Goal: Task Accomplishment & Management: Use online tool/utility

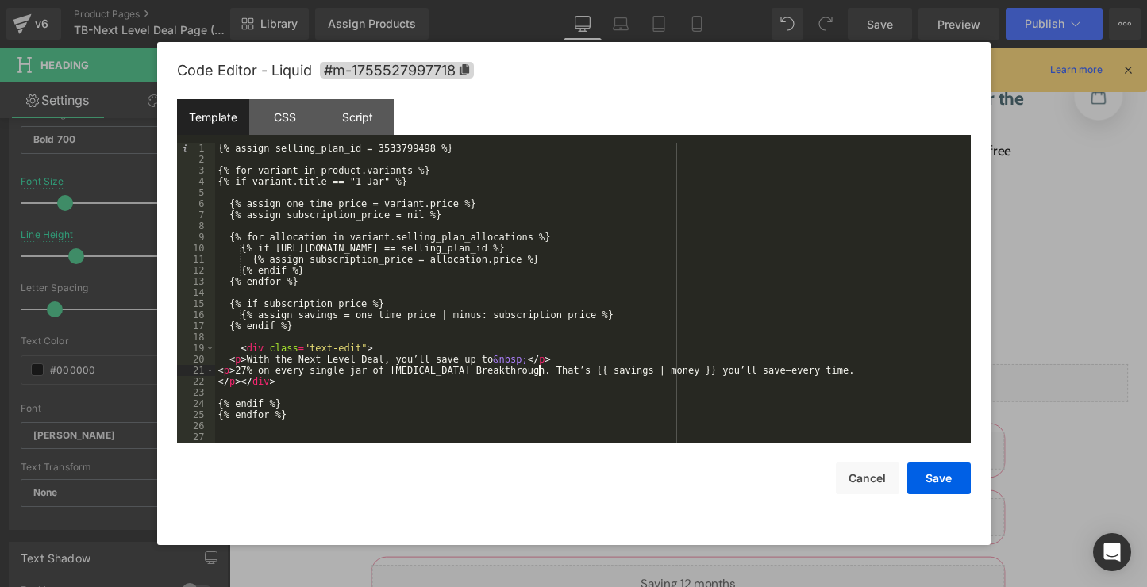
scroll to position [2922, 0]
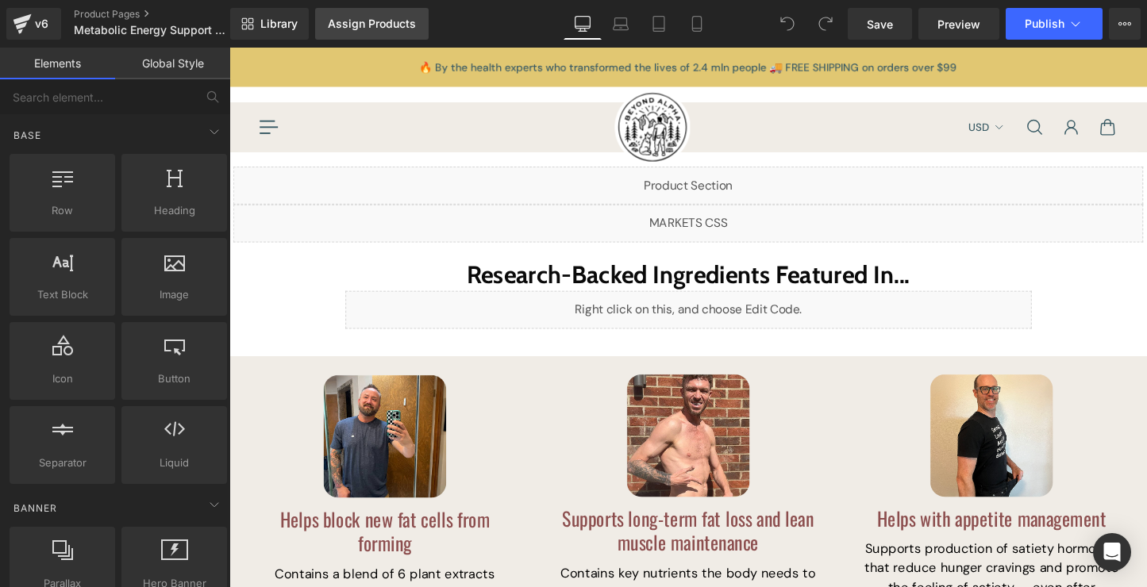
click at [348, 19] on div "Assign Products" at bounding box center [372, 23] width 88 height 13
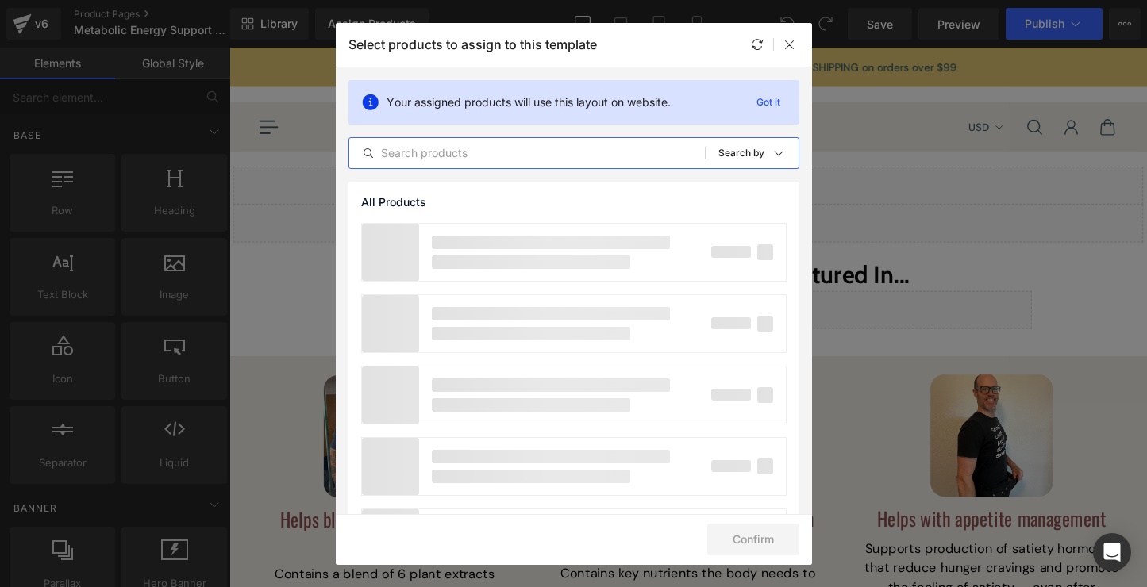
click at [506, 146] on input "text" at bounding box center [526, 153] width 355 height 19
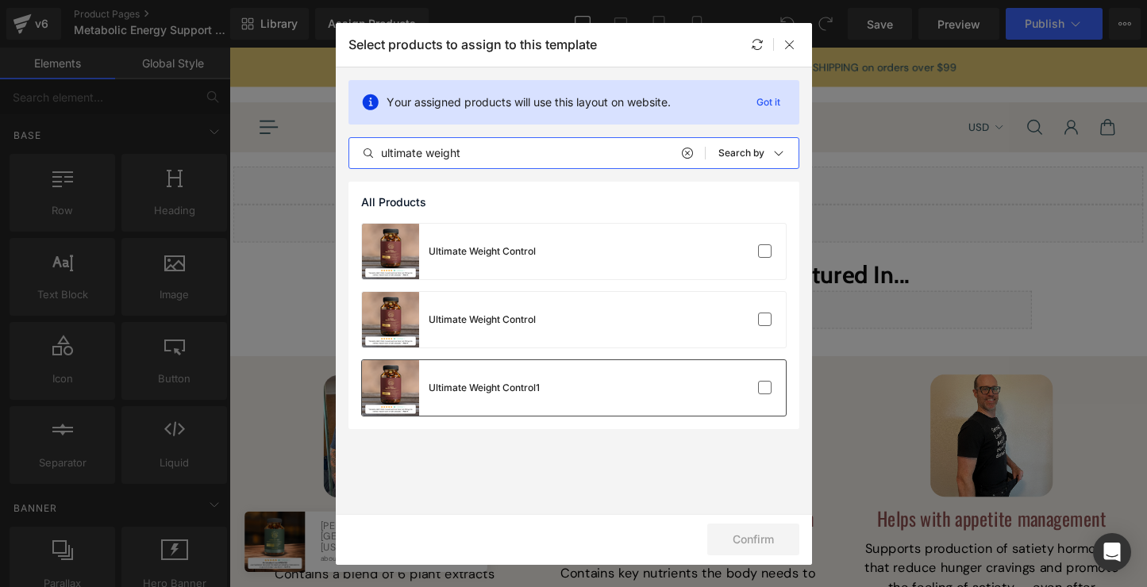
type input "ultimate weight"
click at [583, 378] on div "Ultimate Weight Control1" at bounding box center [574, 388] width 424 height 56
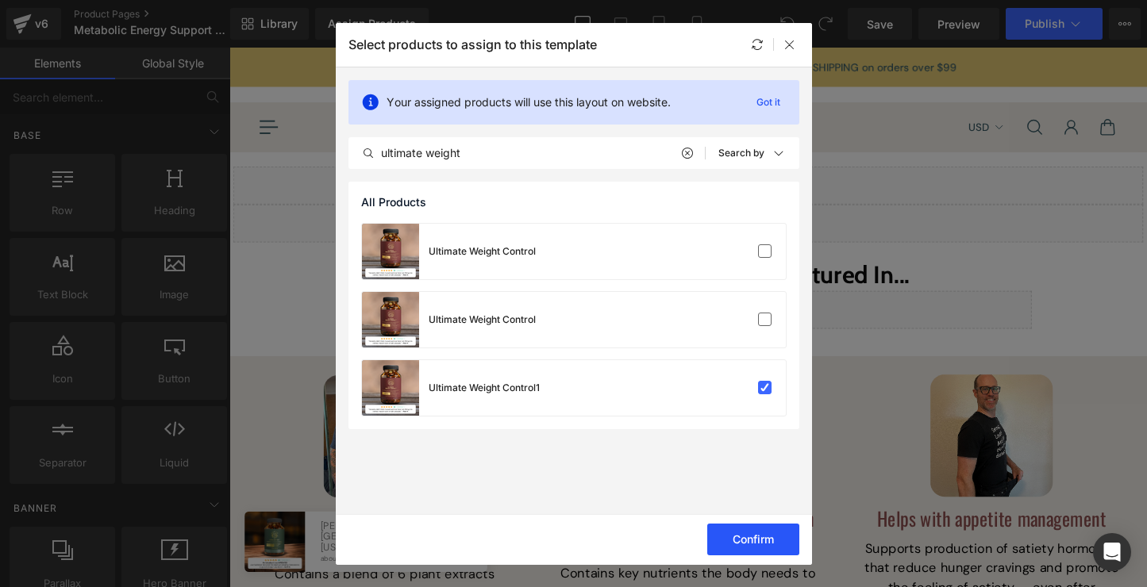
click at [774, 536] on button "Confirm" at bounding box center [753, 540] width 92 height 32
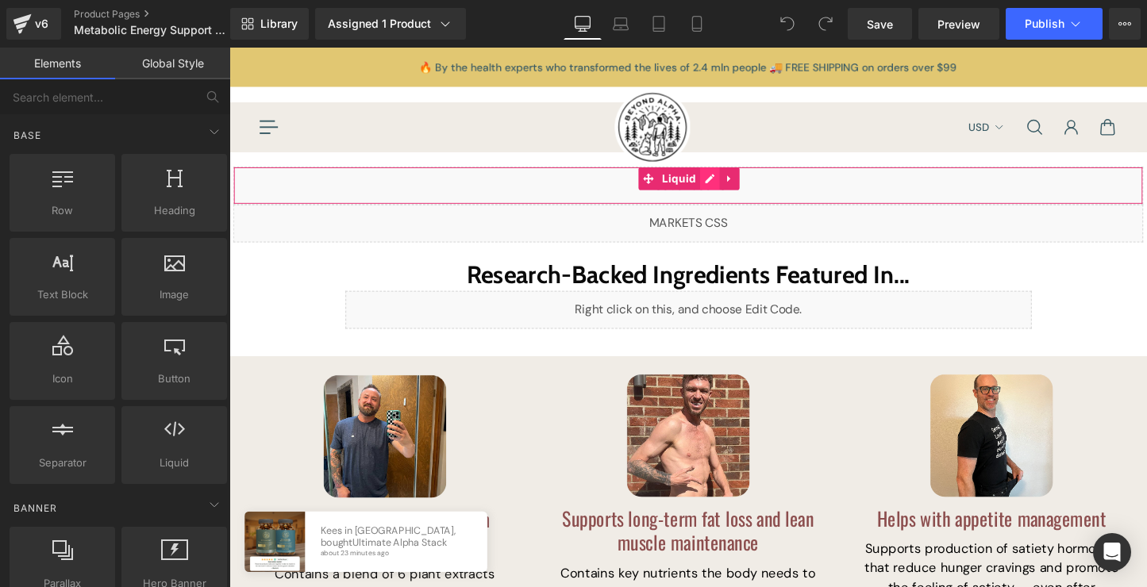
click at [729, 183] on div "Liquid" at bounding box center [709, 192] width 952 height 40
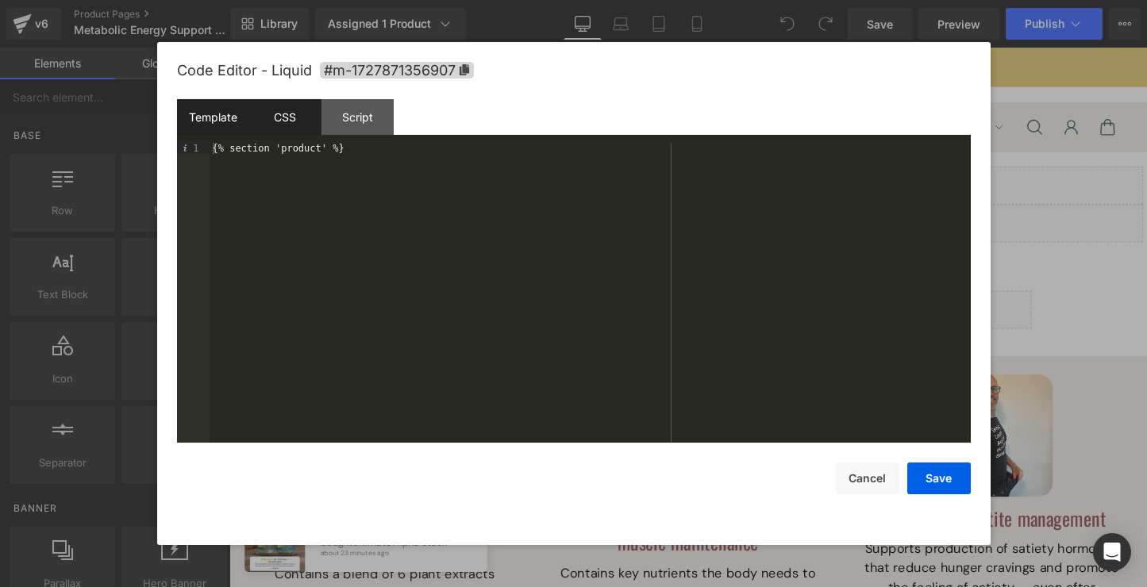
click at [310, 127] on div "CSS" at bounding box center [285, 117] width 72 height 36
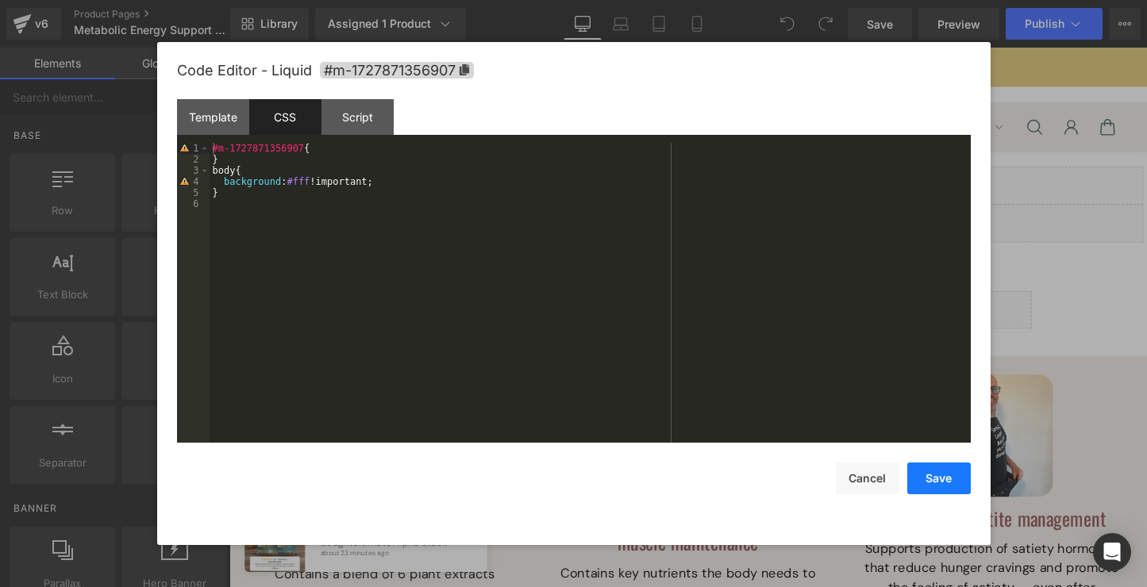
click at [940, 487] on button "Save" at bounding box center [938, 479] width 63 height 32
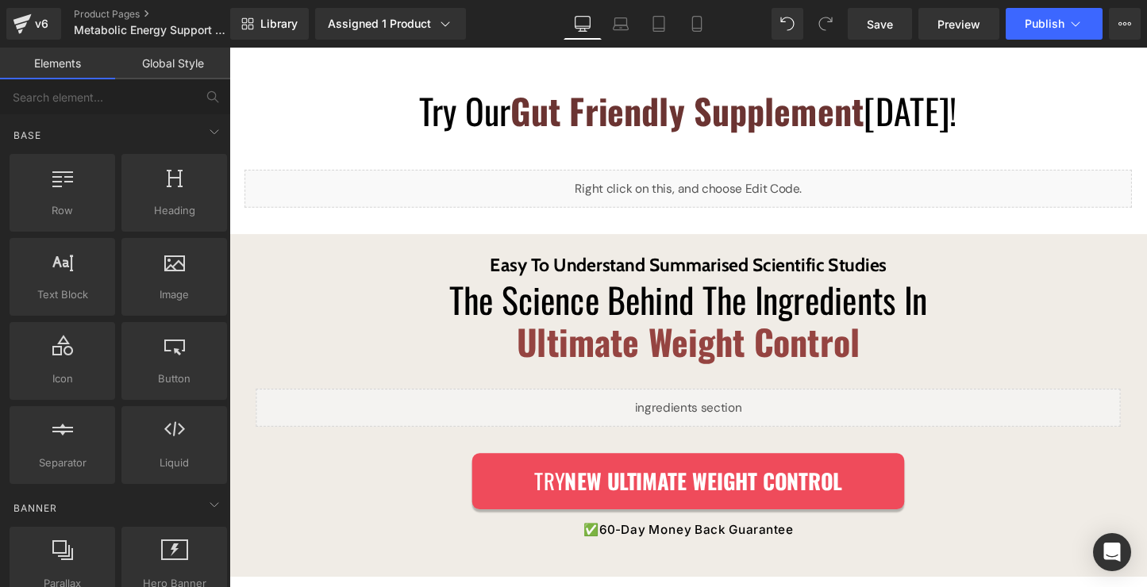
scroll to position [1869, 0]
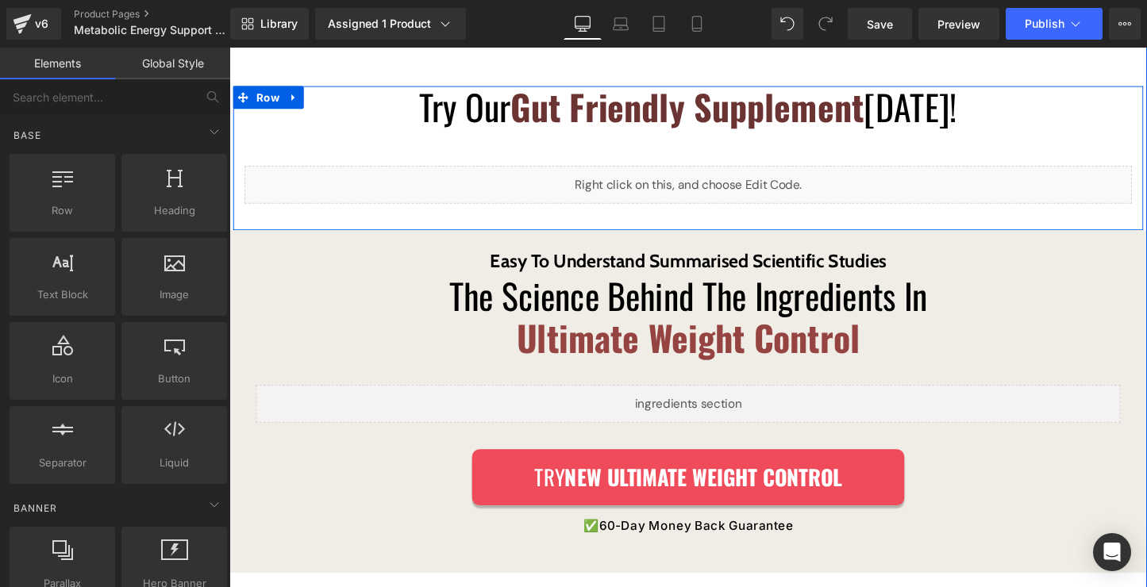
click at [737, 182] on div "Liquid" at bounding box center [709, 191] width 928 height 40
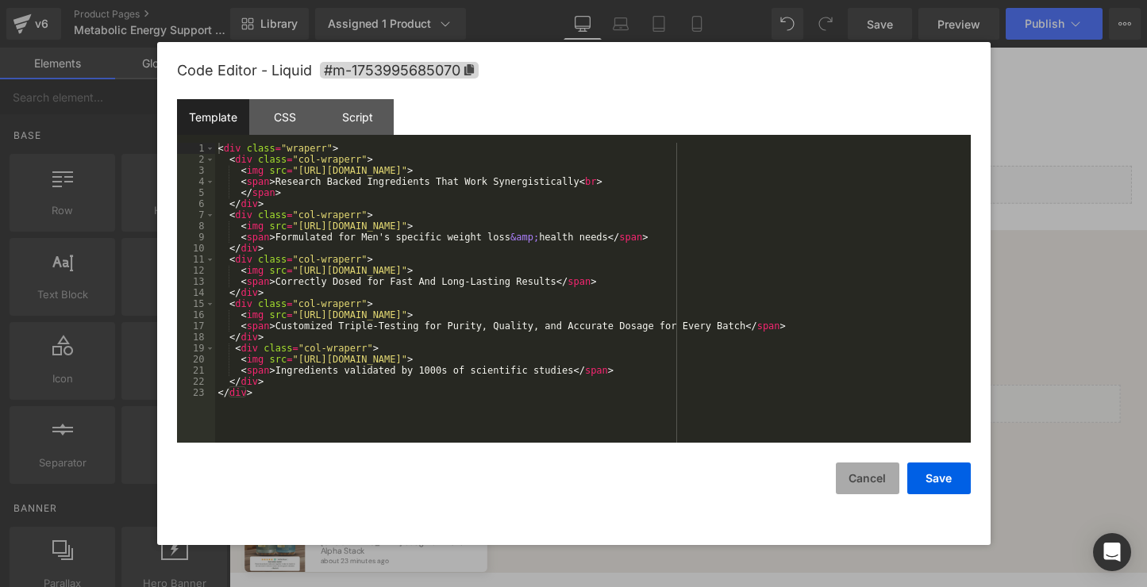
click at [869, 475] on button "Cancel" at bounding box center [867, 479] width 63 height 32
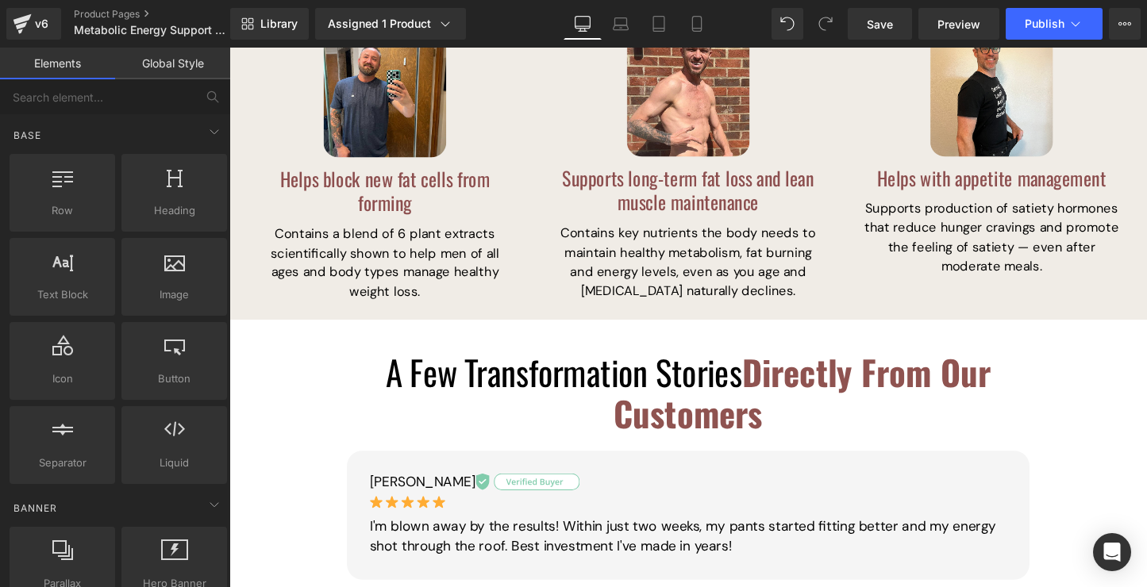
scroll to position [0, 0]
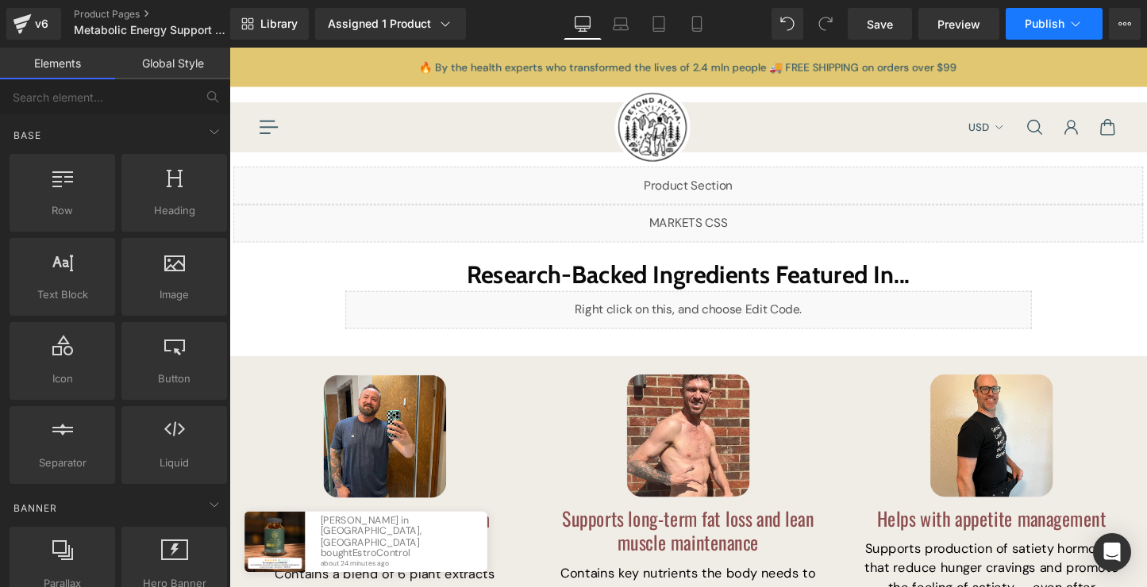
click at [1032, 22] on span "Publish" at bounding box center [1044, 23] width 40 height 13
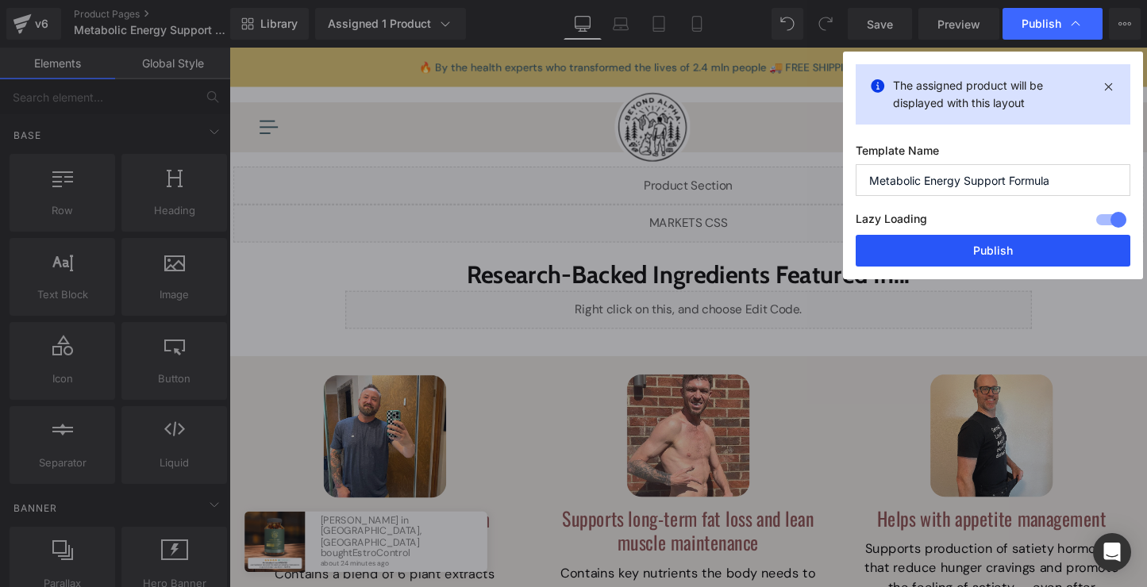
click at [1002, 241] on button "Publish" at bounding box center [992, 251] width 275 height 32
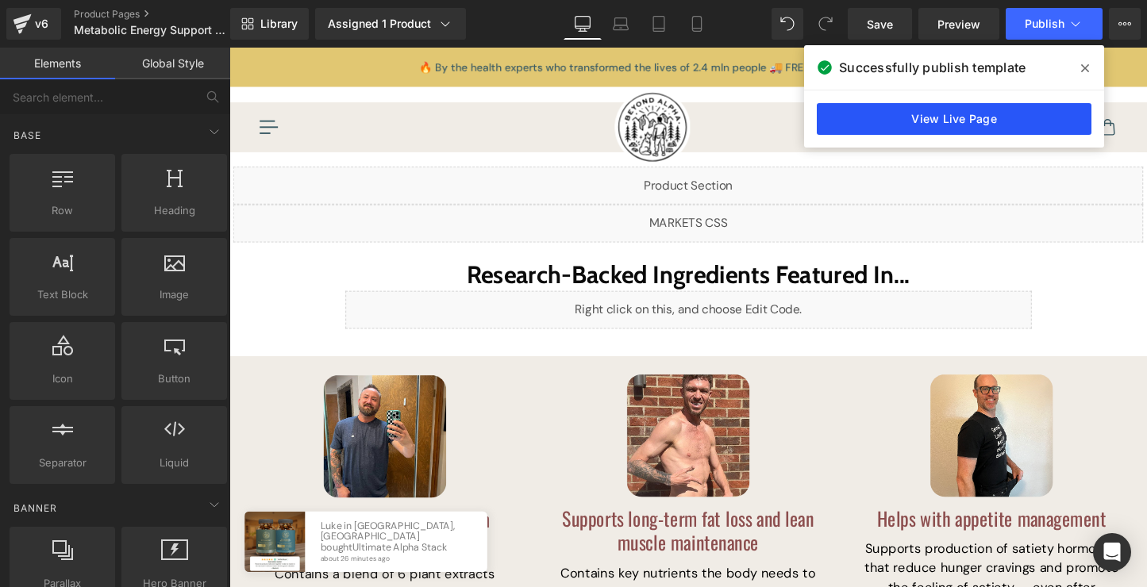
click at [1039, 128] on link "View Live Page" at bounding box center [954, 119] width 275 height 32
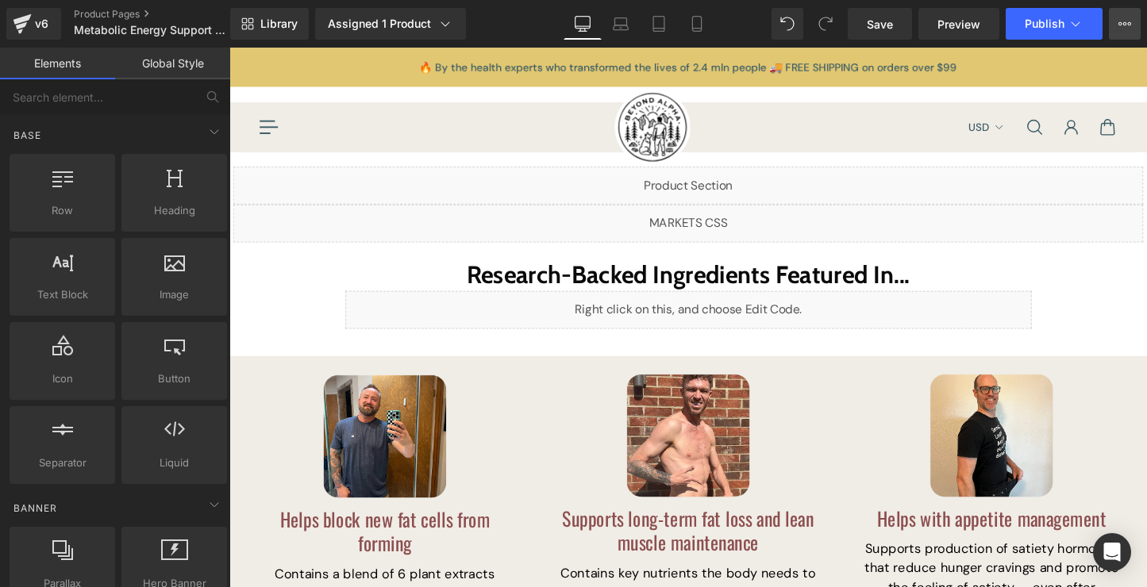
click at [1123, 26] on icon at bounding box center [1124, 23] width 13 height 13
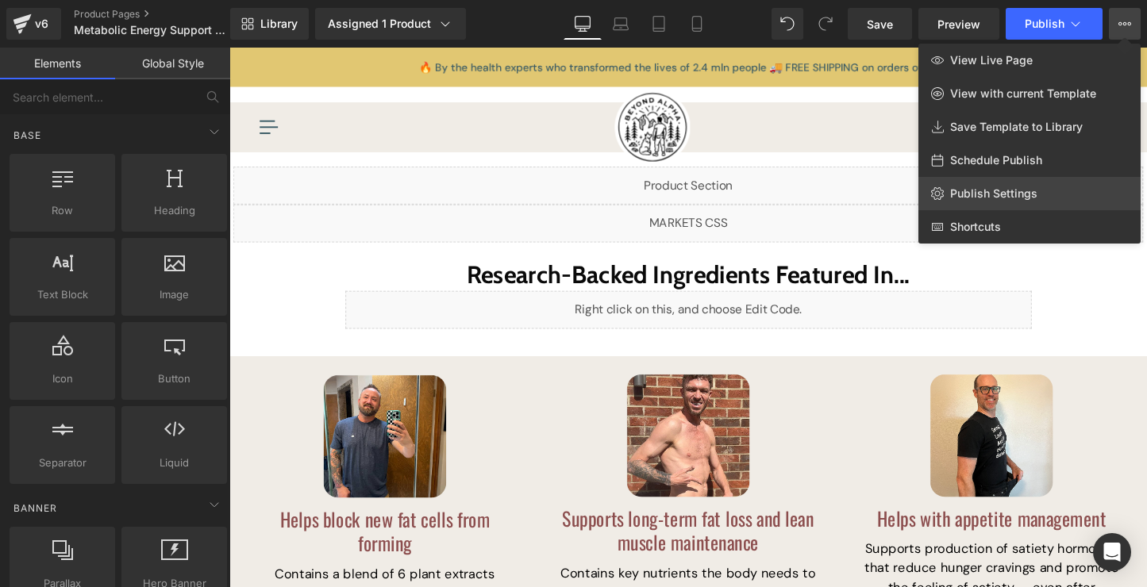
click at [1077, 193] on link "Publish Settings" at bounding box center [1029, 193] width 222 height 33
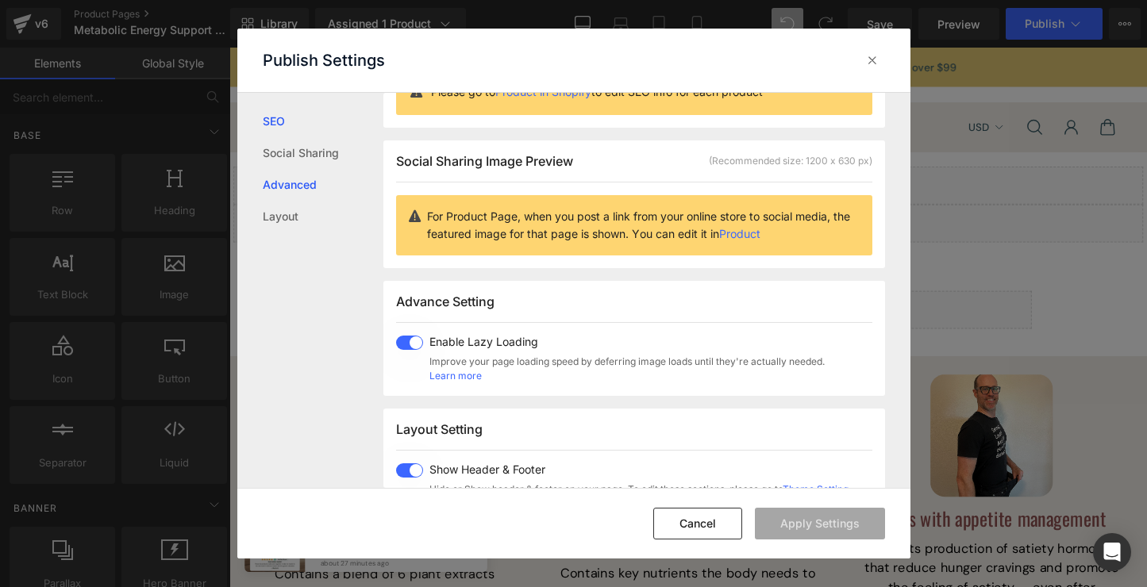
click at [318, 172] on link "Advanced" at bounding box center [323, 185] width 121 height 32
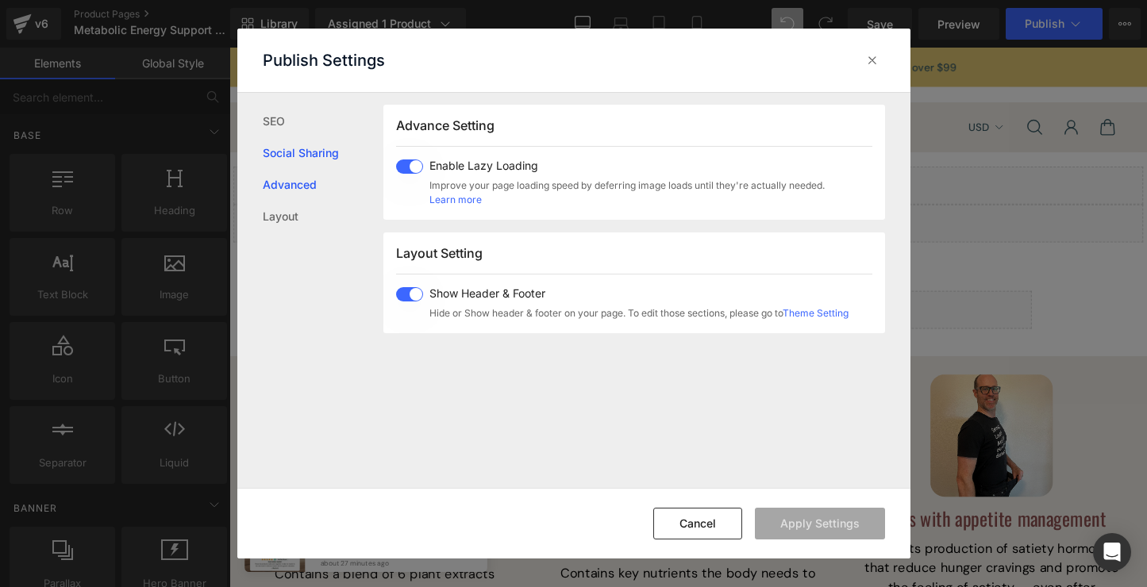
click at [313, 157] on link "Social Sharing" at bounding box center [323, 153] width 121 height 32
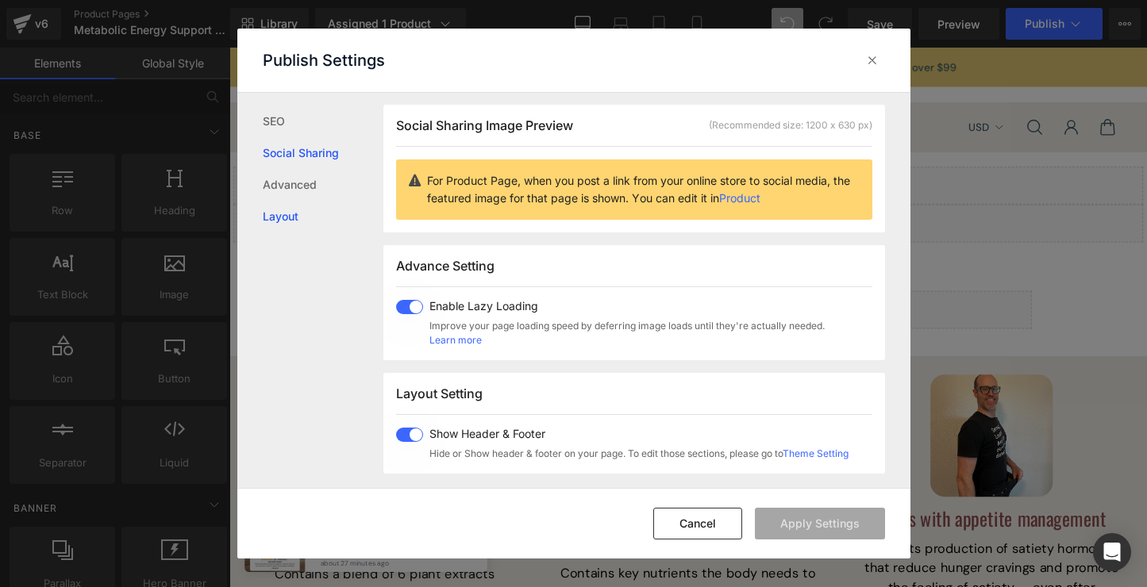
click at [310, 217] on link "Layout" at bounding box center [323, 217] width 121 height 32
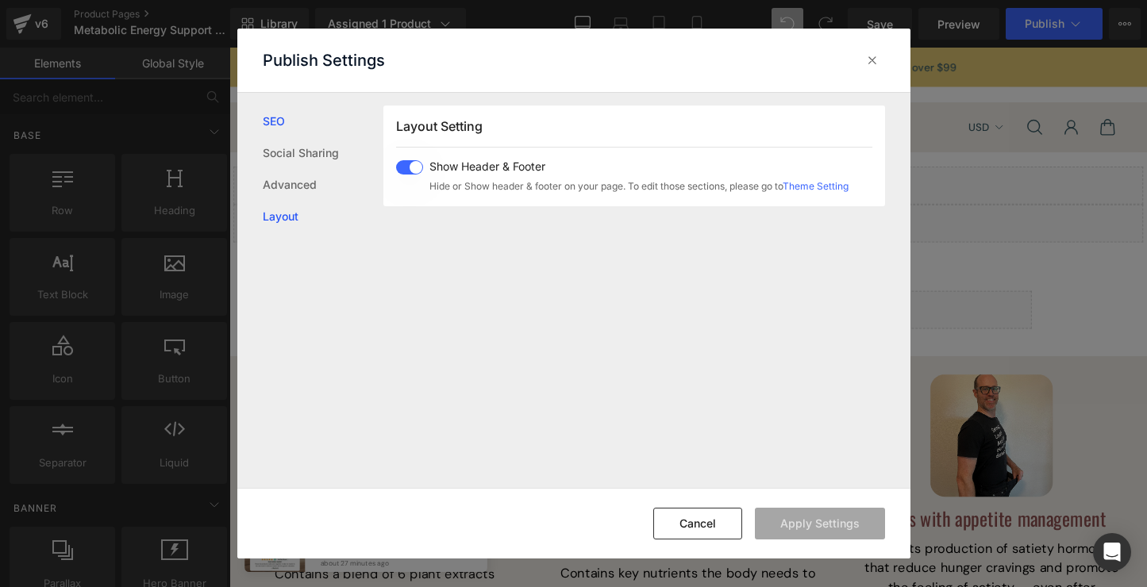
click at [282, 127] on link "SEO" at bounding box center [323, 122] width 121 height 32
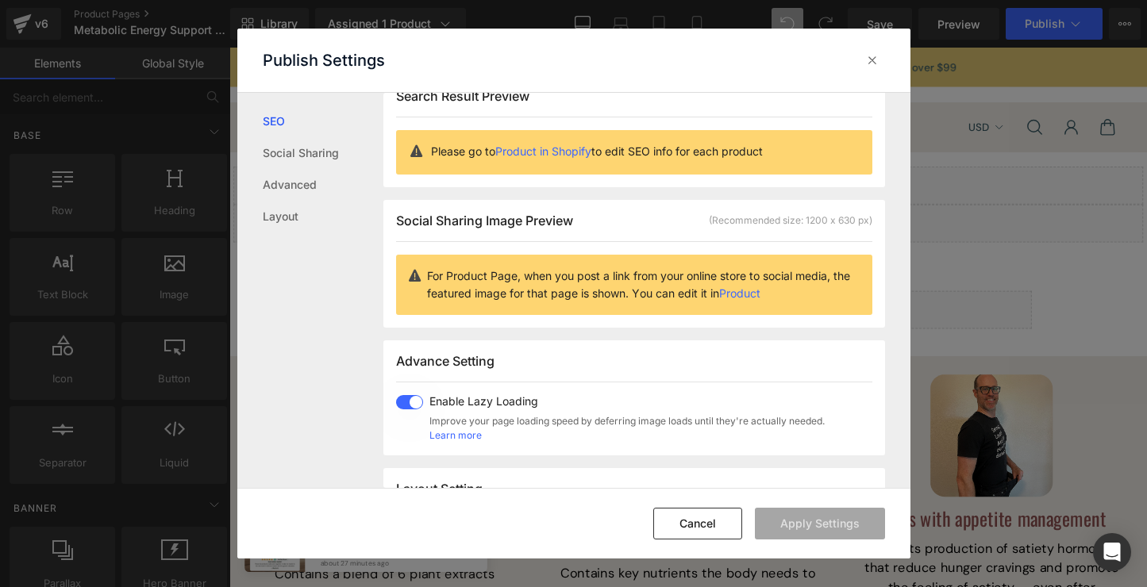
scroll to position [1, 0]
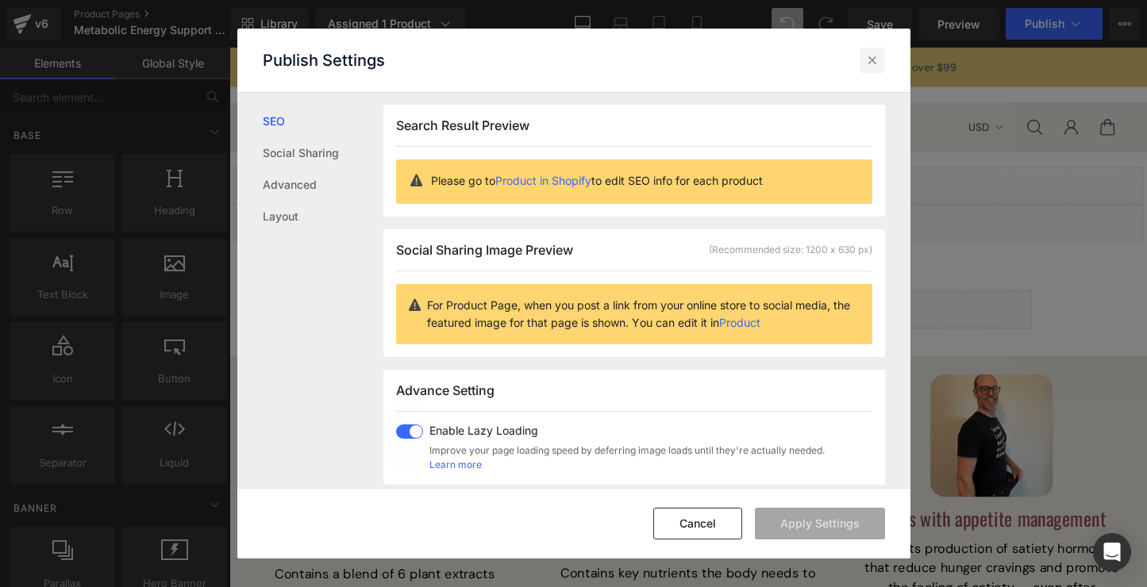
click at [863, 63] on div at bounding box center [871, 60] width 25 height 25
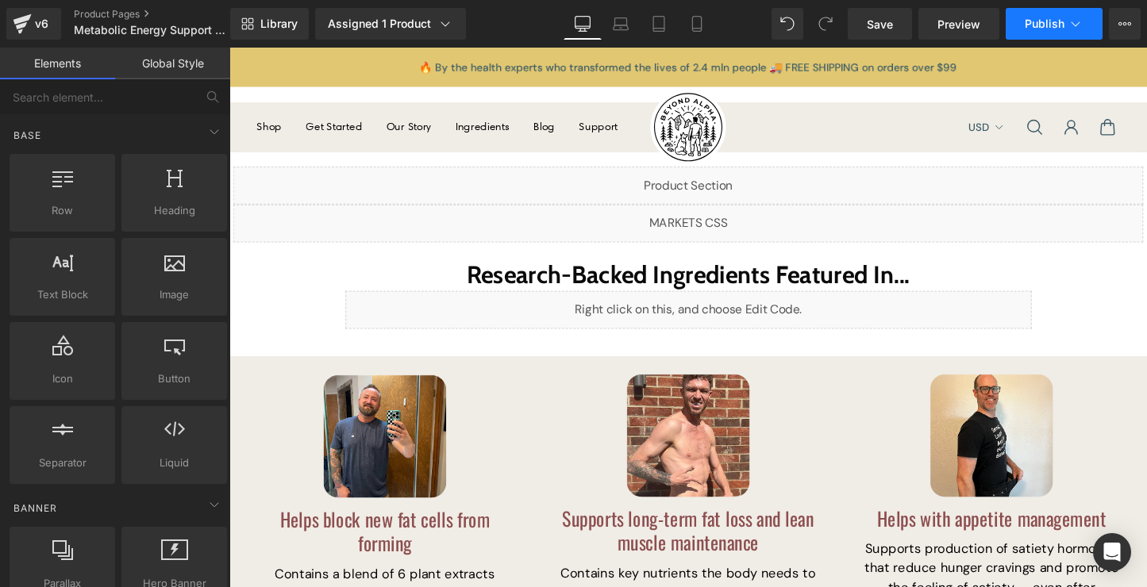
click at [1047, 37] on button "Publish" at bounding box center [1053, 24] width 97 height 32
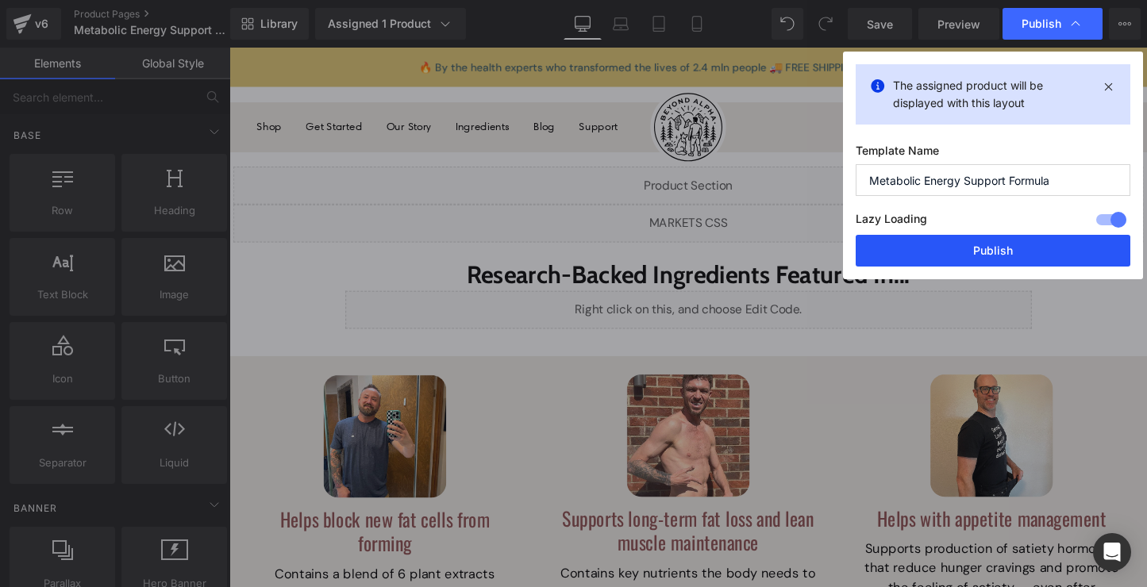
click at [1025, 241] on button "Publish" at bounding box center [992, 251] width 275 height 32
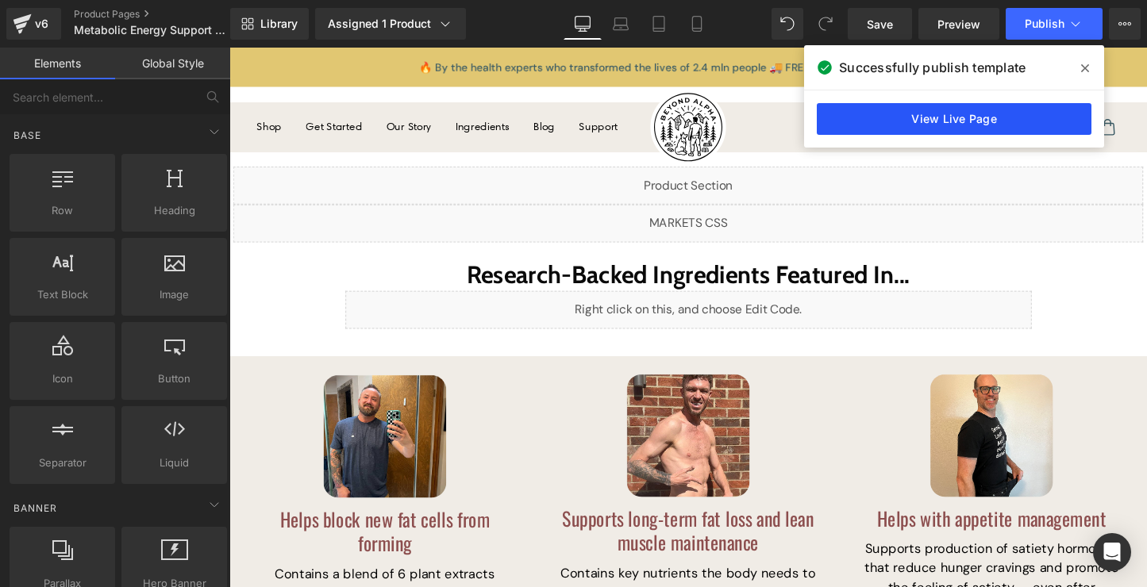
click at [901, 113] on link "View Live Page" at bounding box center [954, 119] width 275 height 32
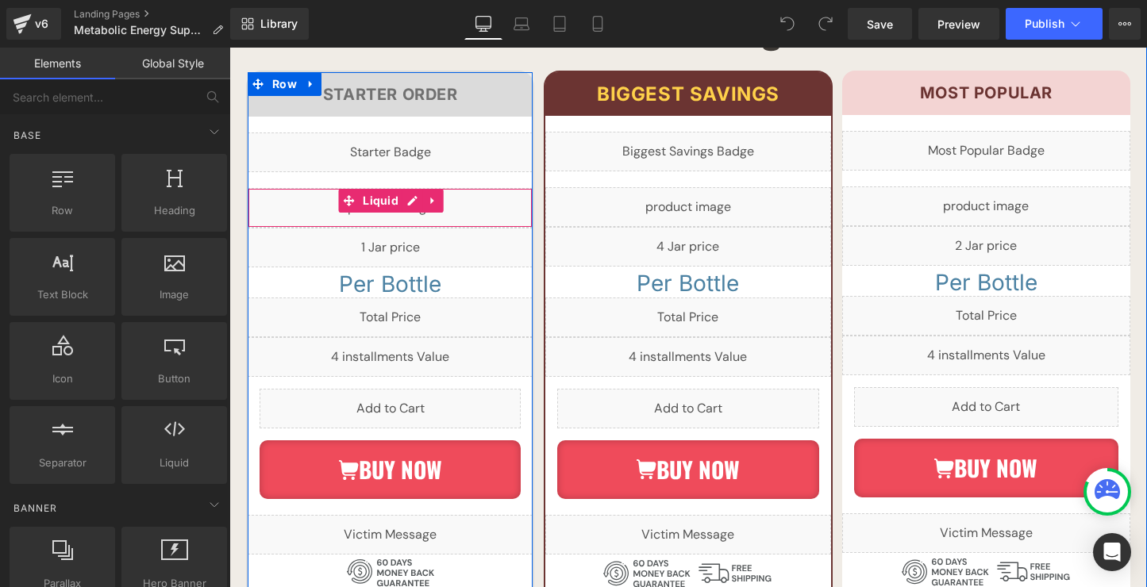
scroll to position [9331, 0]
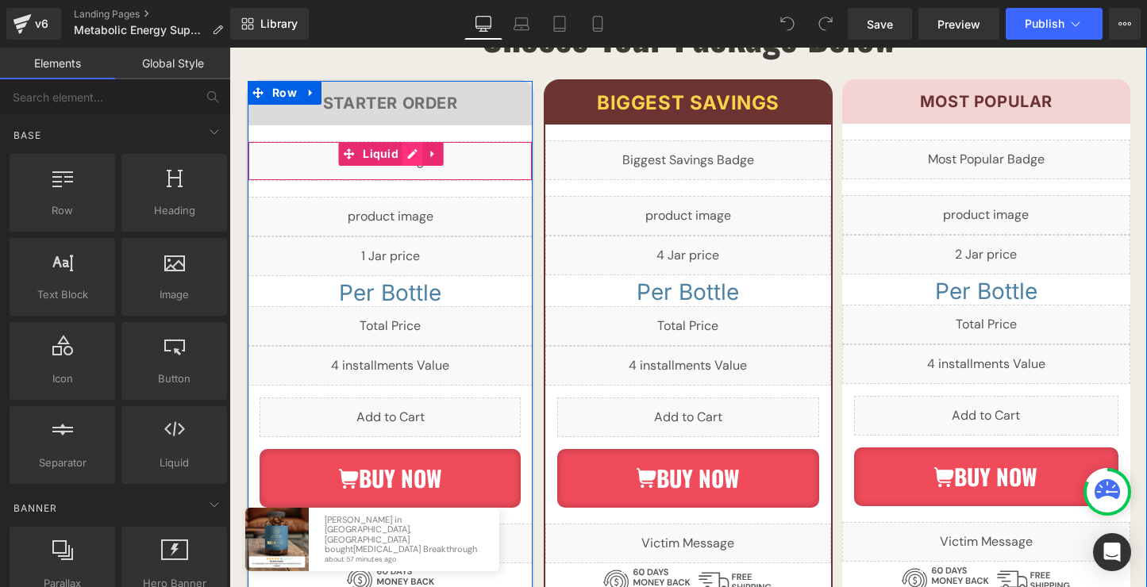
click at [404, 141] on div "Liquid" at bounding box center [390, 161] width 285 height 40
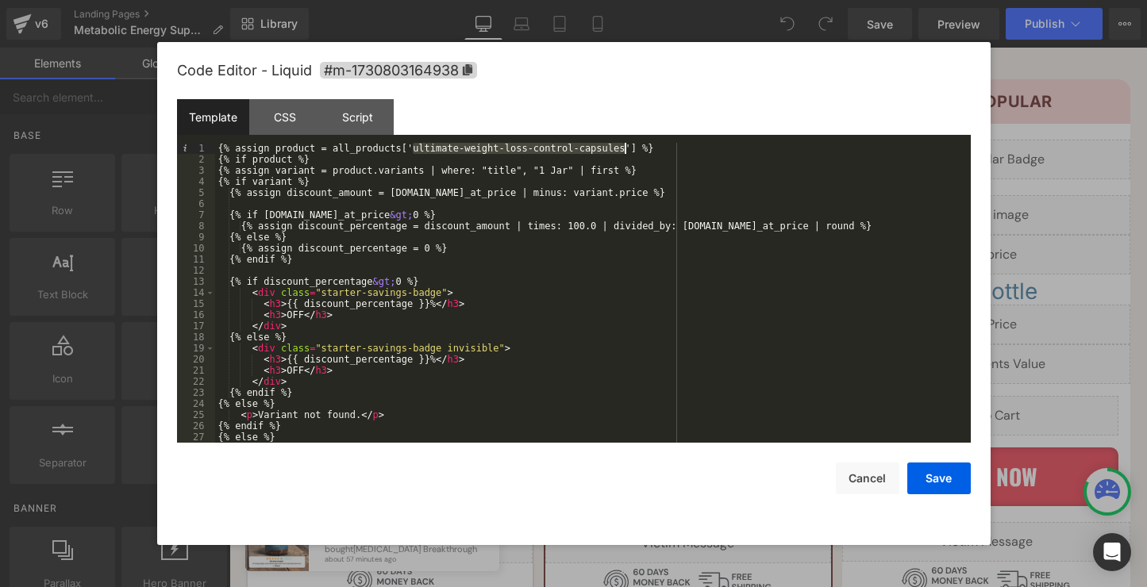
drag, startPoint x: 413, startPoint y: 152, endPoint x: 625, endPoint y: 153, distance: 212.7
click at [625, 153] on div "{% assign product = all_products['ultimate-weight-loss-control-capsules'] %} {%…" at bounding box center [589, 304] width 749 height 322
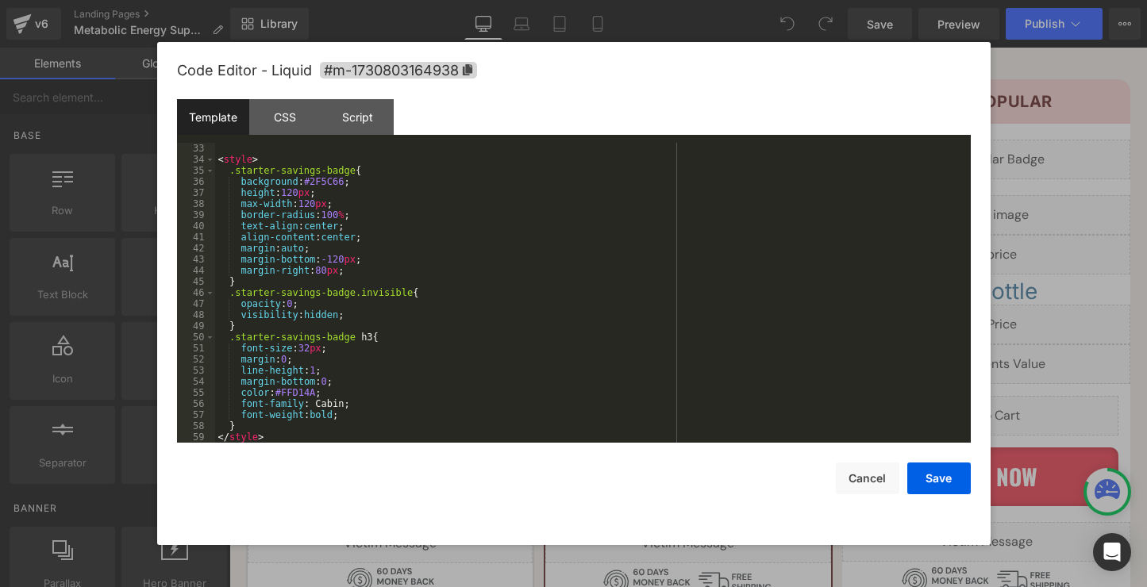
scroll to position [355, 0]
click at [956, 486] on button "Save" at bounding box center [938, 479] width 63 height 32
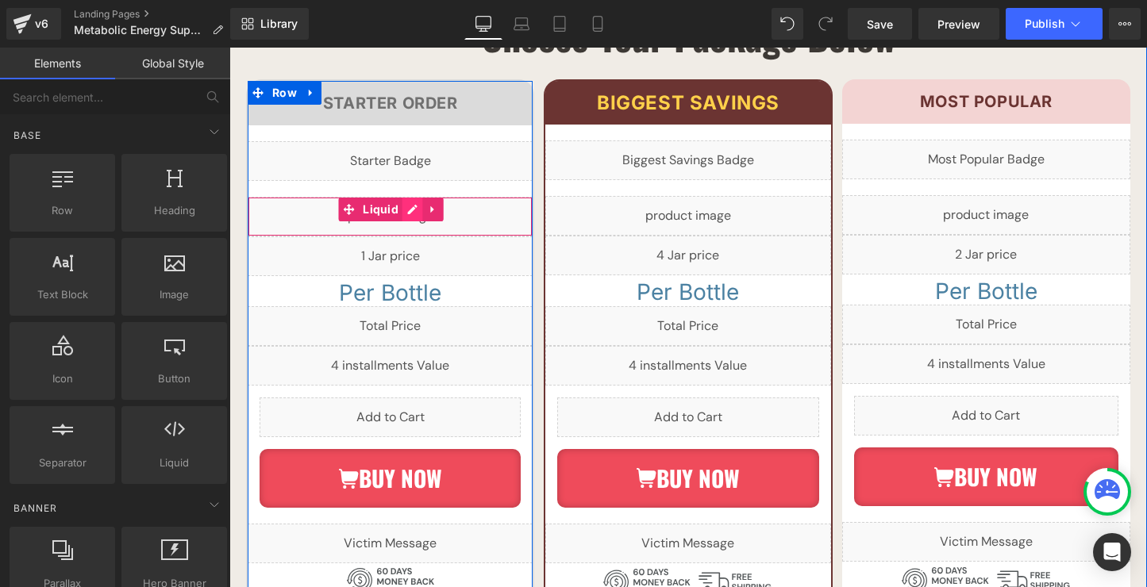
click at [415, 197] on div "Liquid" at bounding box center [390, 217] width 285 height 40
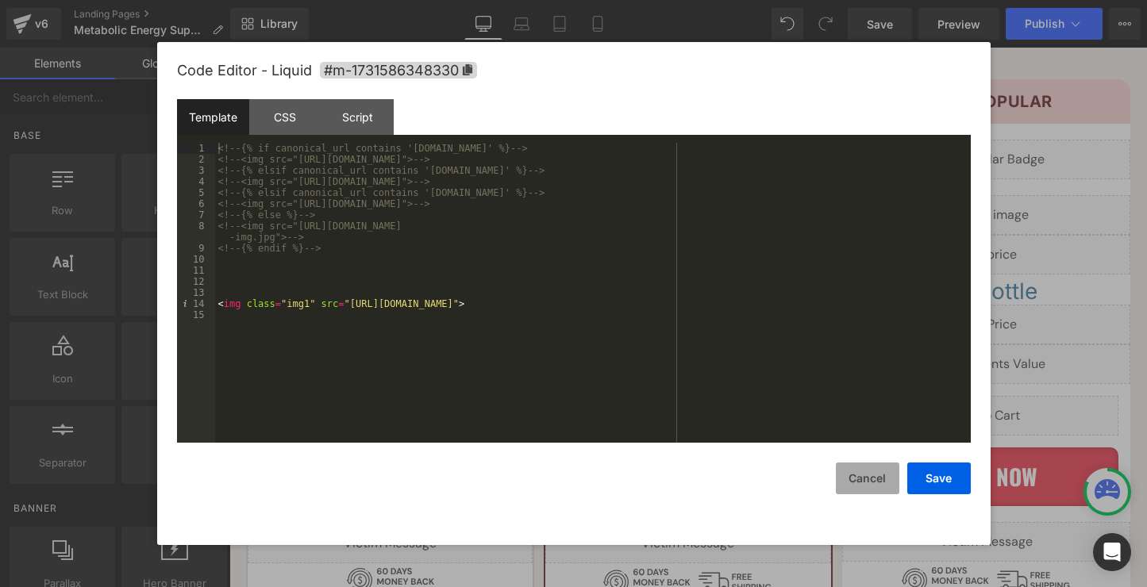
click at [843, 484] on button "Cancel" at bounding box center [867, 479] width 63 height 32
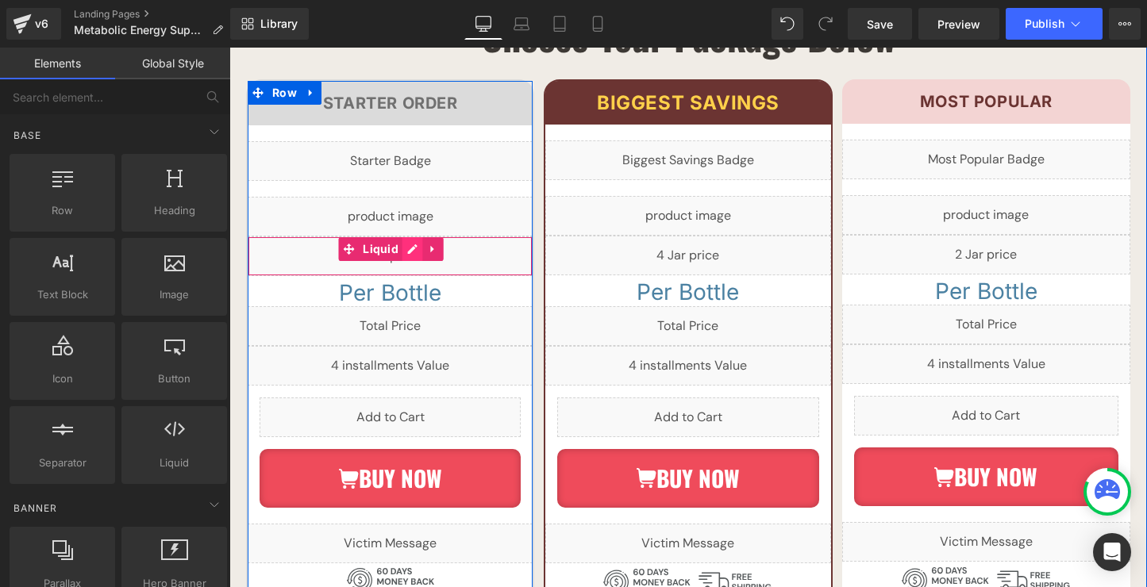
click at [409, 236] on div "Liquid" at bounding box center [390, 256] width 285 height 40
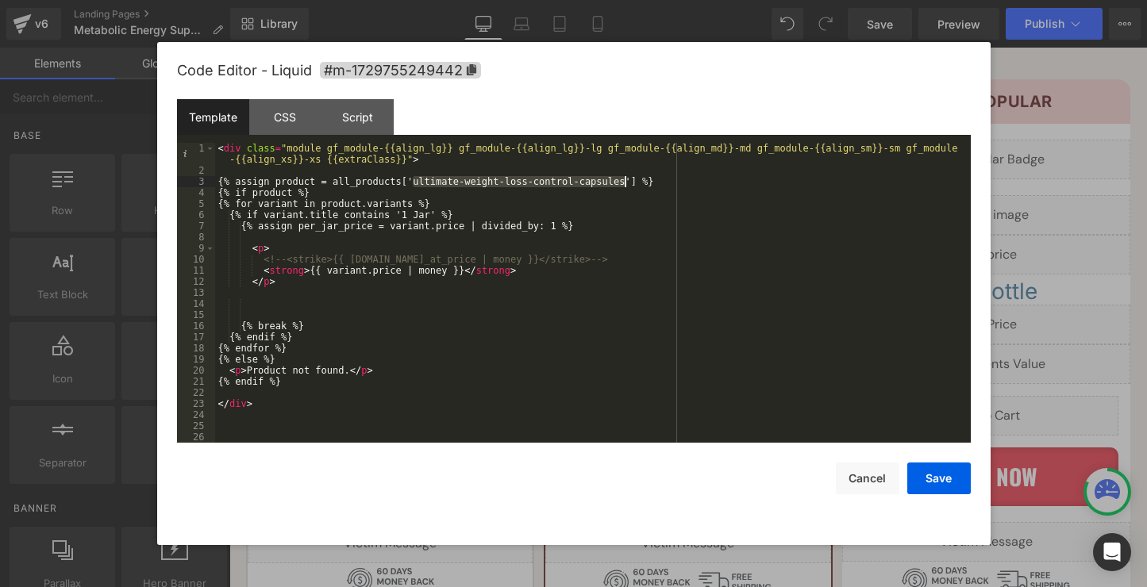
drag, startPoint x: 414, startPoint y: 181, endPoint x: 625, endPoint y: 184, distance: 211.1
click at [625, 184] on div "< div class = "module gf_module-{{align_lg}} gf_module-{{align_lg}}-lg gf_modul…" at bounding box center [589, 309] width 749 height 333
click at [937, 483] on button "Save" at bounding box center [938, 479] width 63 height 32
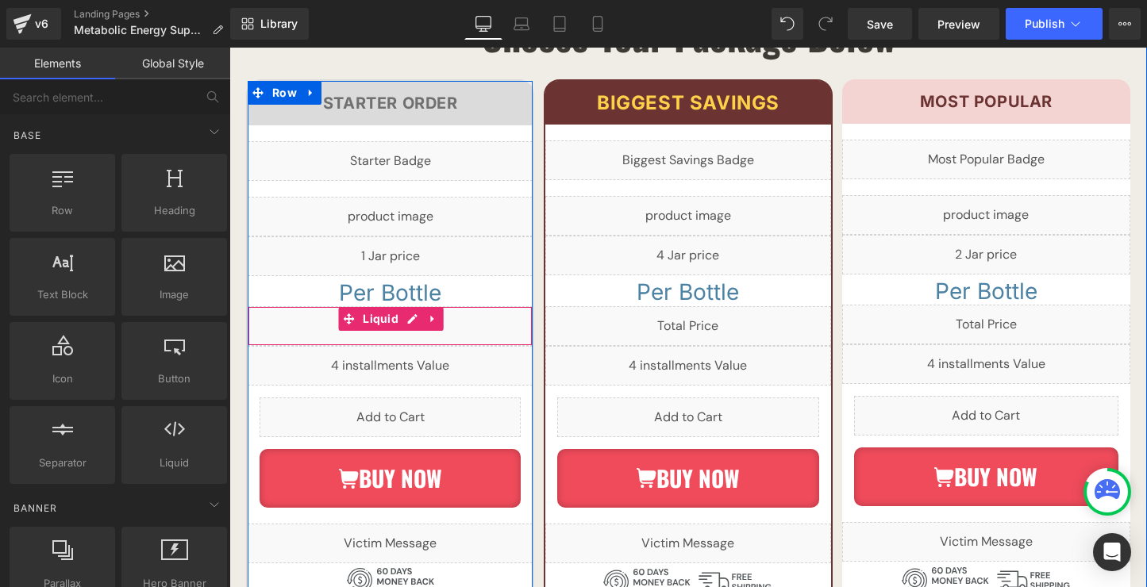
click at [419, 306] on div "Liquid" at bounding box center [390, 326] width 285 height 40
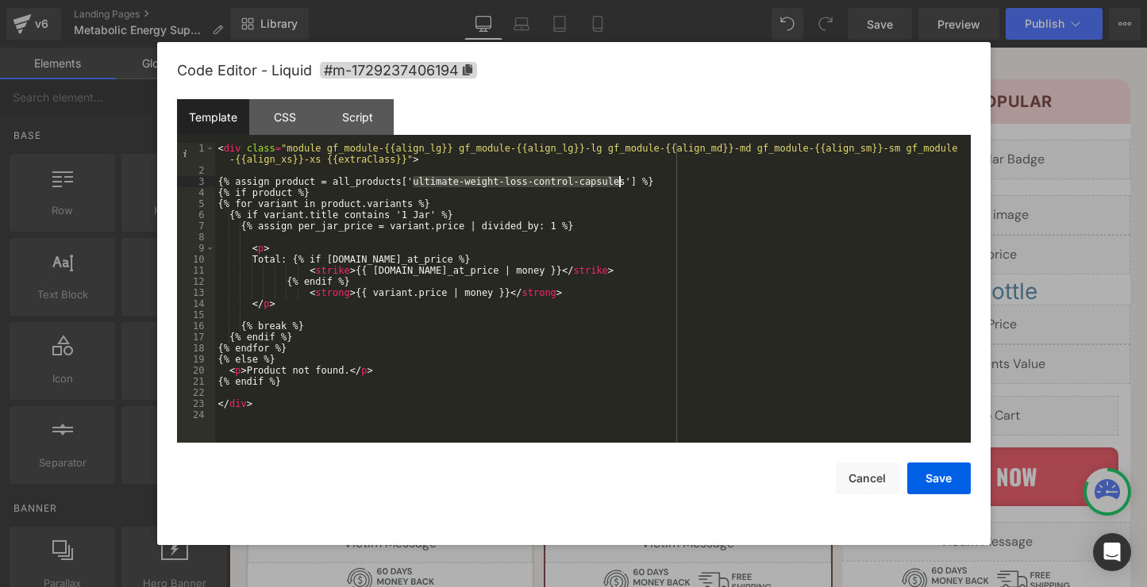
drag, startPoint x: 413, startPoint y: 183, endPoint x: 623, endPoint y: 182, distance: 209.5
click at [623, 182] on div "< div class = "module gf_module-{{align_lg}} gf_module-{{align_lg}}-lg gf_modul…" at bounding box center [592, 309] width 755 height 333
click at [942, 482] on button "Save" at bounding box center [938, 479] width 63 height 32
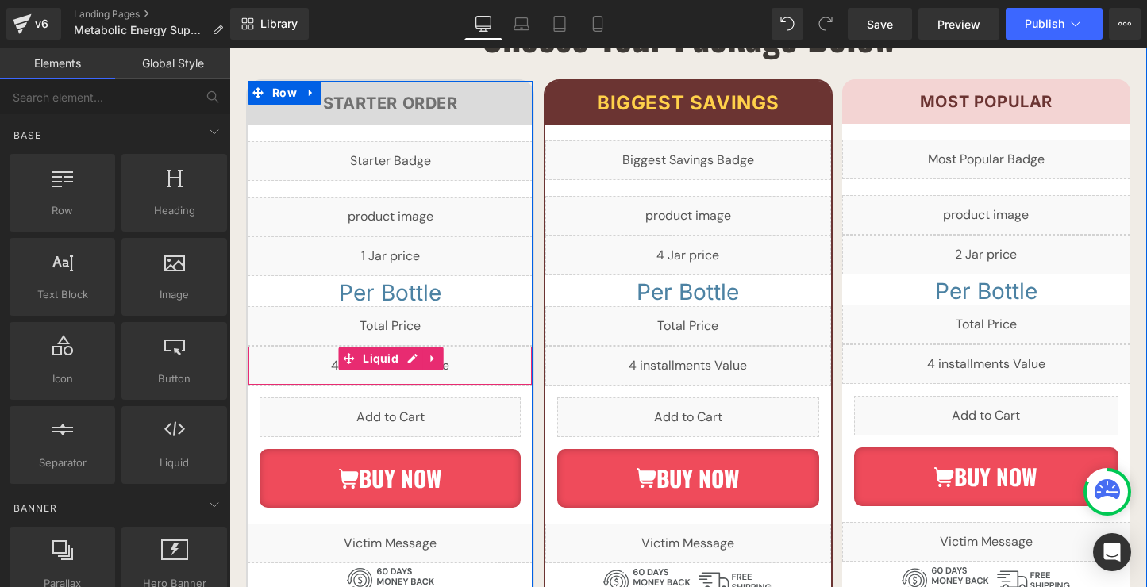
click at [417, 346] on div "Liquid" at bounding box center [390, 366] width 285 height 40
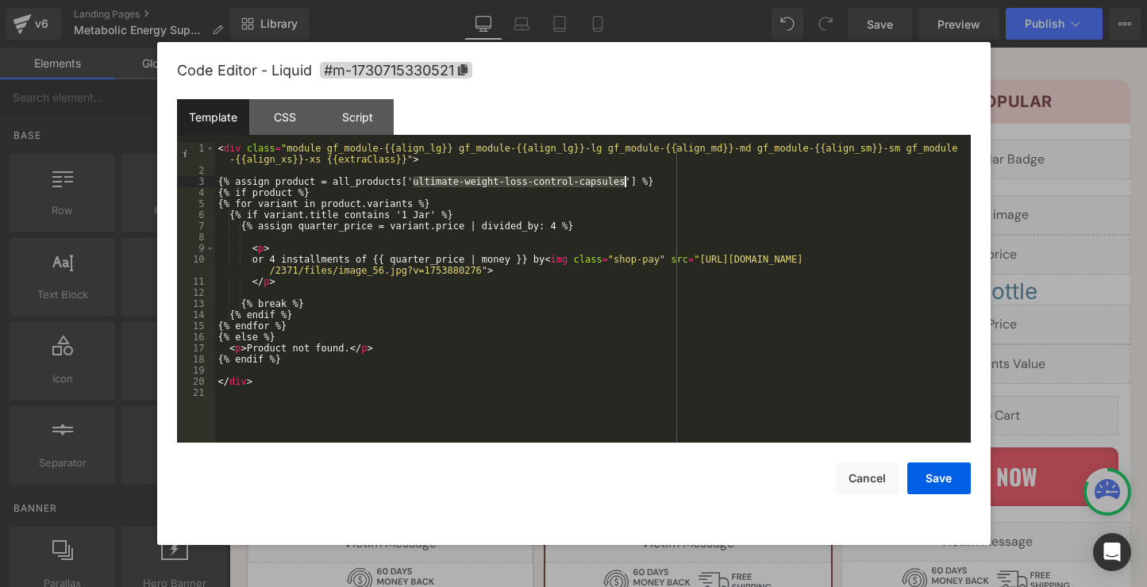
drag, startPoint x: 413, startPoint y: 181, endPoint x: 623, endPoint y: 179, distance: 209.5
click at [623, 179] on div "< div class = "module gf_module-{{align_lg}} gf_module-{{align_lg}}-lg gf_modul…" at bounding box center [592, 309] width 755 height 333
click at [924, 473] on button "Save" at bounding box center [938, 479] width 63 height 32
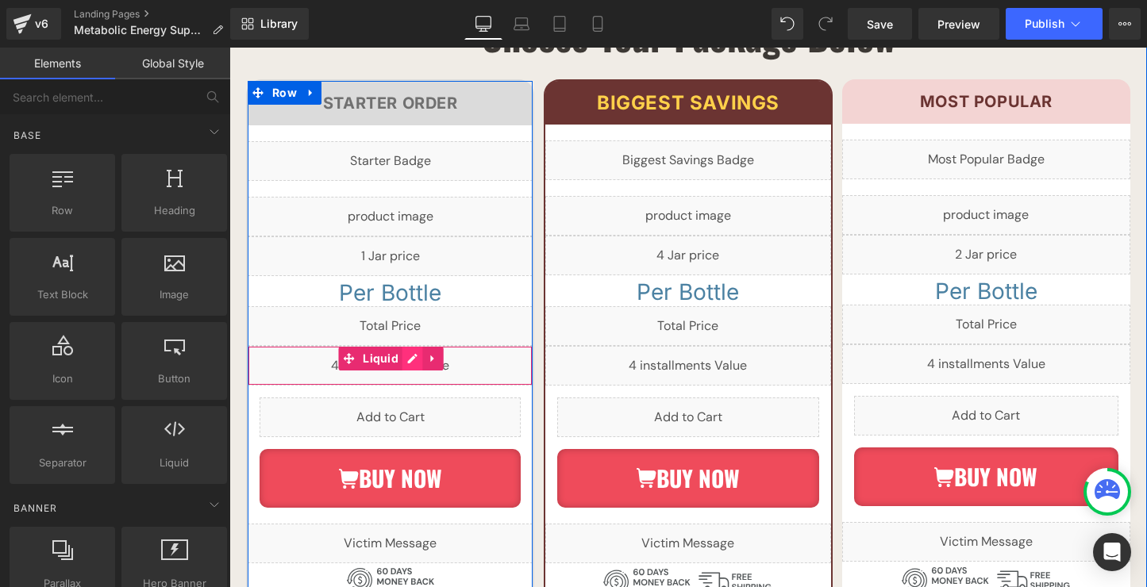
click at [417, 346] on div "Liquid" at bounding box center [390, 366] width 285 height 40
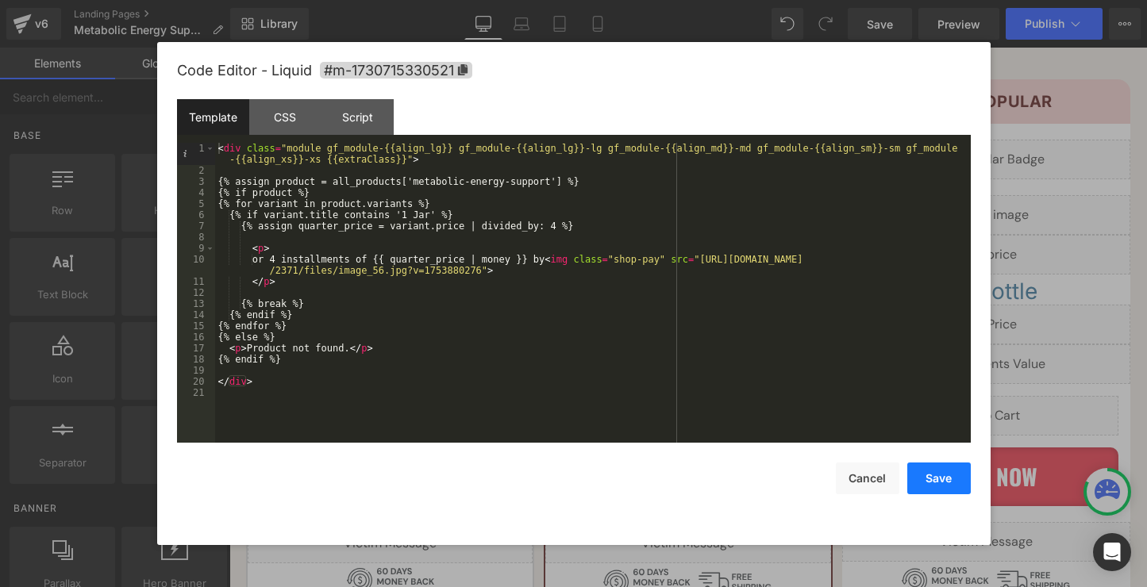
click at [928, 484] on button "Save" at bounding box center [938, 479] width 63 height 32
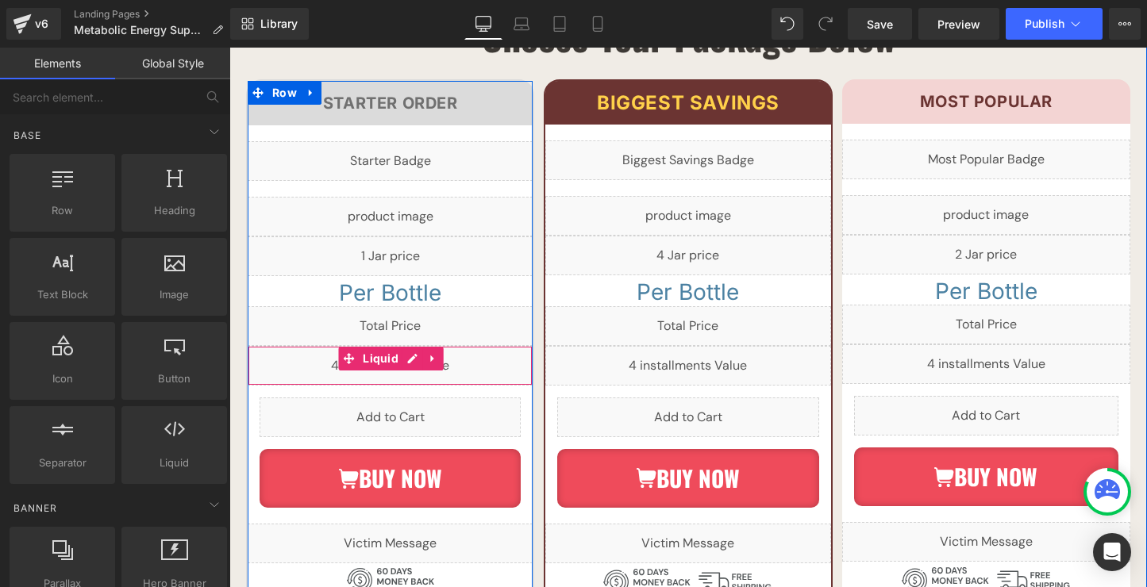
click at [415, 346] on div "Liquid" at bounding box center [390, 366] width 285 height 40
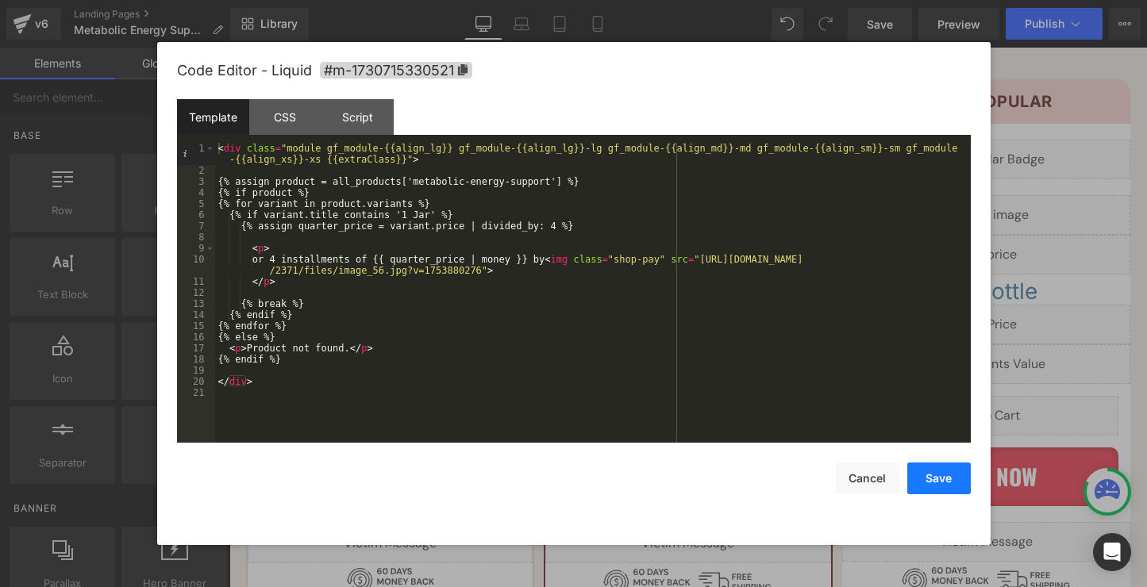
click at [930, 475] on button "Save" at bounding box center [938, 479] width 63 height 32
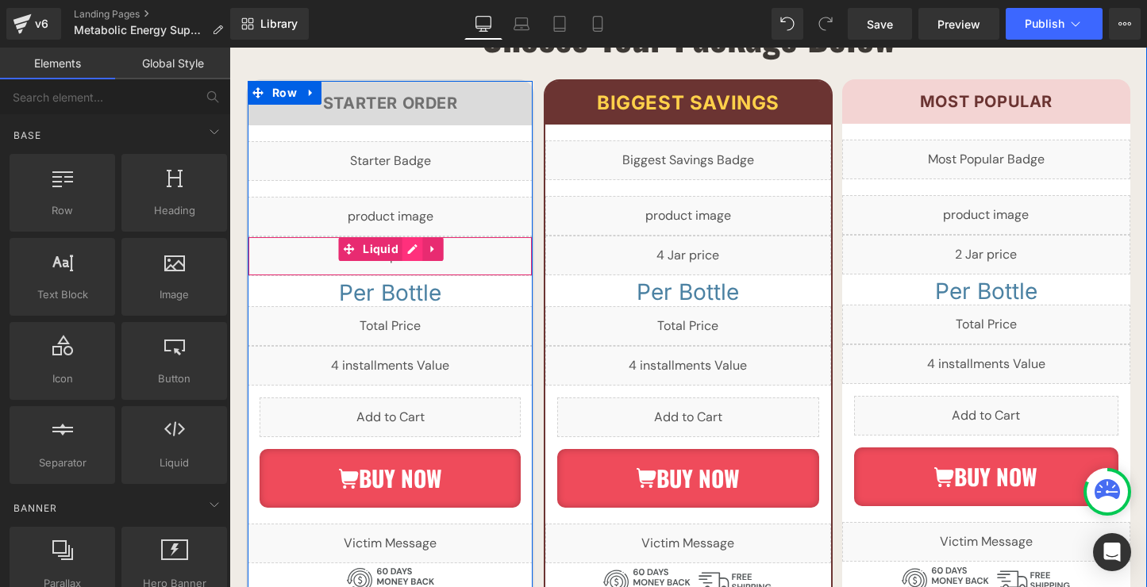
click at [413, 236] on div "Liquid" at bounding box center [390, 256] width 285 height 40
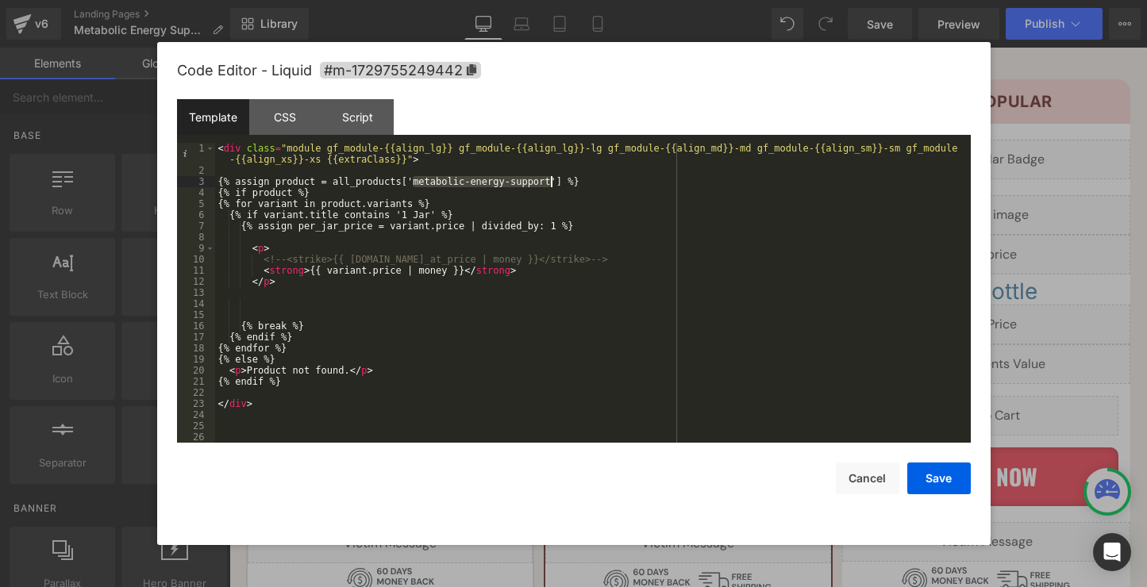
drag, startPoint x: 414, startPoint y: 182, endPoint x: 548, endPoint y: 180, distance: 133.3
click at [548, 180] on div "< div class = "module gf_module-{{align_lg}} gf_module-{{align_lg}}-lg gf_modul…" at bounding box center [589, 309] width 749 height 333
click at [928, 469] on button "Save" at bounding box center [938, 479] width 63 height 32
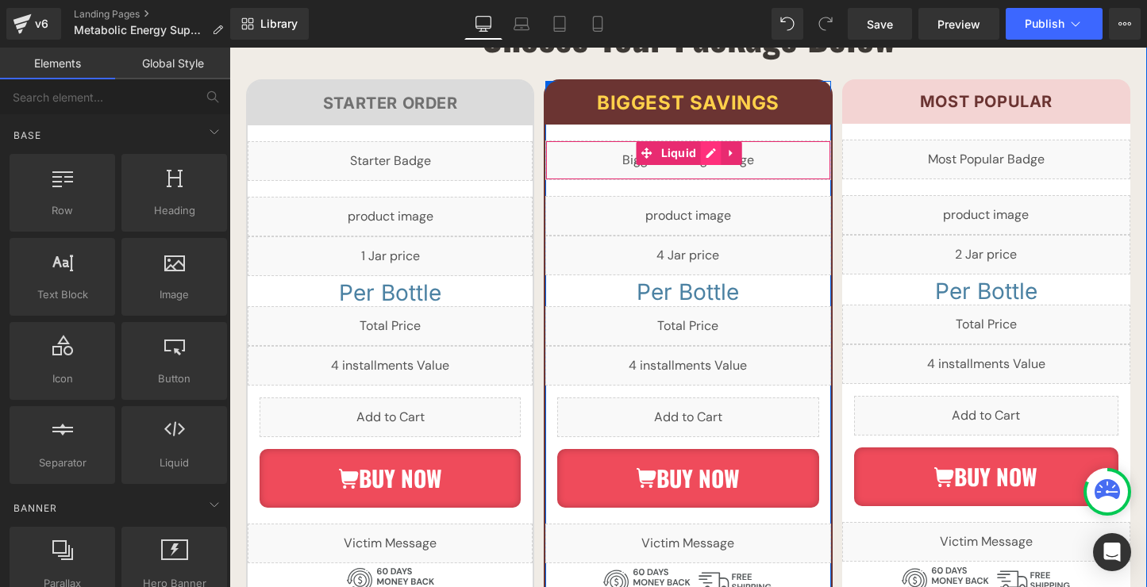
click at [714, 140] on div "Liquid" at bounding box center [687, 160] width 285 height 40
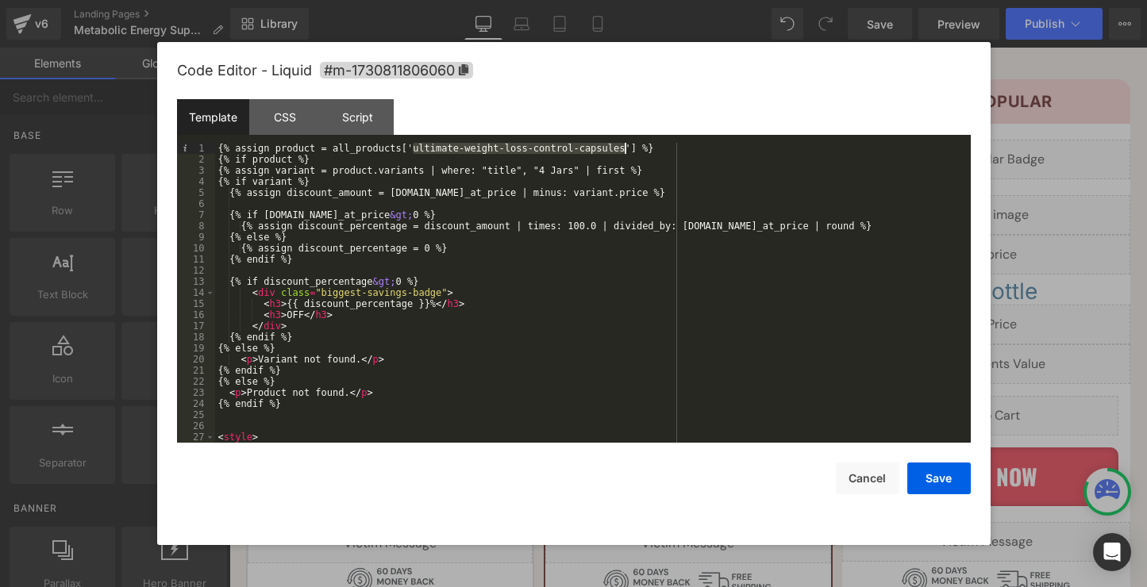
drag, startPoint x: 415, startPoint y: 148, endPoint x: 623, endPoint y: 148, distance: 207.9
click at [623, 148] on div "{% assign product = all_products['ultimate-weight-loss-control-capsules'] %} {%…" at bounding box center [589, 304] width 749 height 322
click at [939, 478] on button "Save" at bounding box center [938, 479] width 63 height 32
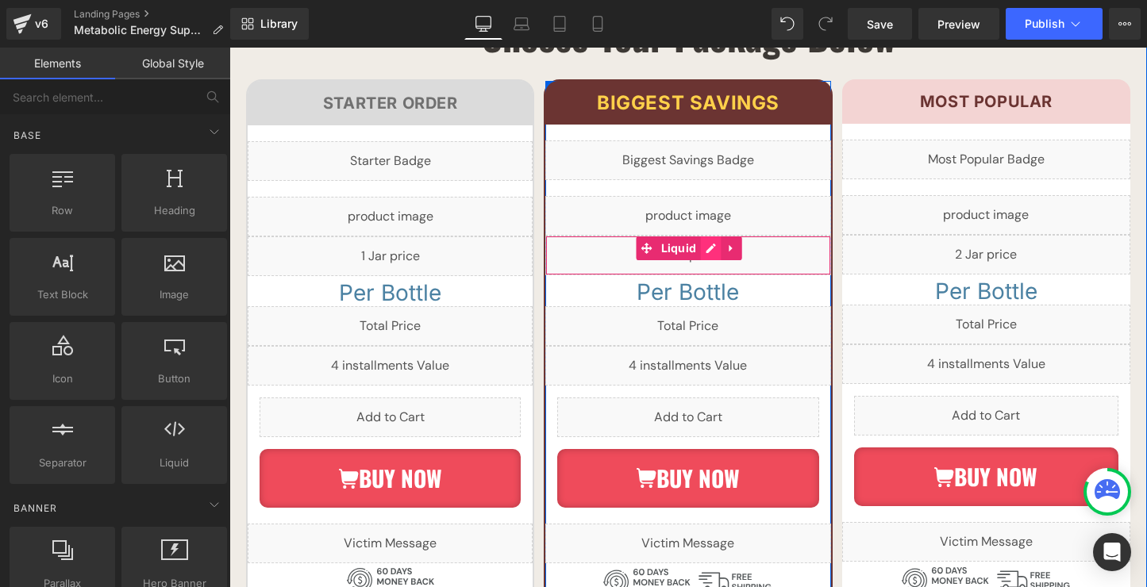
click at [711, 236] on div "Liquid" at bounding box center [687, 256] width 285 height 40
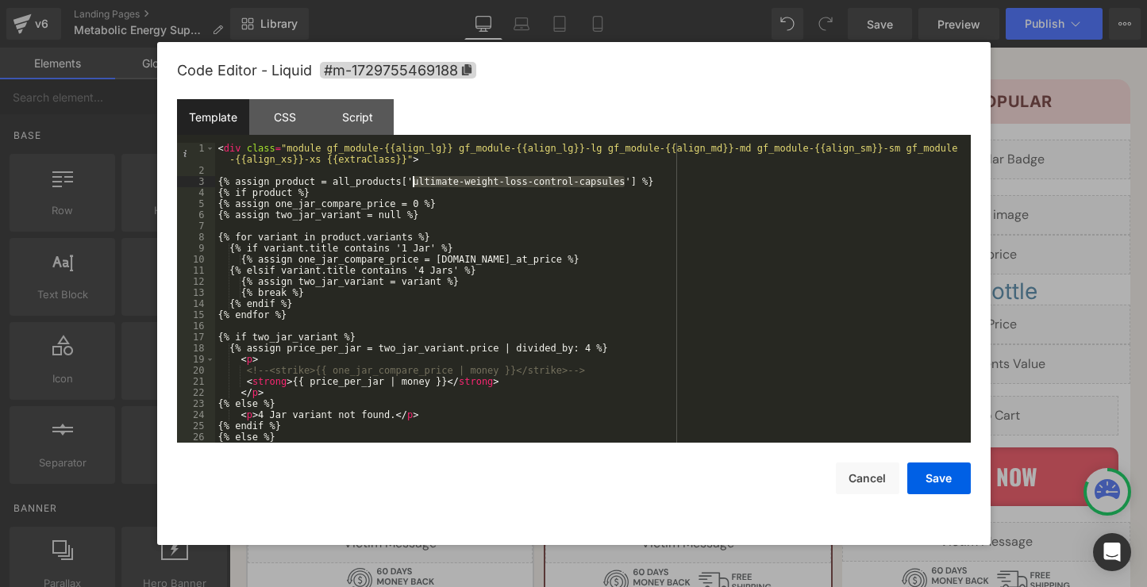
drag, startPoint x: 623, startPoint y: 183, endPoint x: 413, endPoint y: 180, distance: 209.5
click at [413, 180] on div "< div class = "module gf_module-{{align_lg}} gf_module-{{align_lg}}-lg gf_modul…" at bounding box center [589, 309] width 749 height 333
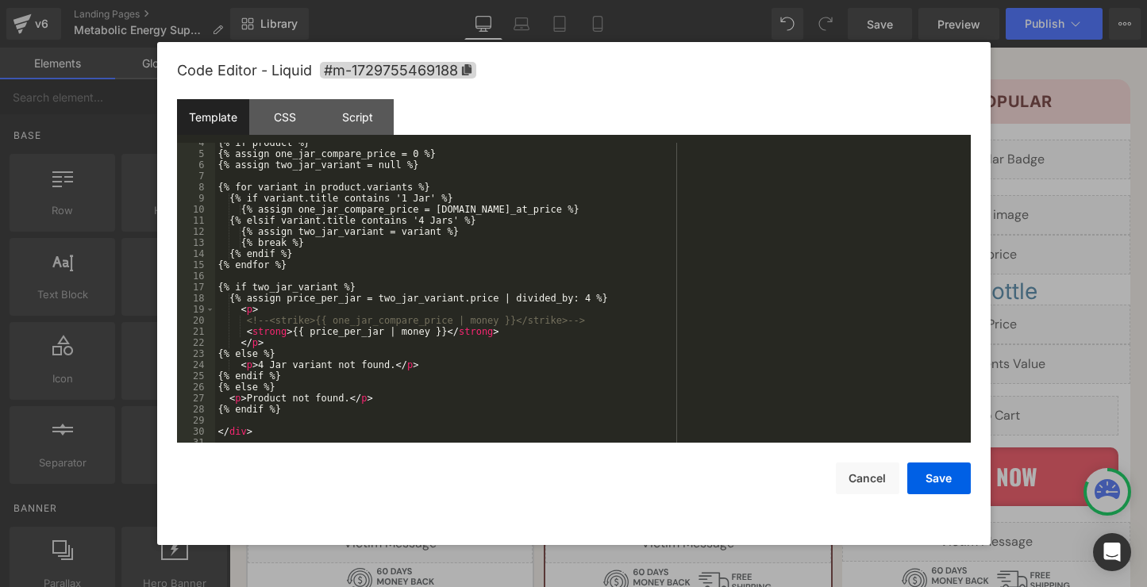
scroll to position [53, 0]
click at [943, 494] on button "Save" at bounding box center [938, 479] width 63 height 32
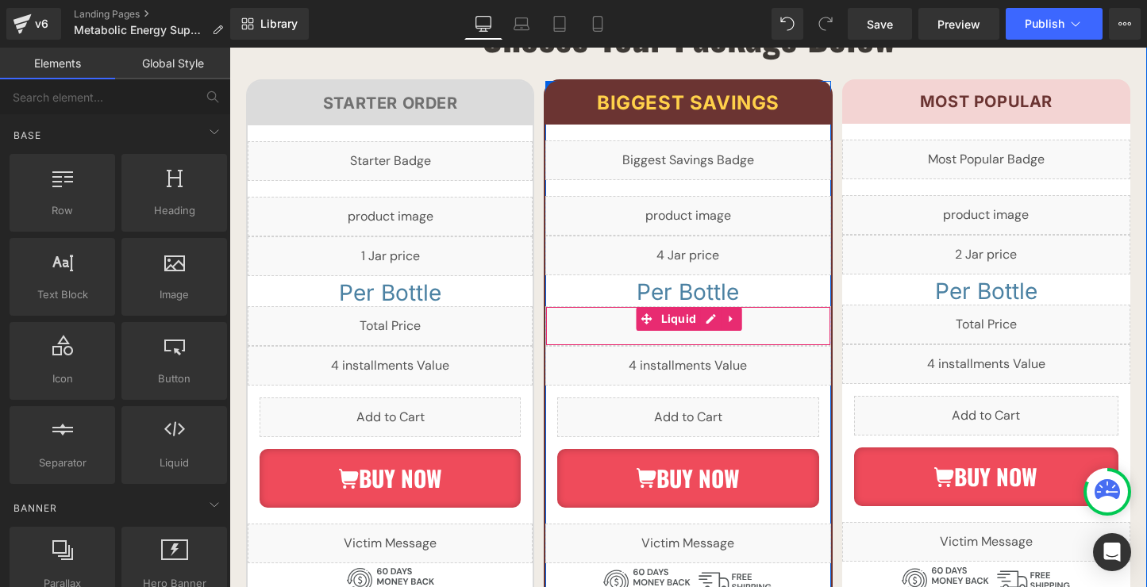
click at [710, 306] on div "Liquid" at bounding box center [687, 326] width 285 height 40
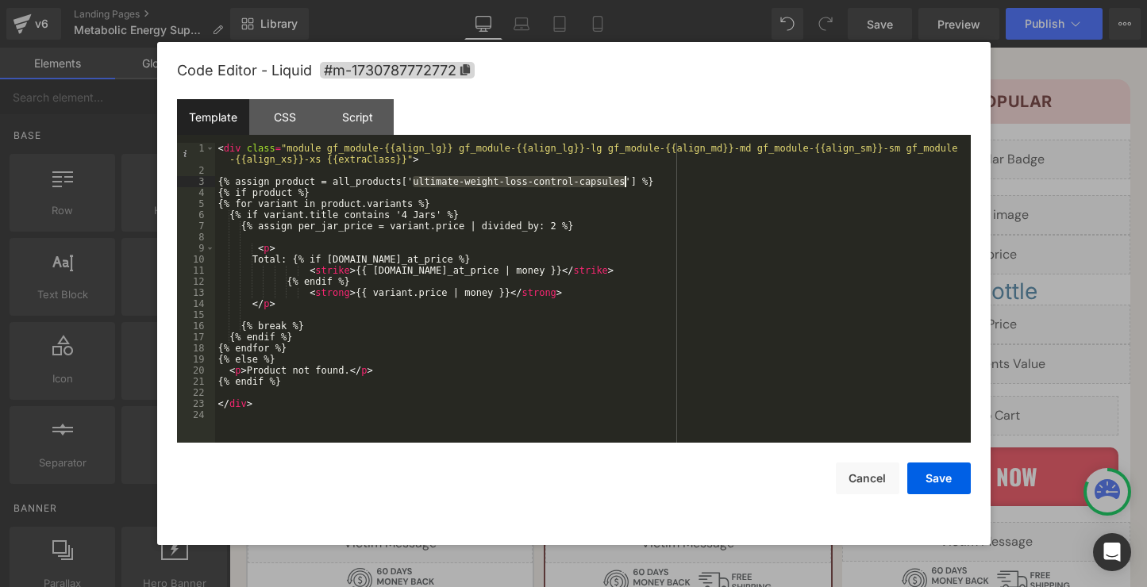
drag, startPoint x: 413, startPoint y: 182, endPoint x: 622, endPoint y: 180, distance: 208.7
click at [622, 180] on div "< div class = "module gf_module-{{align_lg}} gf_module-{{align_lg}}-lg gf_modul…" at bounding box center [592, 309] width 755 height 333
click at [923, 470] on button "Save" at bounding box center [938, 479] width 63 height 32
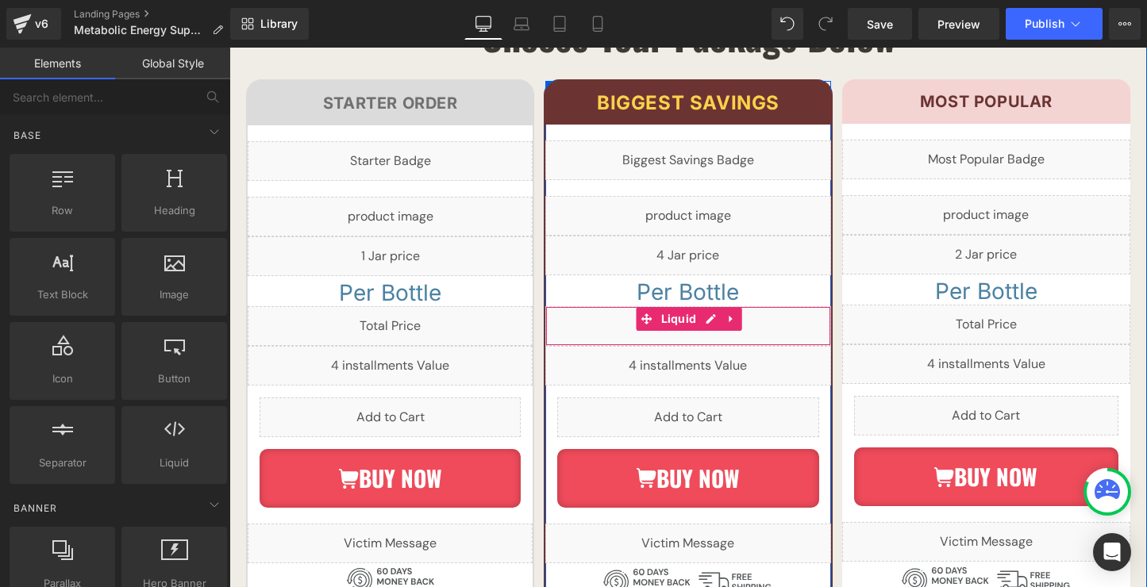
click at [710, 306] on div "Liquid" at bounding box center [687, 326] width 285 height 40
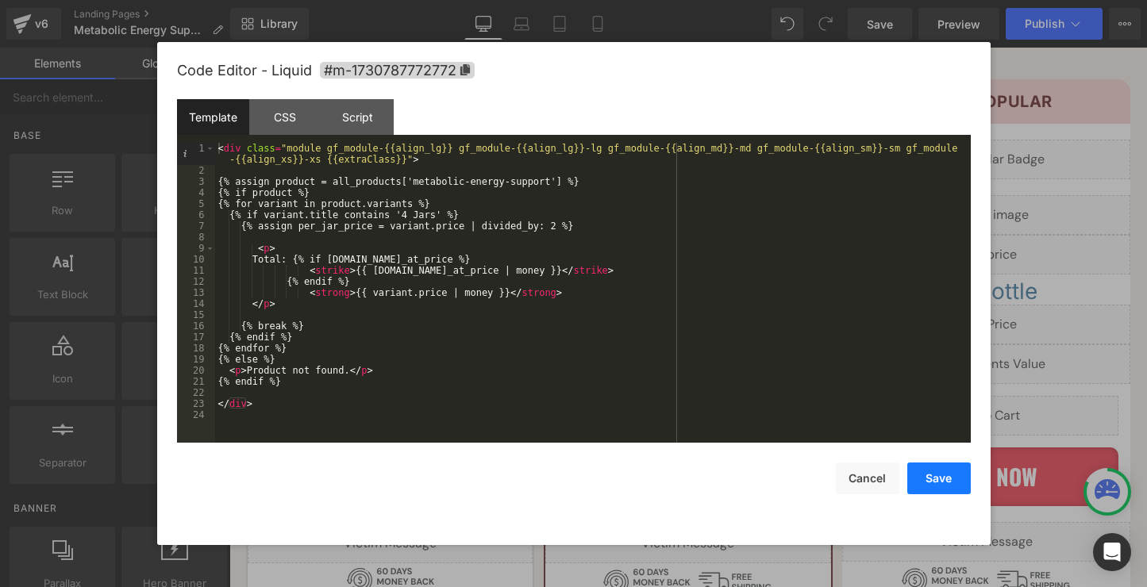
click at [928, 476] on button "Save" at bounding box center [938, 479] width 63 height 32
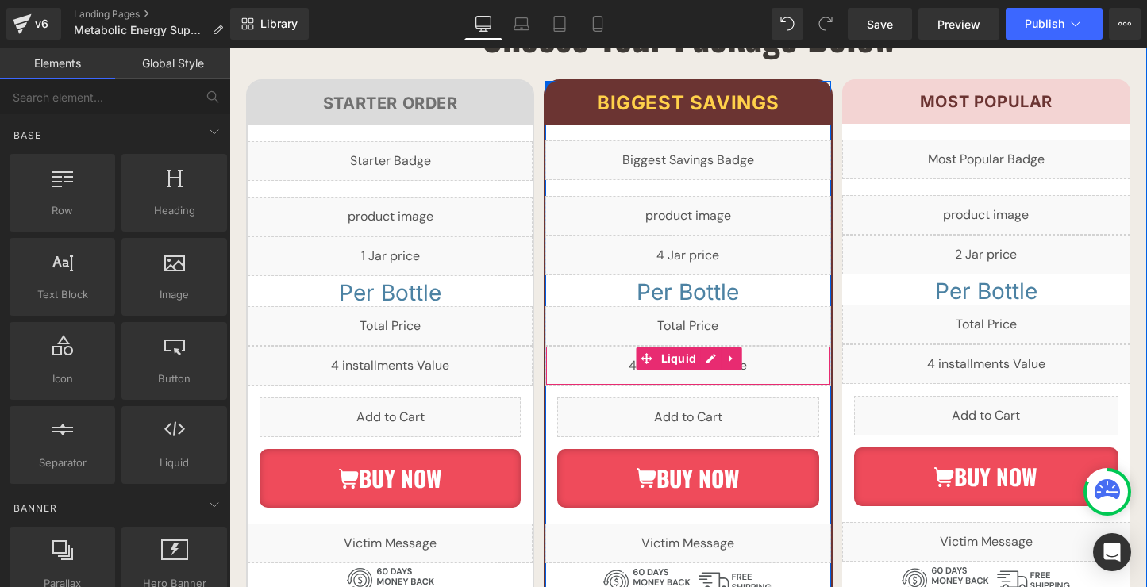
click at [713, 346] on div "Liquid" at bounding box center [687, 366] width 285 height 40
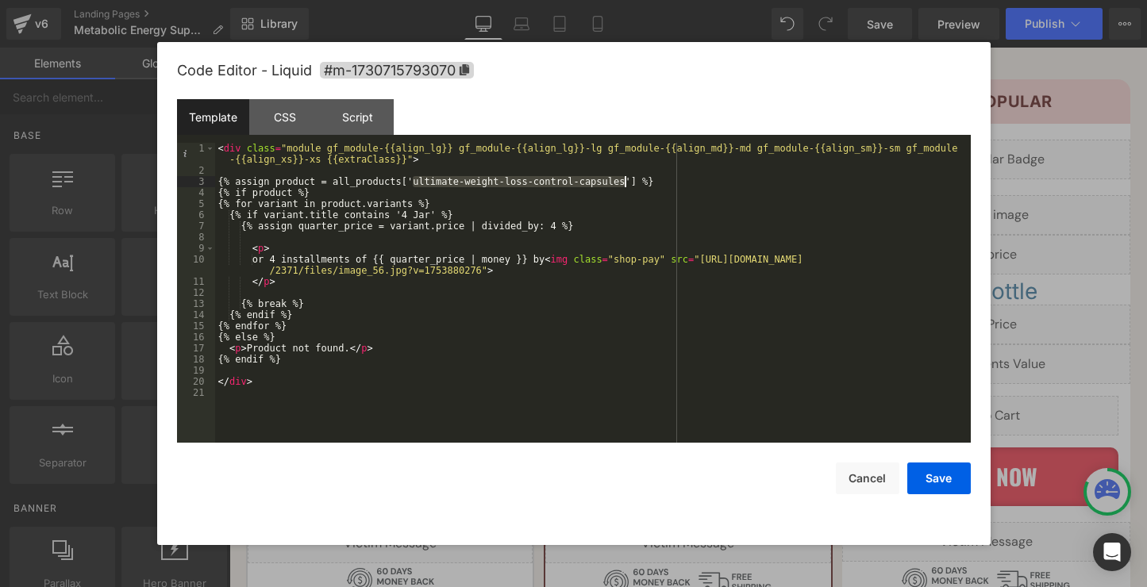
drag, startPoint x: 414, startPoint y: 182, endPoint x: 623, endPoint y: 183, distance: 208.7
click at [623, 183] on div "< div class = "module gf_module-{{align_lg}} gf_module-{{align_lg}}-lg gf_modul…" at bounding box center [592, 309] width 755 height 333
click at [943, 479] on button "Save" at bounding box center [938, 479] width 63 height 32
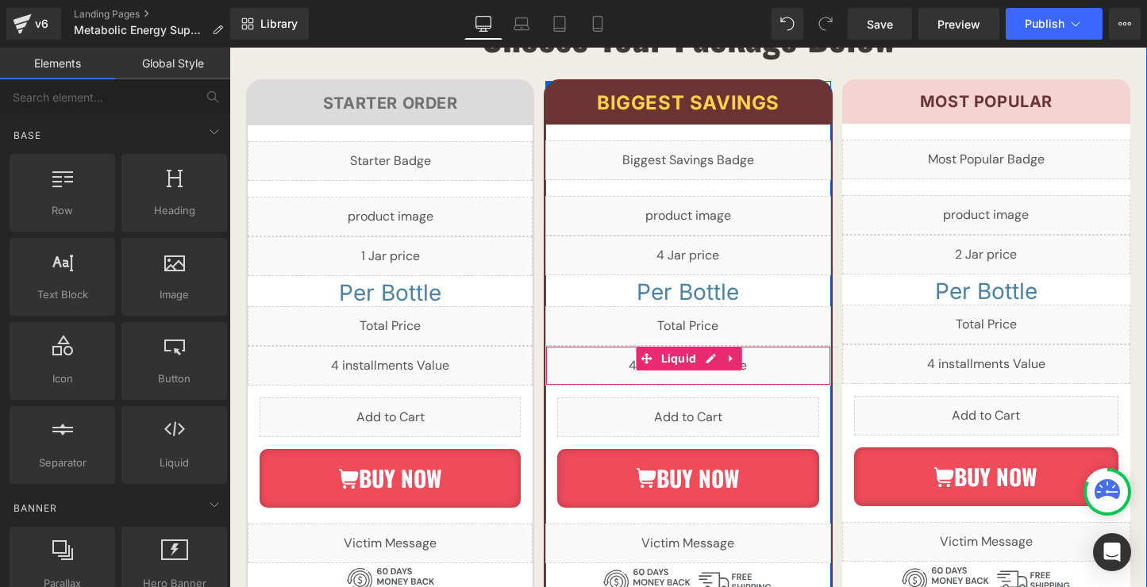
click at [706, 346] on div "Liquid" at bounding box center [687, 366] width 285 height 40
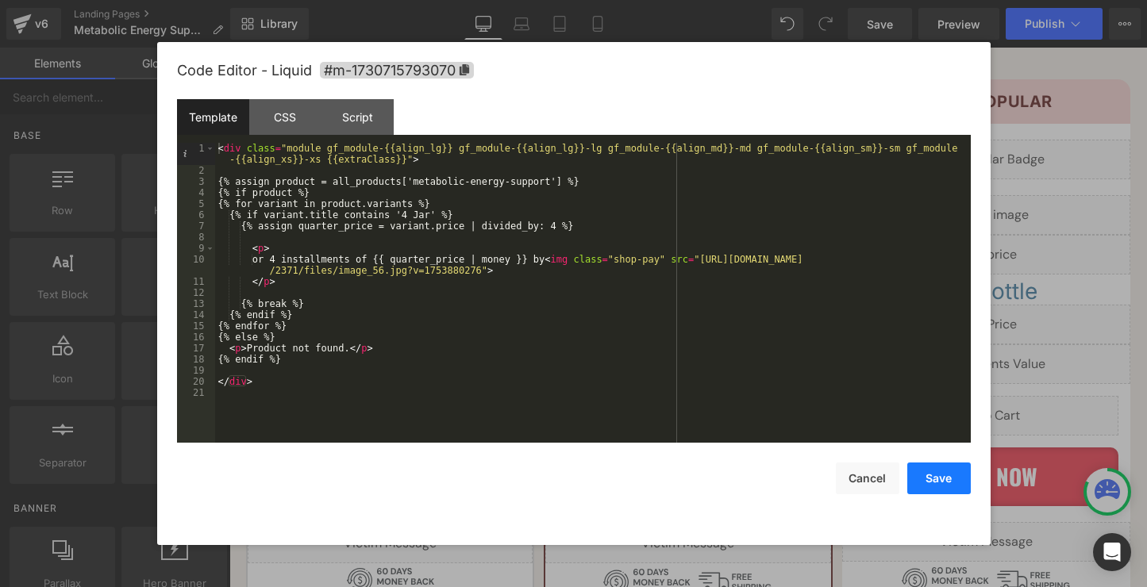
click at [942, 489] on button "Save" at bounding box center [938, 479] width 63 height 32
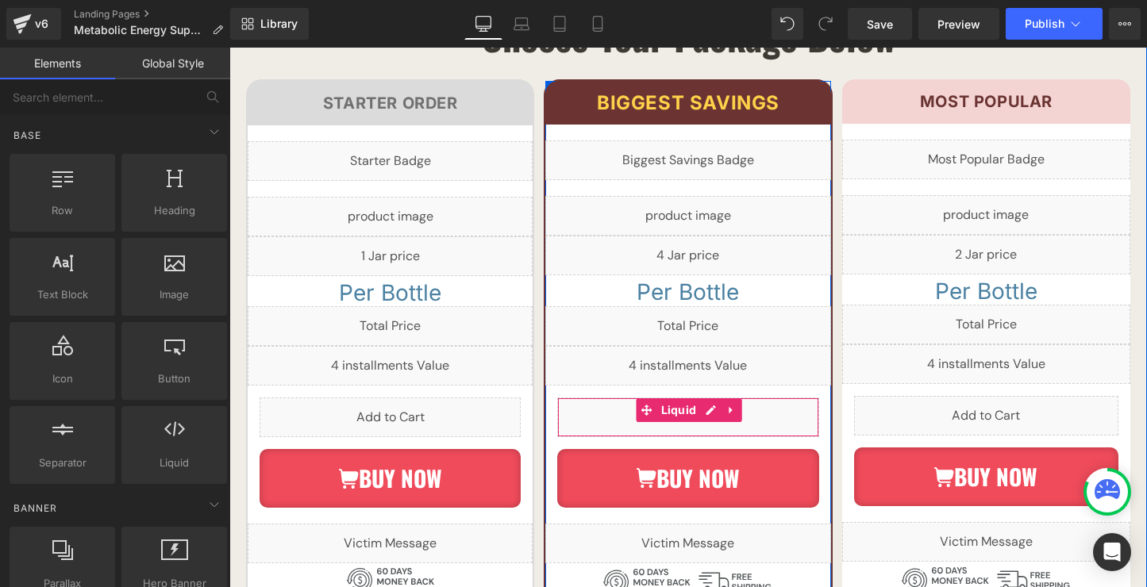
click at [712, 398] on div "Liquid" at bounding box center [687, 418] width 261 height 40
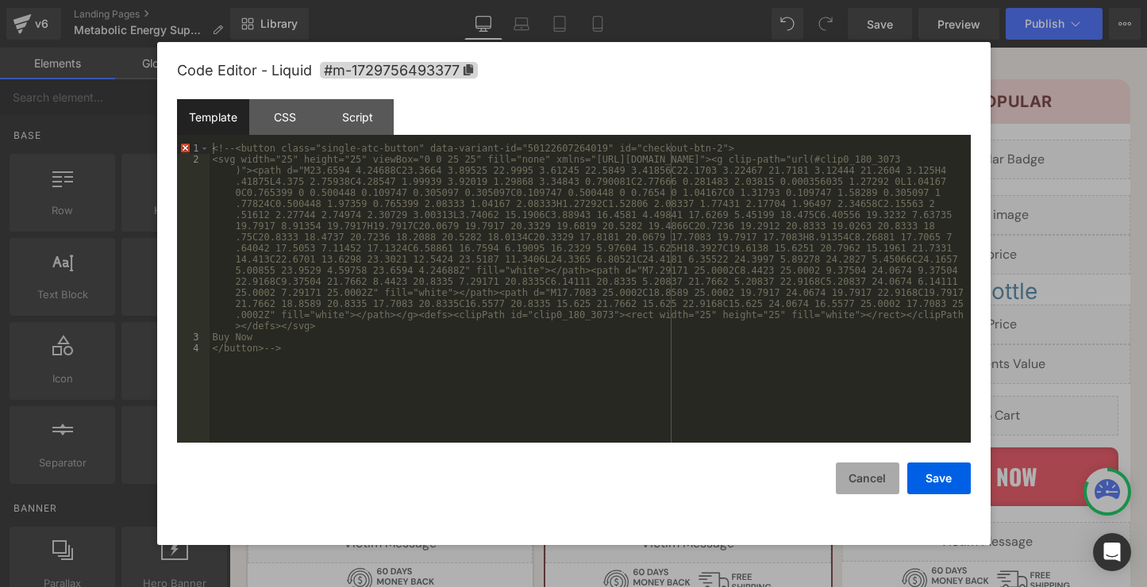
click at [874, 477] on button "Cancel" at bounding box center [867, 479] width 63 height 32
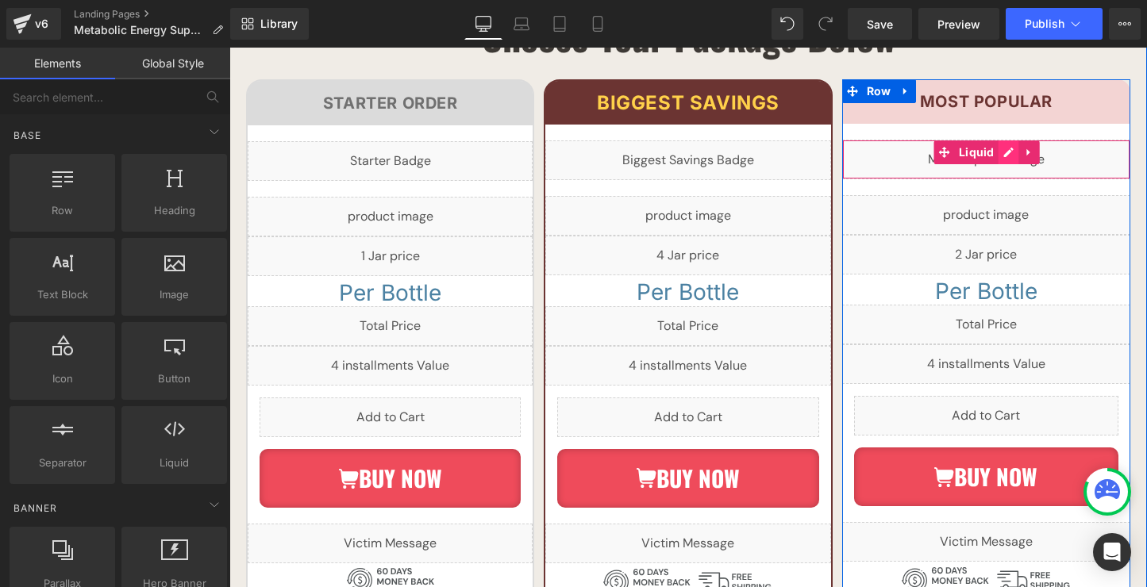
click at [1008, 140] on div "Liquid" at bounding box center [986, 160] width 288 height 40
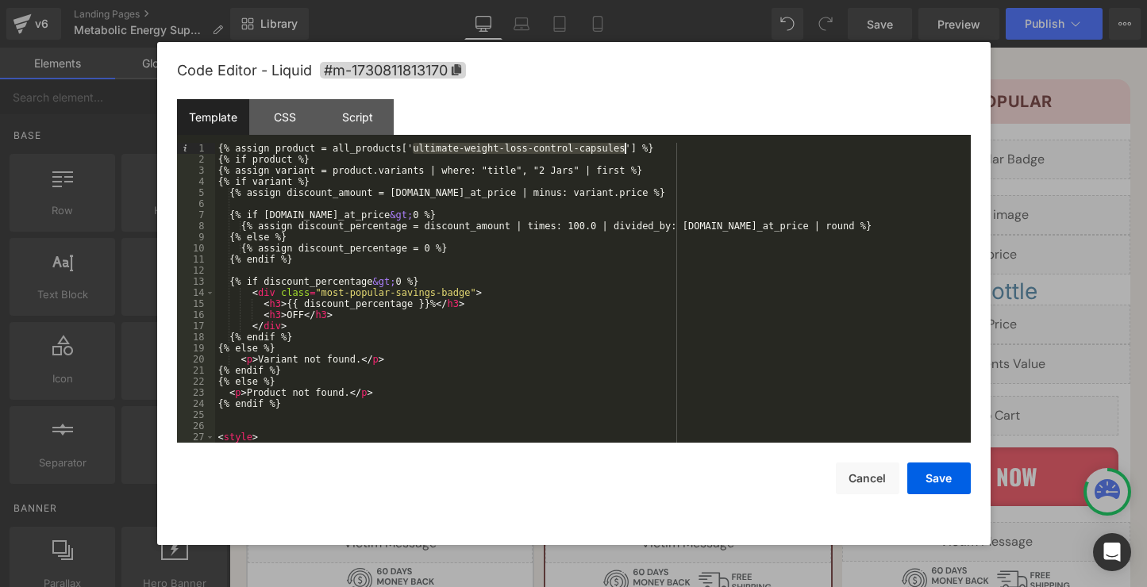
drag, startPoint x: 413, startPoint y: 150, endPoint x: 622, endPoint y: 145, distance: 208.7
click at [622, 145] on div "{% assign product = all_products['ultimate-weight-loss-control-capsules'] %} {%…" at bounding box center [589, 304] width 749 height 322
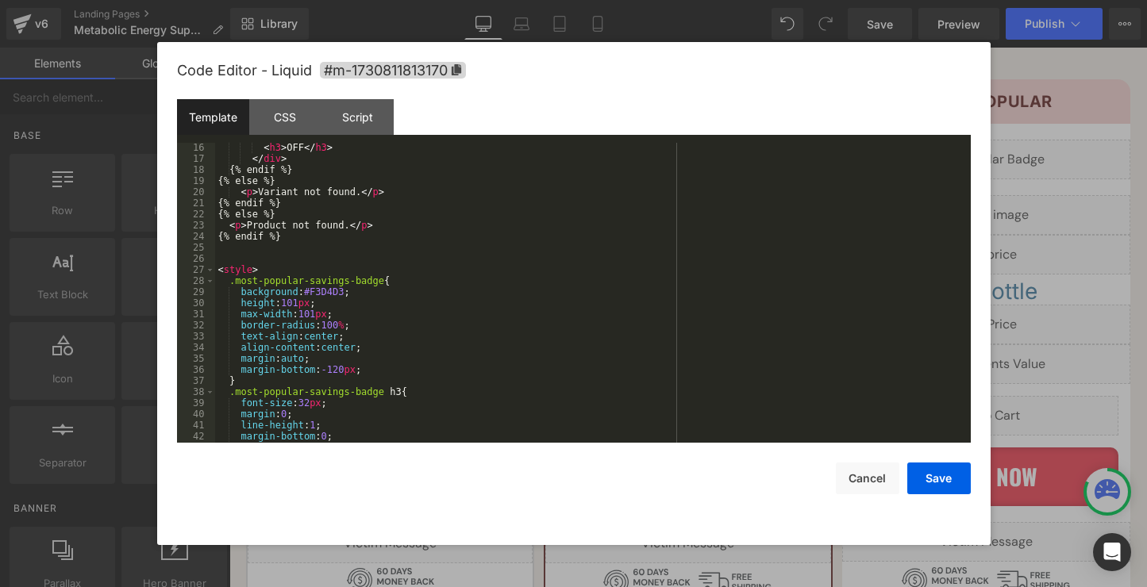
scroll to position [0, 0]
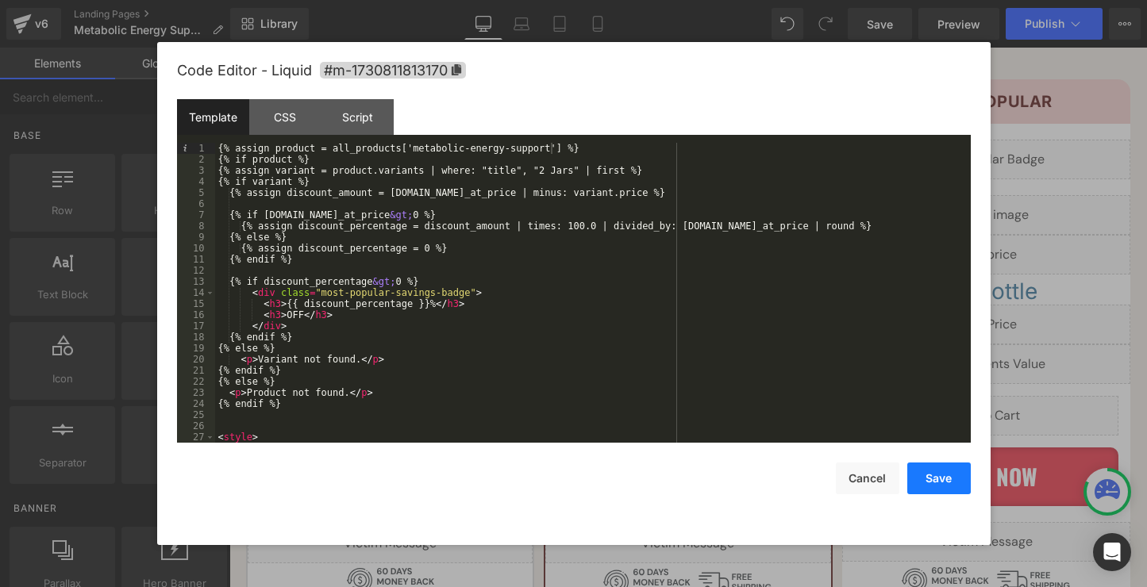
click at [939, 483] on button "Save" at bounding box center [938, 479] width 63 height 32
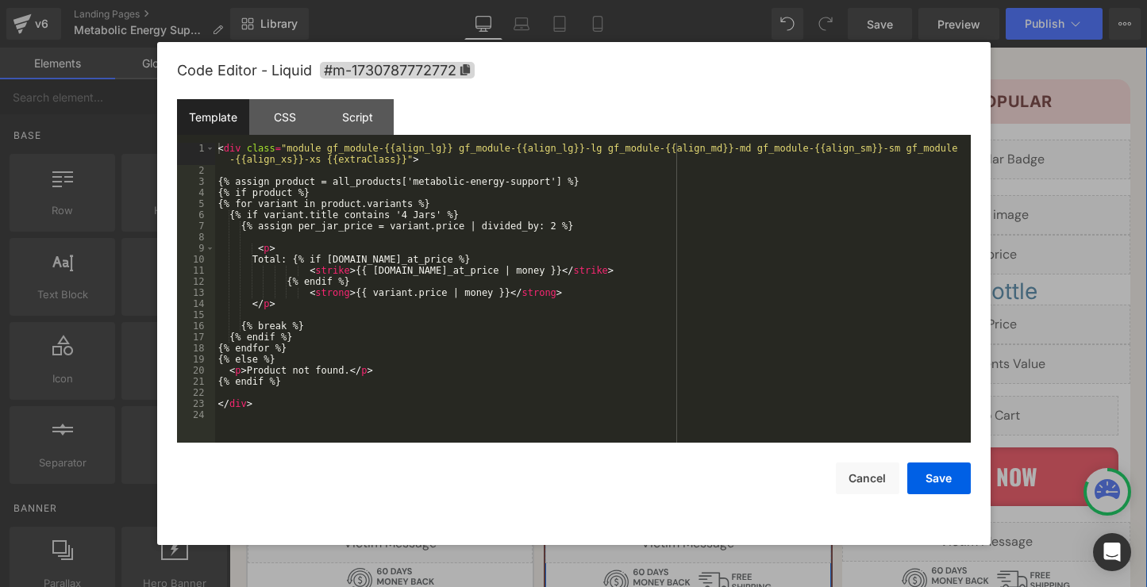
click at [714, 306] on div "Liquid" at bounding box center [687, 326] width 285 height 40
click at [945, 482] on button "Save" at bounding box center [938, 479] width 63 height 32
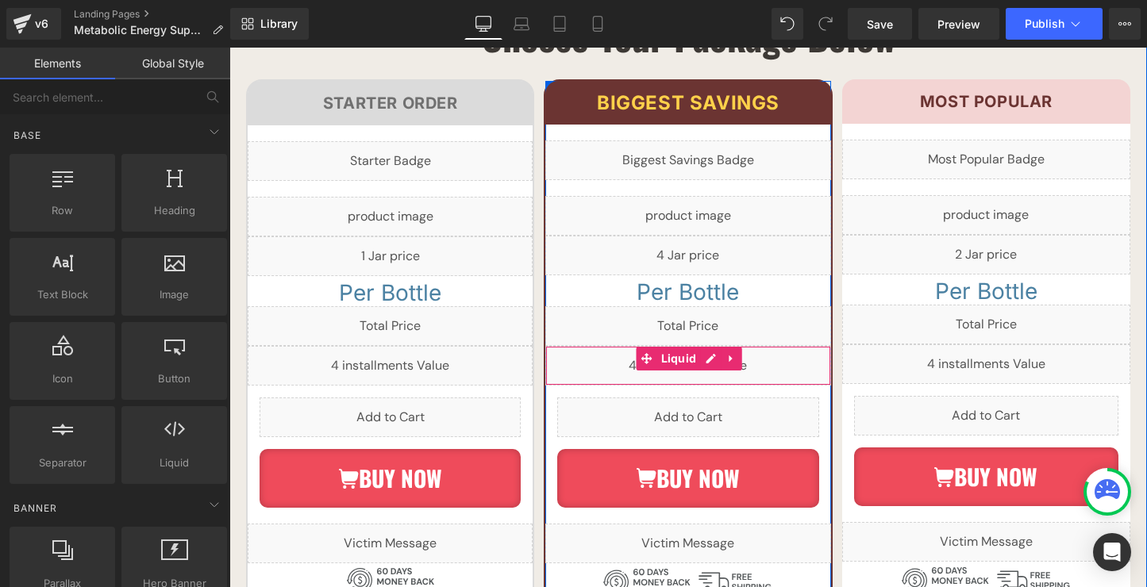
click at [717, 346] on div "Liquid" at bounding box center [687, 366] width 285 height 40
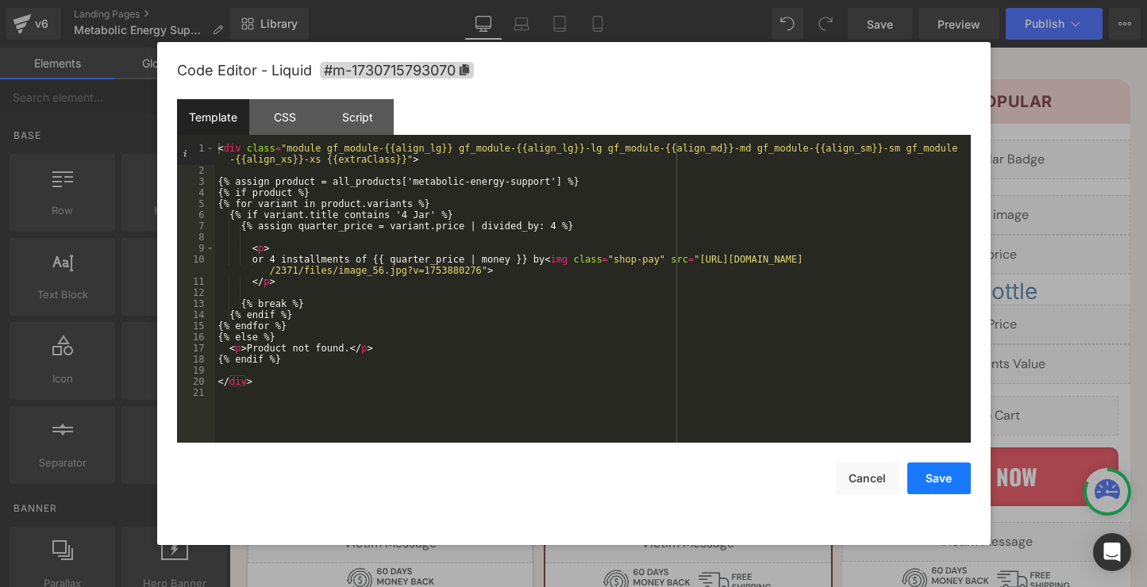
click at [934, 476] on button "Save" at bounding box center [938, 479] width 63 height 32
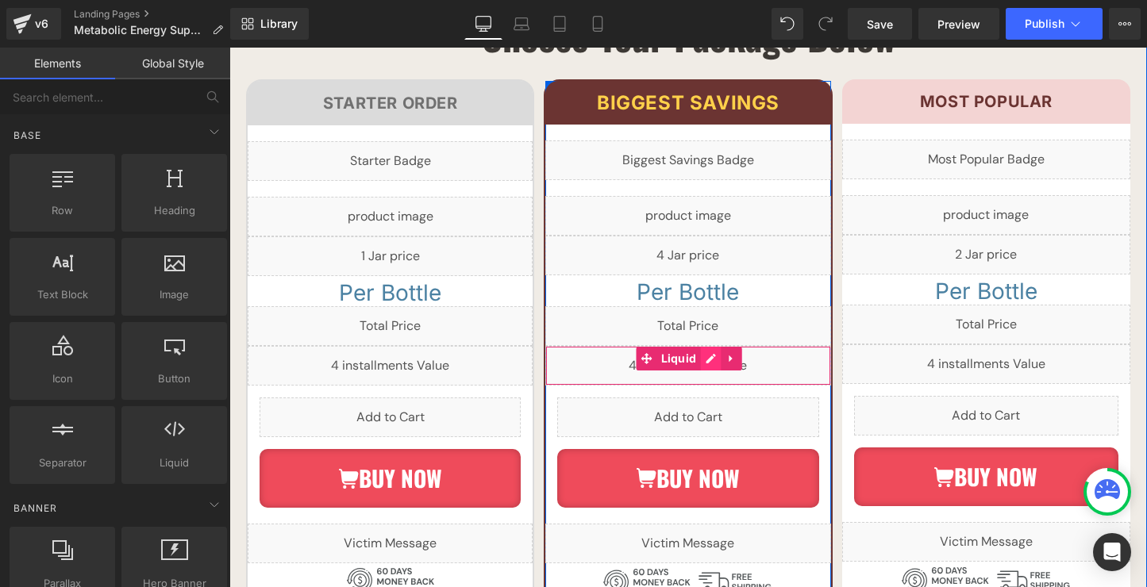
click at [712, 346] on div "Liquid" at bounding box center [687, 366] width 285 height 40
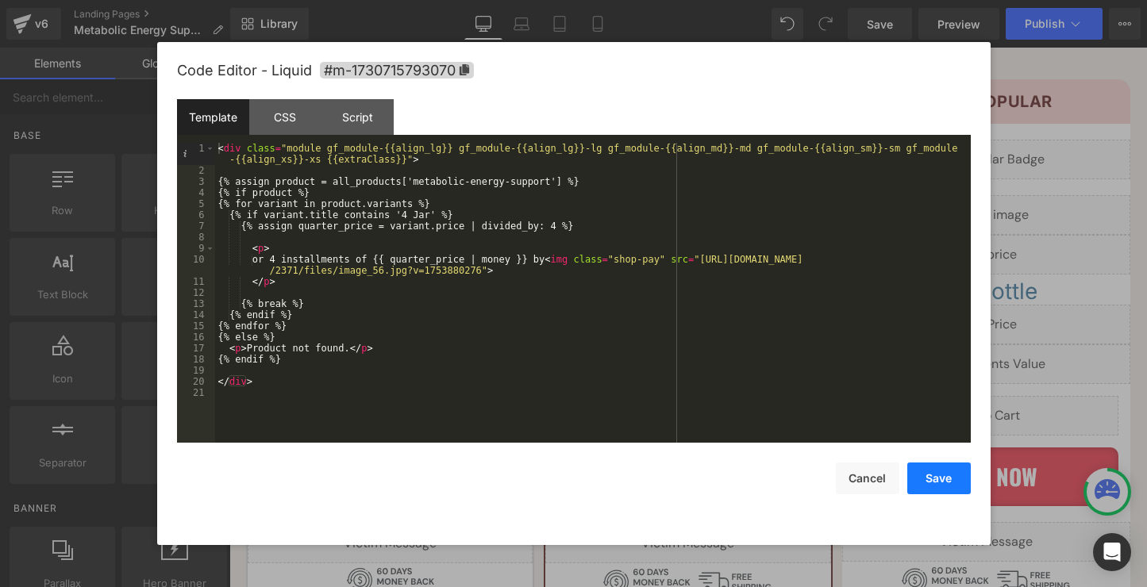
click at [932, 471] on button "Save" at bounding box center [938, 479] width 63 height 32
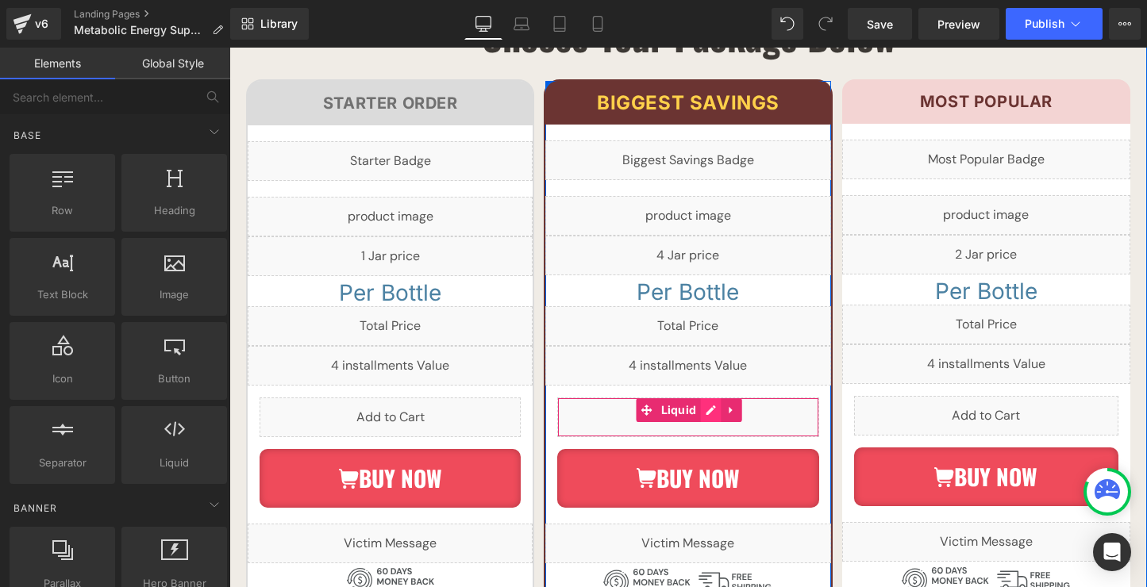
click at [709, 398] on div "Liquid" at bounding box center [687, 418] width 261 height 40
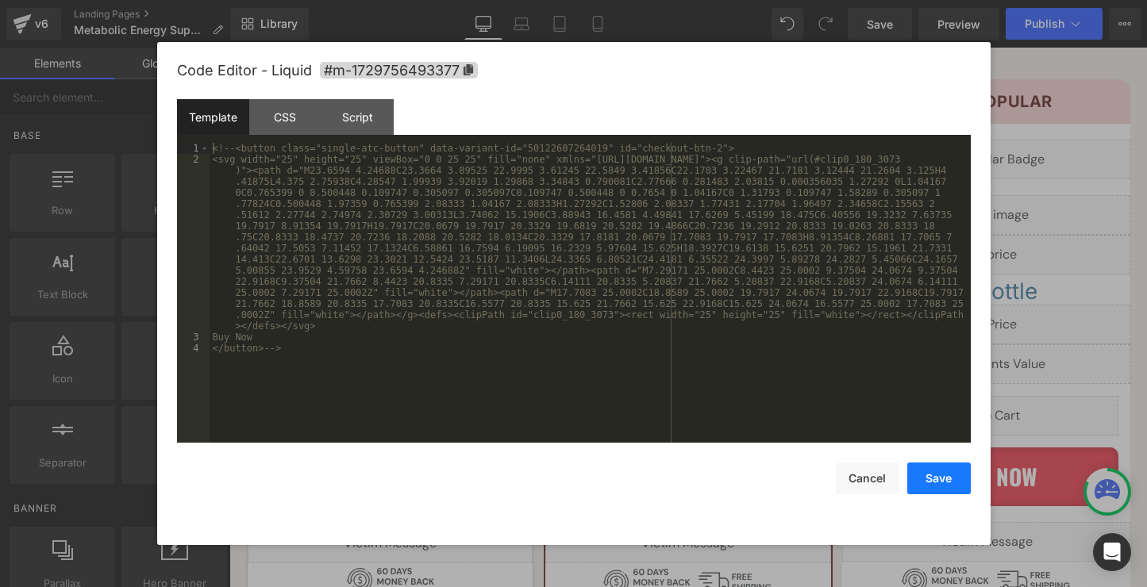
click at [951, 481] on button "Save" at bounding box center [938, 479] width 63 height 32
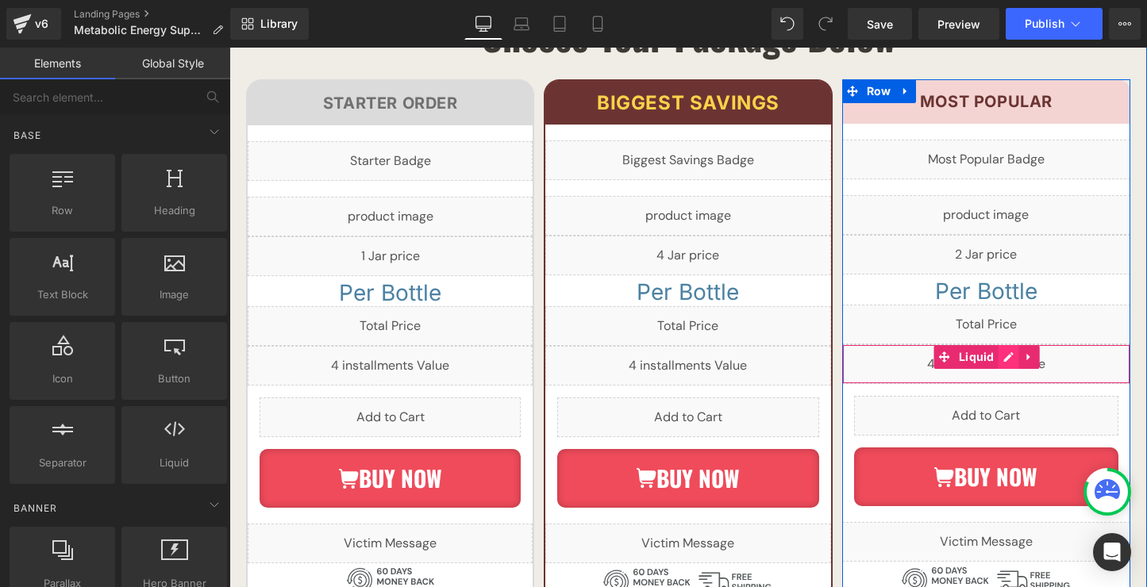
click at [1008, 344] on div "Liquid" at bounding box center [986, 364] width 288 height 40
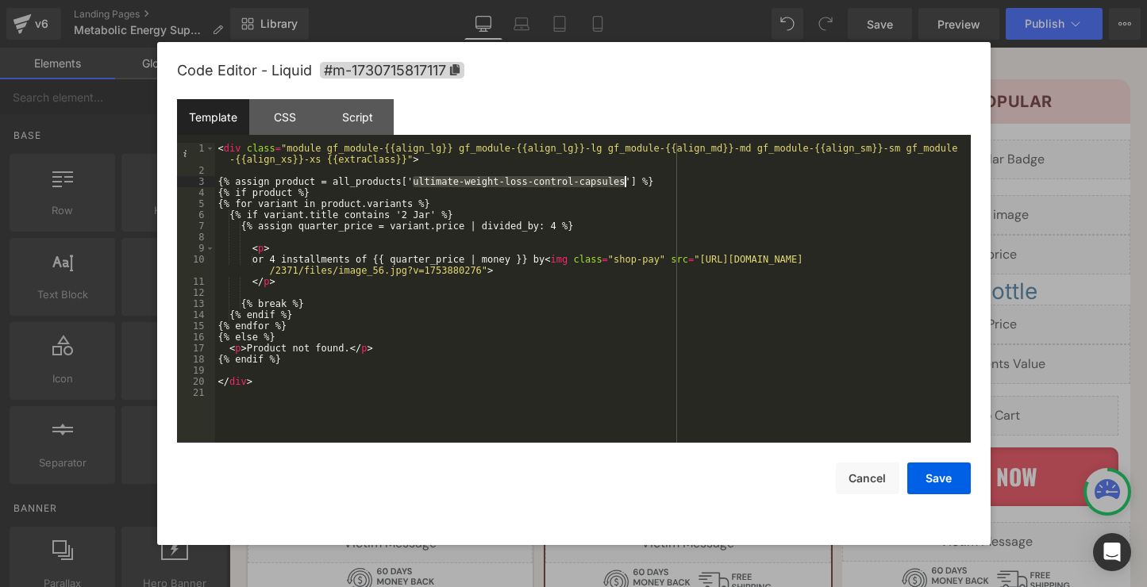
drag, startPoint x: 414, startPoint y: 182, endPoint x: 627, endPoint y: 184, distance: 212.7
click at [627, 184] on div "< div class = "module gf_module-{{align_lg}} gf_module-{{align_lg}}-lg gf_modul…" at bounding box center [592, 309] width 755 height 333
click at [935, 482] on button "Save" at bounding box center [938, 479] width 63 height 32
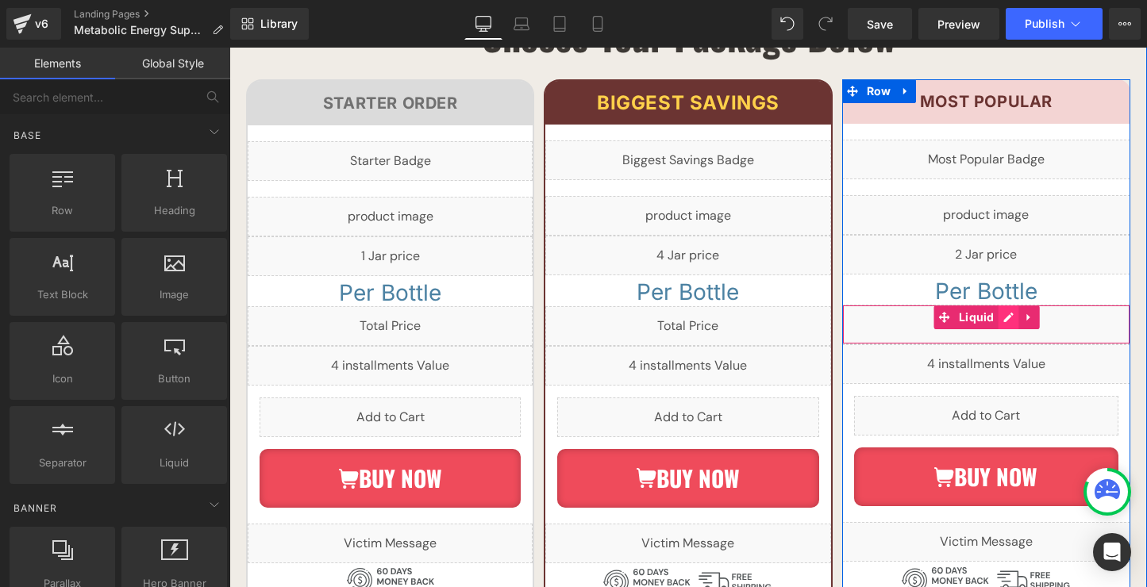
click at [1002, 305] on div "Liquid" at bounding box center [986, 325] width 288 height 40
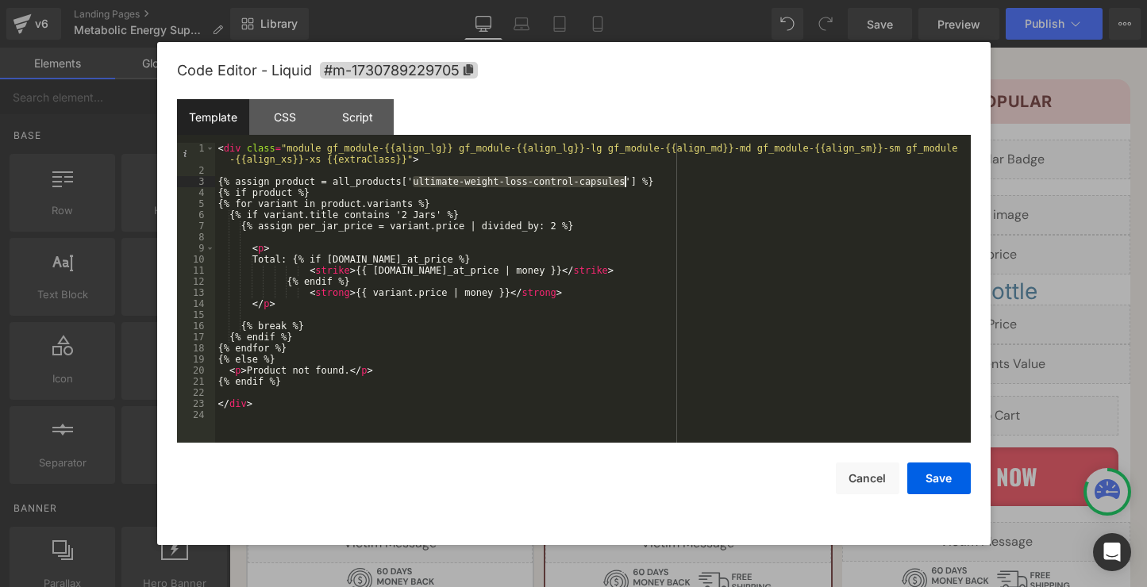
drag, startPoint x: 414, startPoint y: 182, endPoint x: 623, endPoint y: 183, distance: 208.7
click at [623, 183] on div "< div class = "module gf_module-{{align_lg}} gf_module-{{align_lg}}-lg gf_modul…" at bounding box center [592, 309] width 755 height 333
click at [919, 475] on button "Save" at bounding box center [938, 479] width 63 height 32
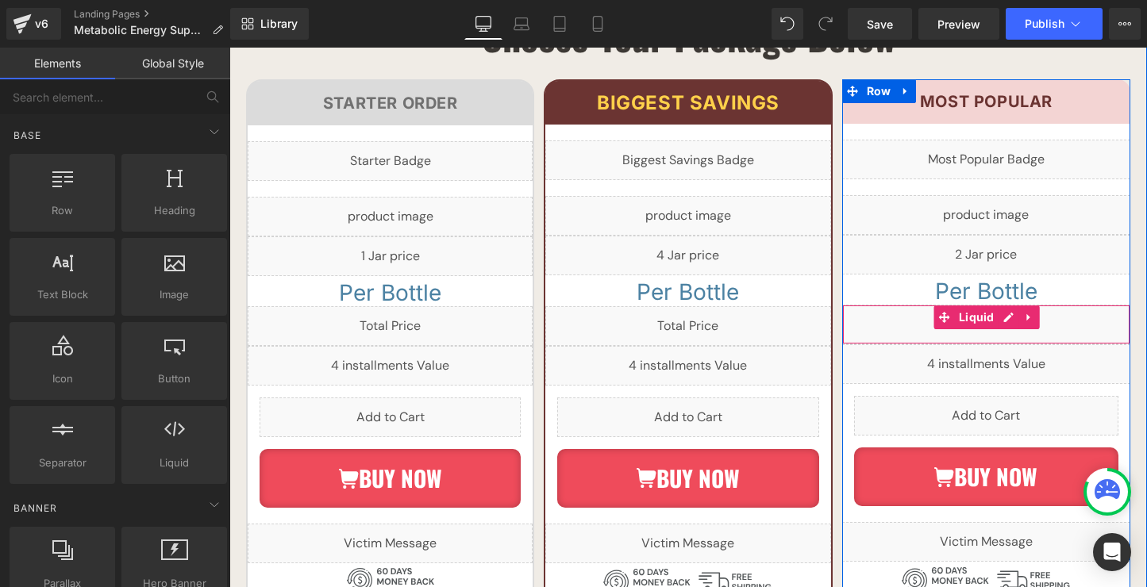
click at [1009, 305] on div "Liquid" at bounding box center [986, 325] width 288 height 40
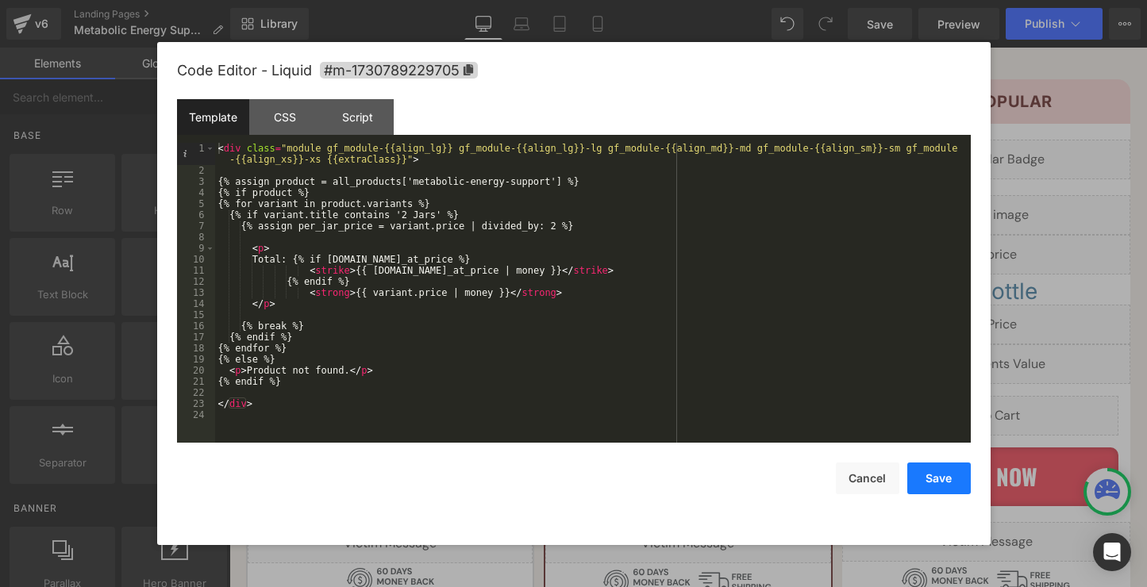
click at [928, 482] on button "Save" at bounding box center [938, 479] width 63 height 32
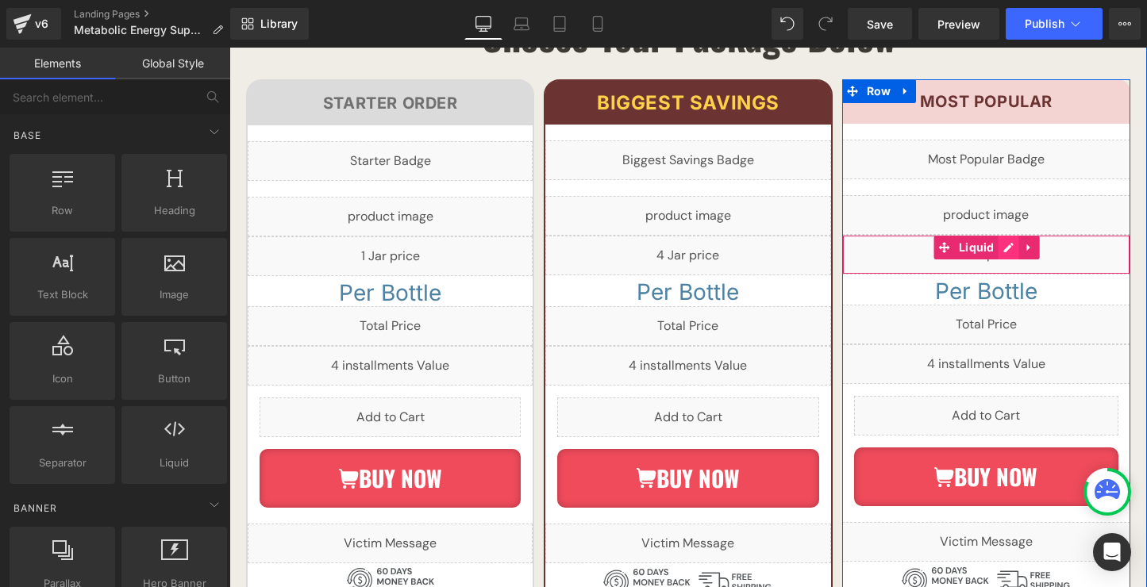
click at [1009, 235] on div "Liquid" at bounding box center [986, 255] width 288 height 40
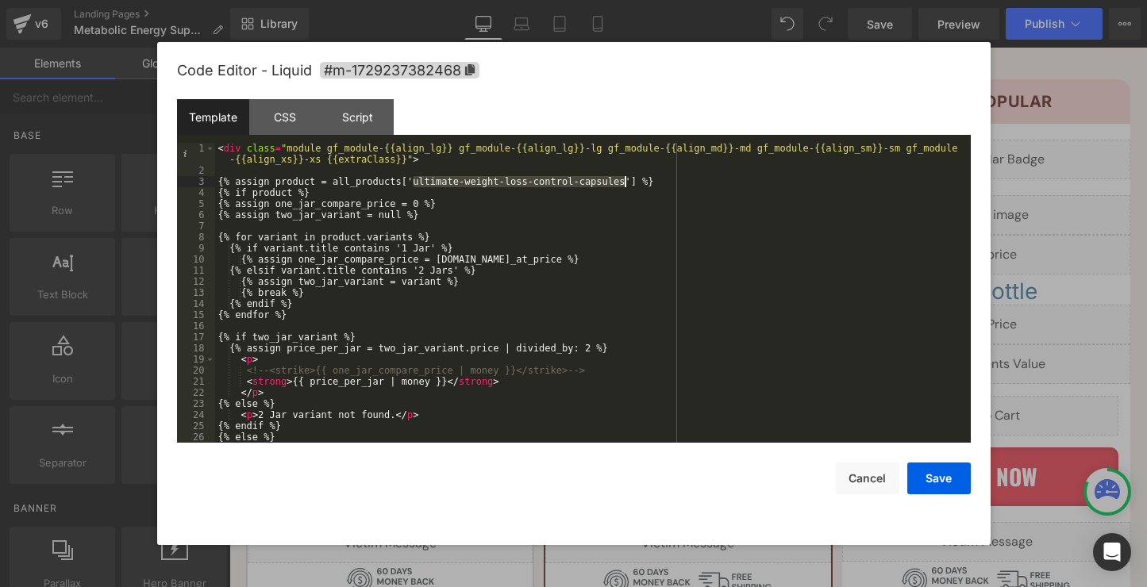
drag, startPoint x: 413, startPoint y: 183, endPoint x: 625, endPoint y: 181, distance: 211.9
click at [625, 181] on div "< div class = "module gf_module-{{align_lg}} gf_module-{{align_lg}}-lg gf_modul…" at bounding box center [589, 309] width 749 height 333
click at [920, 475] on button "Save" at bounding box center [938, 479] width 63 height 32
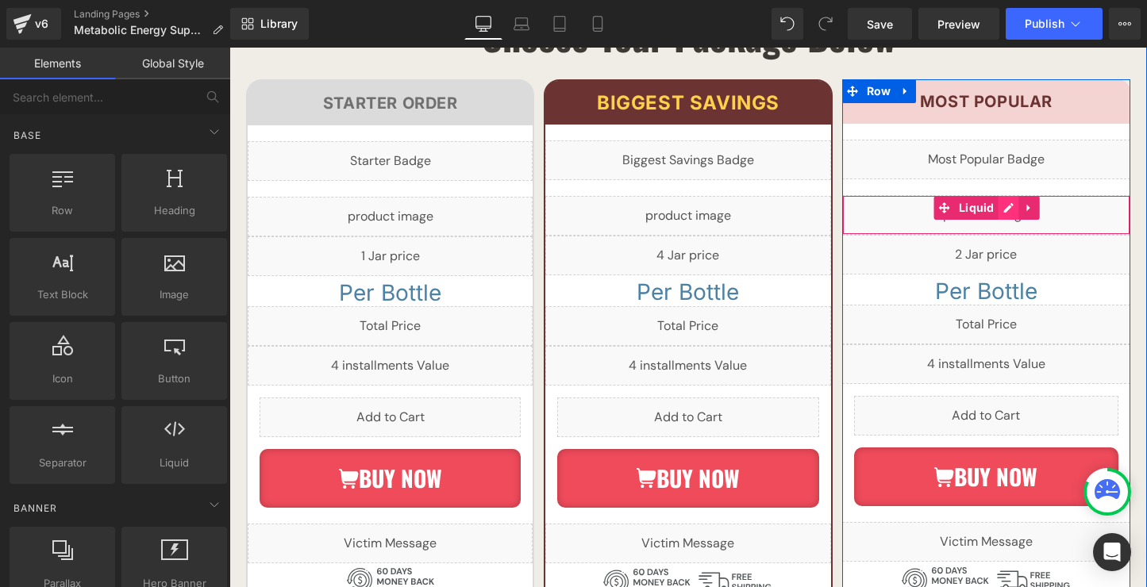
click at [1014, 195] on div "Liquid" at bounding box center [986, 215] width 288 height 40
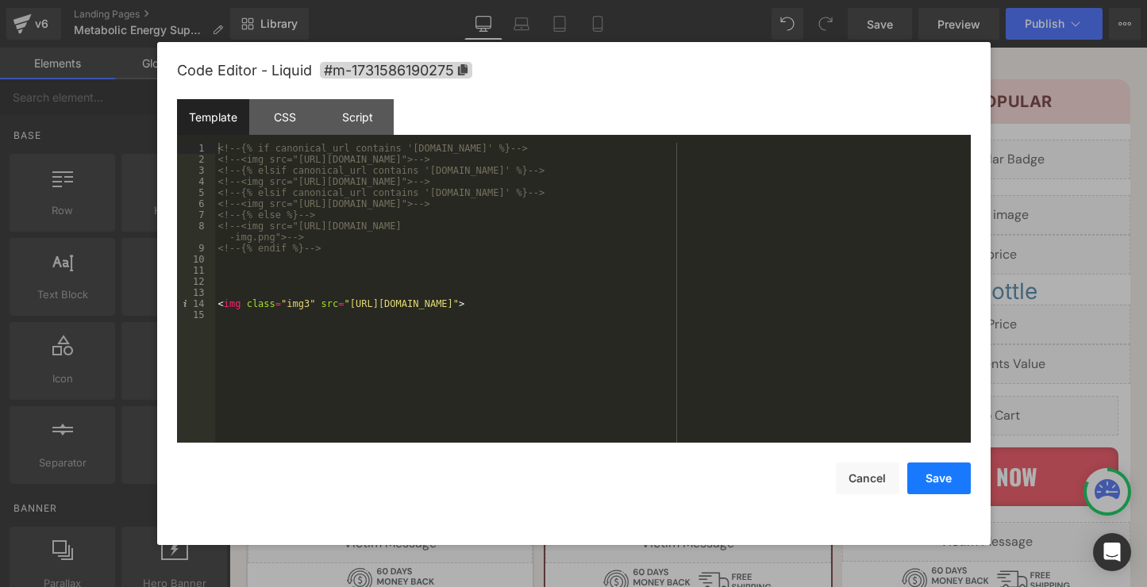
click at [933, 465] on button "Save" at bounding box center [938, 479] width 63 height 32
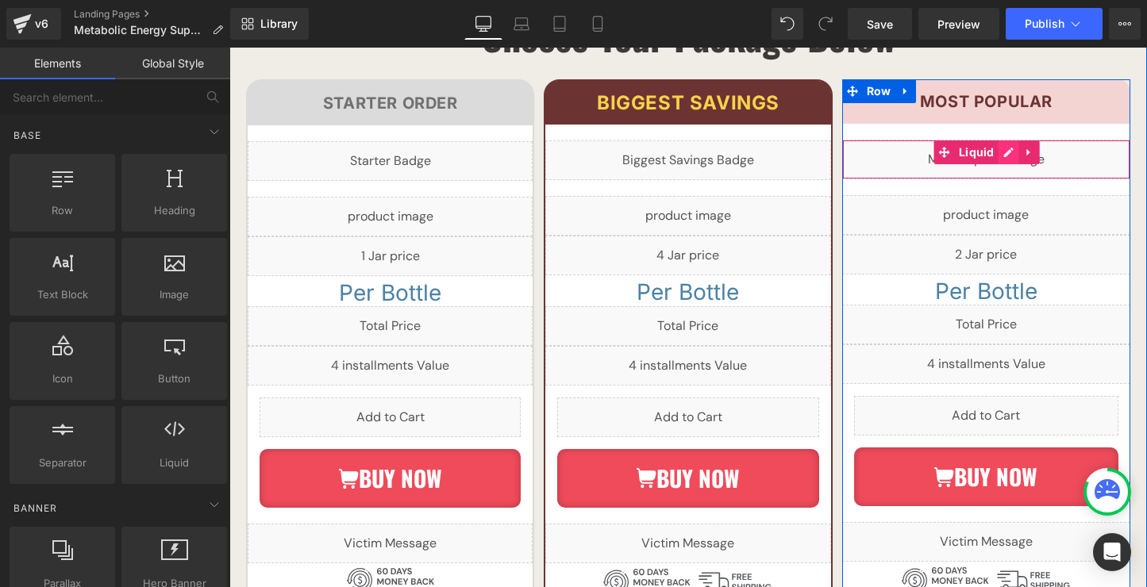
click at [1009, 140] on div "Liquid" at bounding box center [986, 160] width 288 height 40
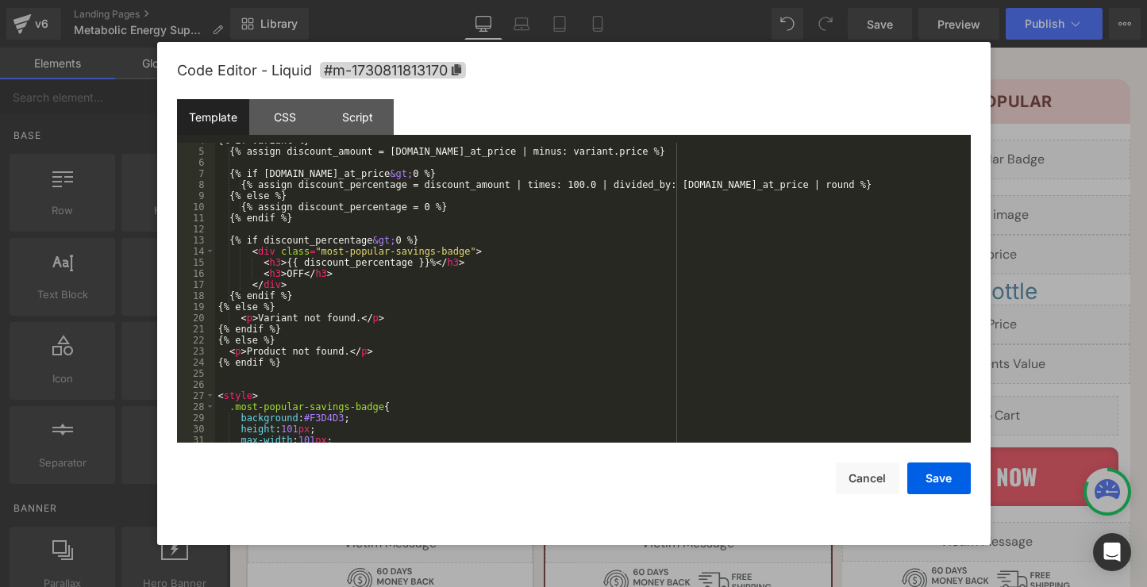
scroll to position [222, 0]
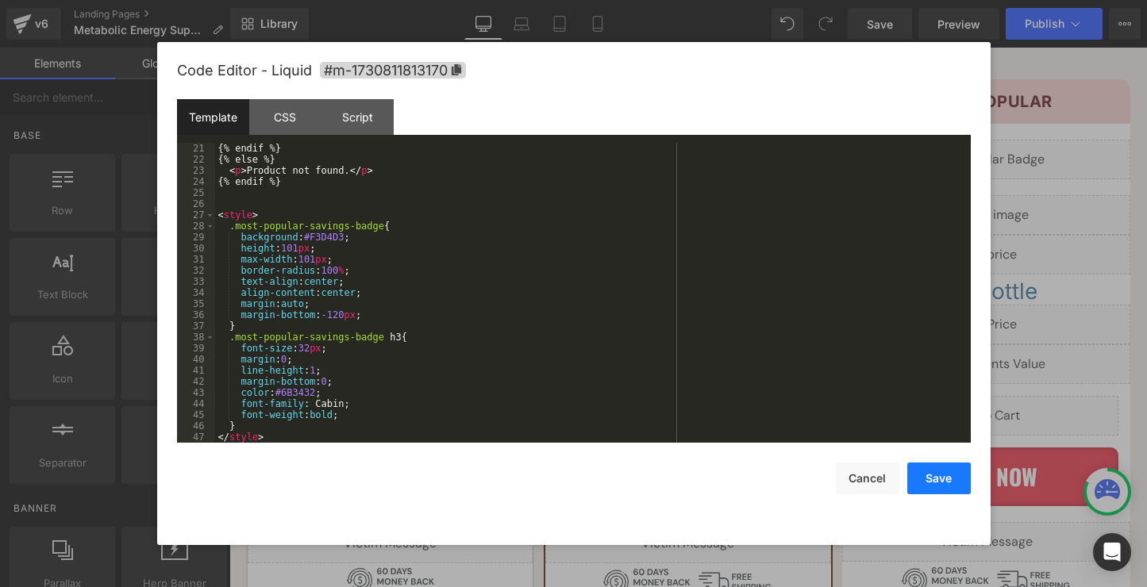
click at [934, 476] on button "Save" at bounding box center [938, 479] width 63 height 32
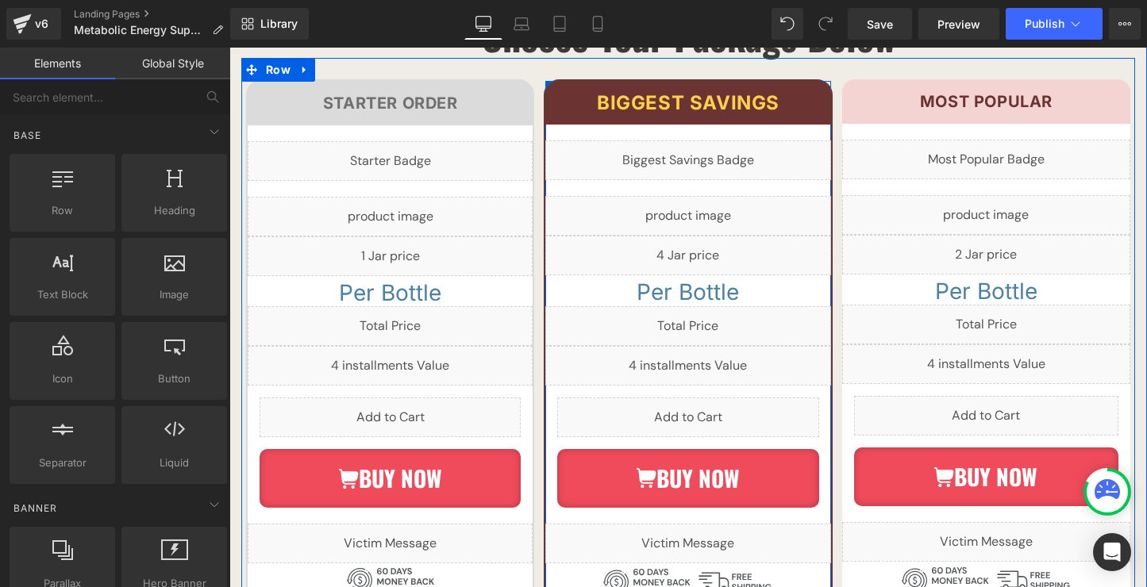
scroll to position [9343, 0]
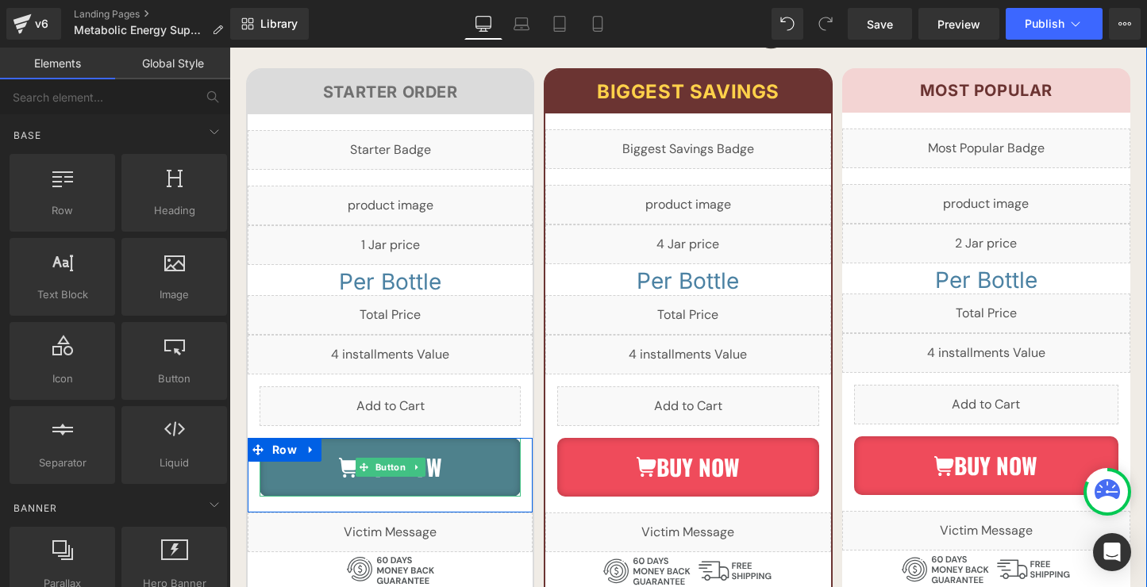
click at [394, 438] on div "BUY NOW Button" at bounding box center [389, 467] width 261 height 59
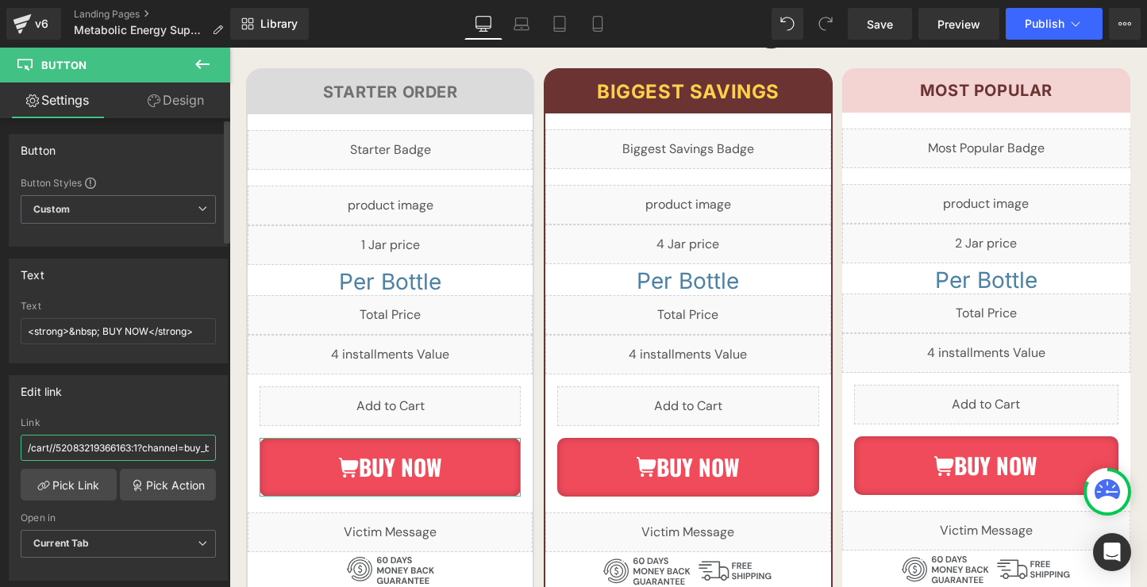
drag, startPoint x: 134, startPoint y: 448, endPoint x: 57, endPoint y: 445, distance: 77.0
click at [57, 445] on input "/cart//52083219366163:1?channel=buy_button" at bounding box center [118, 448] width 195 height 26
paste input "52217101615379"
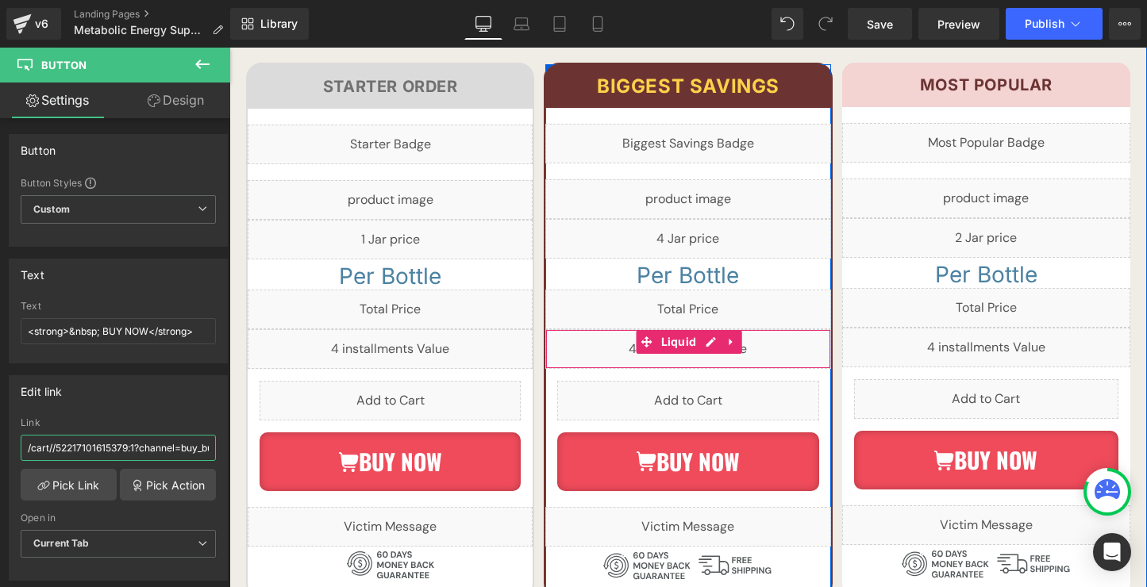
scroll to position [9351, 0]
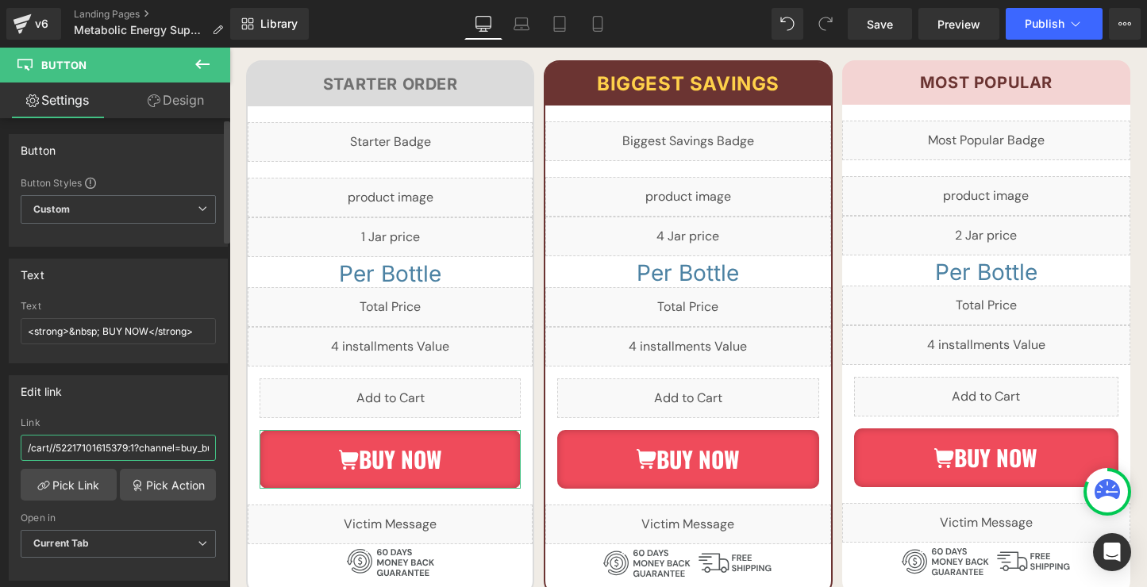
type input "/cart//52217101615379:1?channel=buy_button"
click at [218, 447] on div "/cart//52083219366163:1?channel=buy_button Link /cart//52217101615379:1?channel…" at bounding box center [118, 498] width 217 height 163
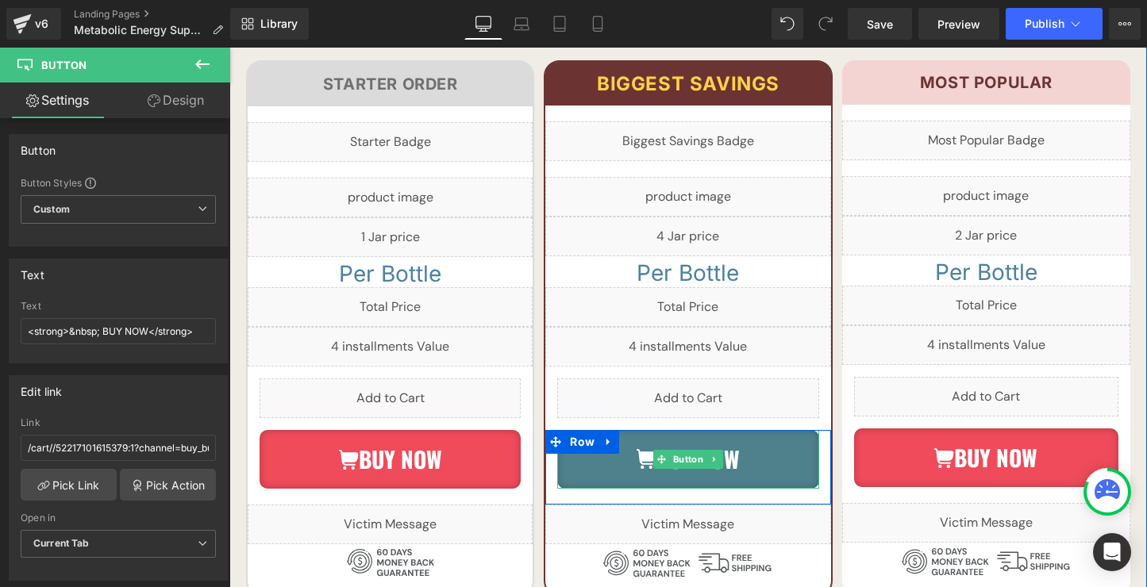
click at [695, 430] on div "BUY NOW Button" at bounding box center [687, 459] width 261 height 59
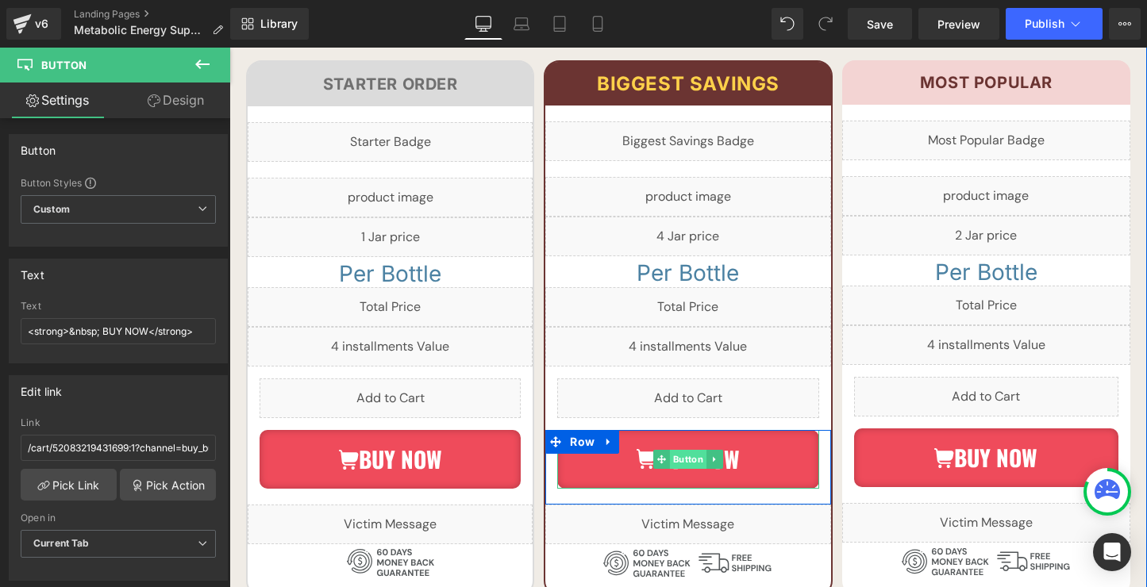
click at [678, 430] on div "BUY NOW Button" at bounding box center [687, 459] width 261 height 59
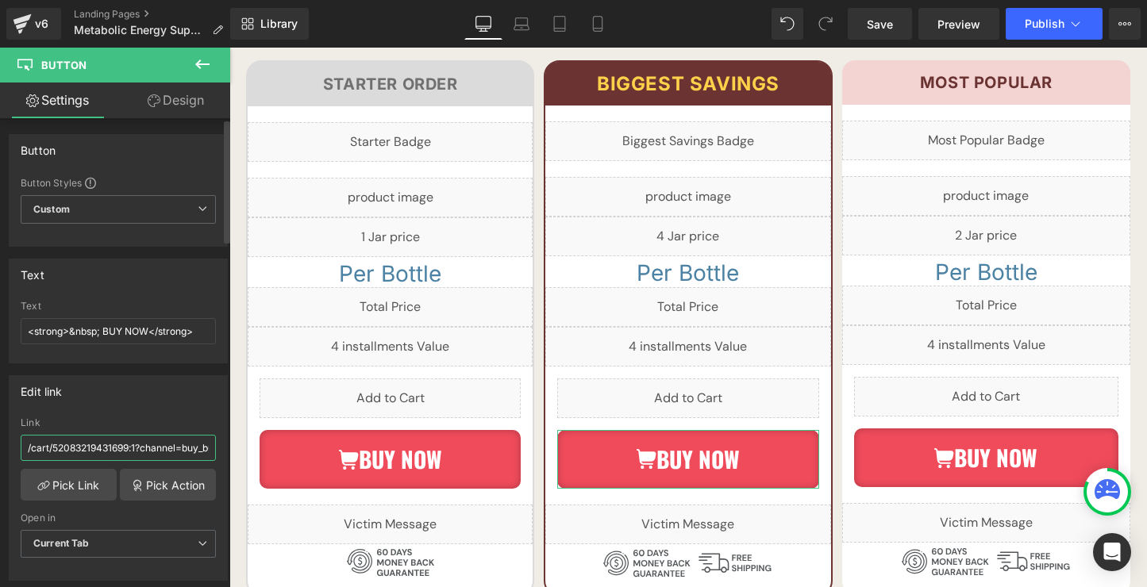
drag, startPoint x: 129, startPoint y: 448, endPoint x: 54, endPoint y: 445, distance: 75.4
click at [54, 445] on input "/cart/52083219431699:1?channel=buy_button" at bounding box center [118, 448] width 195 height 26
paste input "2217101680915"
paste input "52217101680915"
type input "/cart/52217101680915:1?channel=buy_button"
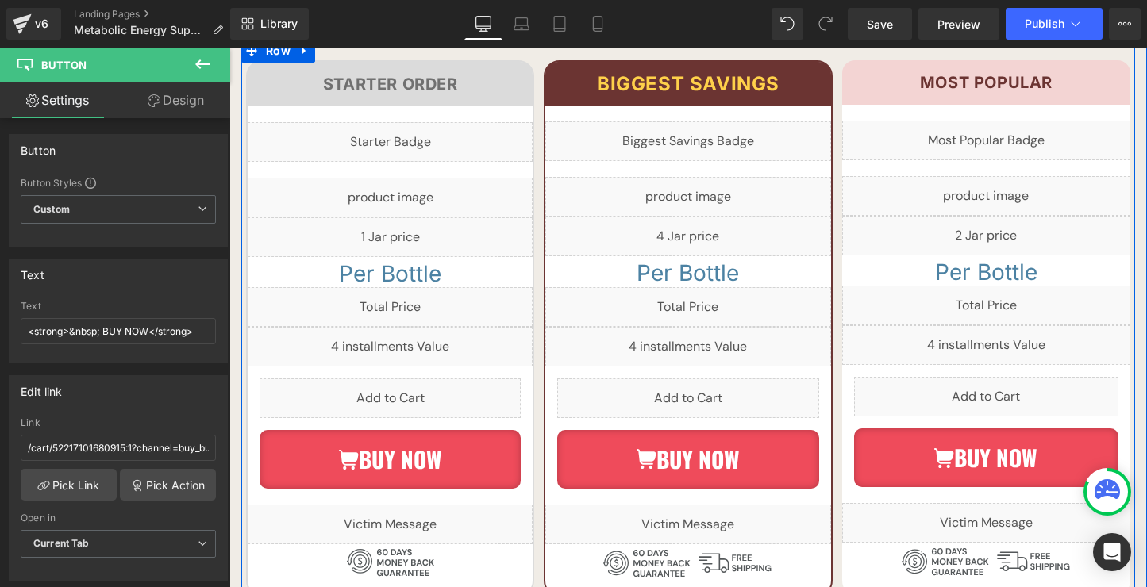
click at [836, 363] on div "Biggest savings Heading Row Liquid Liquid Liquid Per Bottle Heading Liquid Liqu…" at bounding box center [688, 328] width 298 height 536
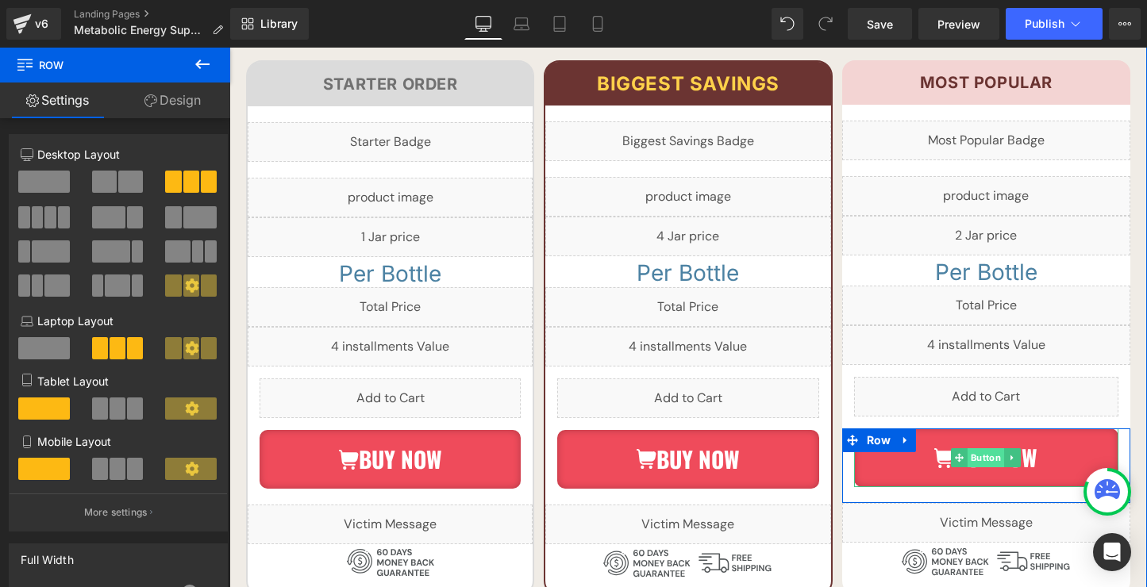
click at [989, 448] on link "Button" at bounding box center [977, 457] width 53 height 19
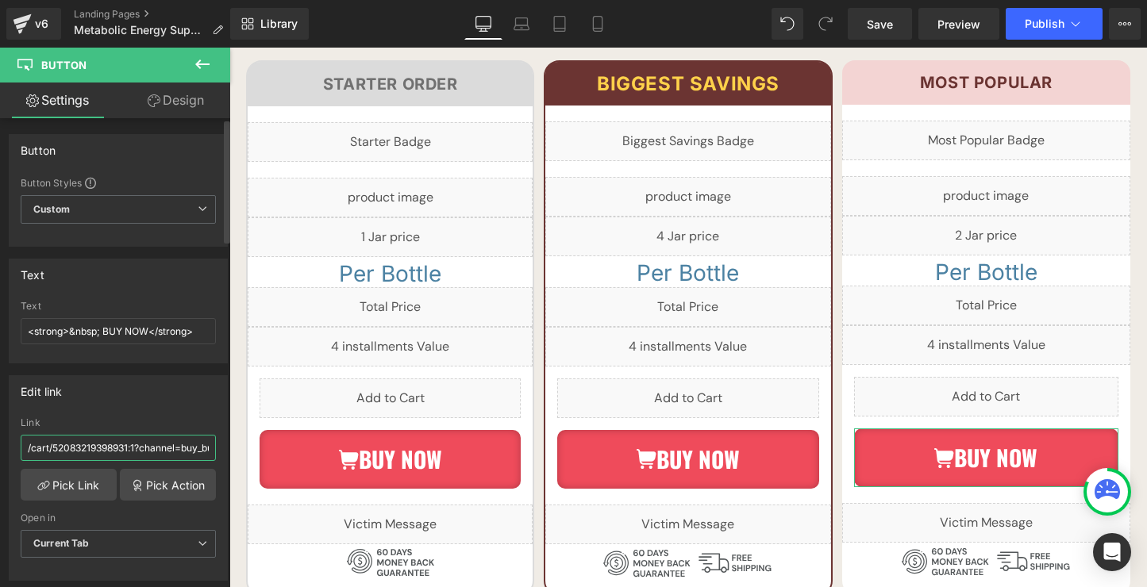
drag, startPoint x: 56, startPoint y: 448, endPoint x: 127, endPoint y: 447, distance: 71.4
click at [127, 447] on input "/cart/52083219398931:1?channel=buy_button" at bounding box center [118, 448] width 195 height 26
paste input "52217101648147"
type input "/cart/52217101648147:1?channel=buy_button"
click at [185, 425] on div "Link" at bounding box center [118, 422] width 195 height 11
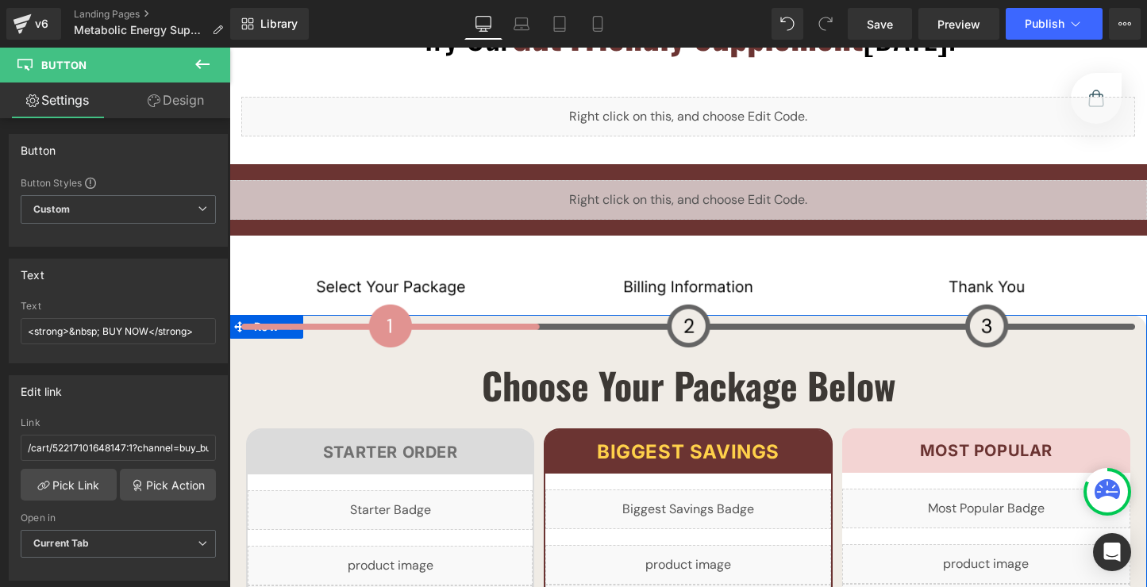
scroll to position [8982, 0]
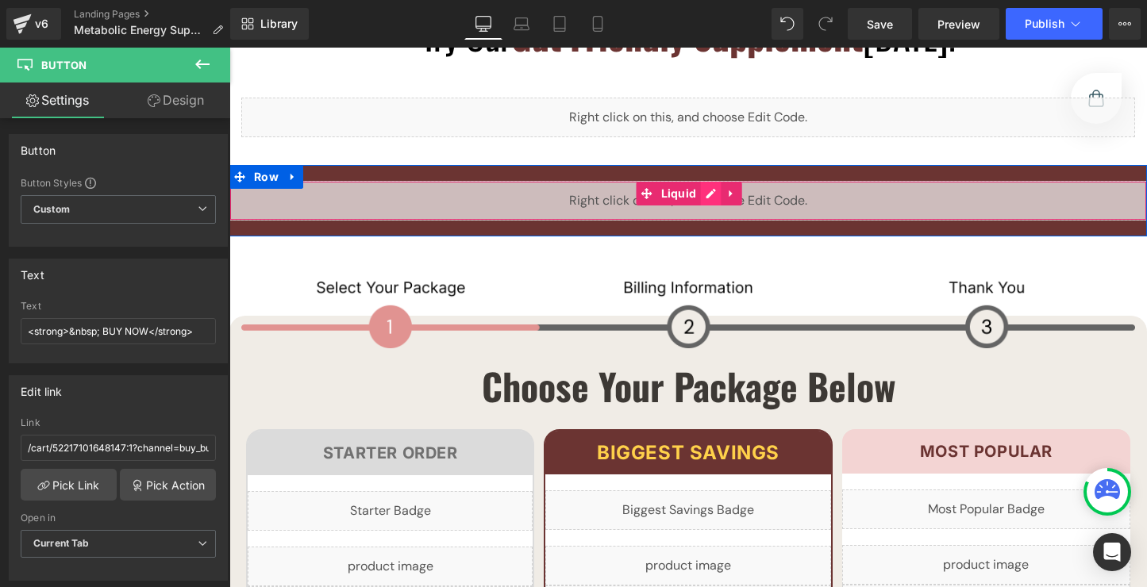
click at [712, 181] on div "Liquid" at bounding box center [687, 201] width 917 height 40
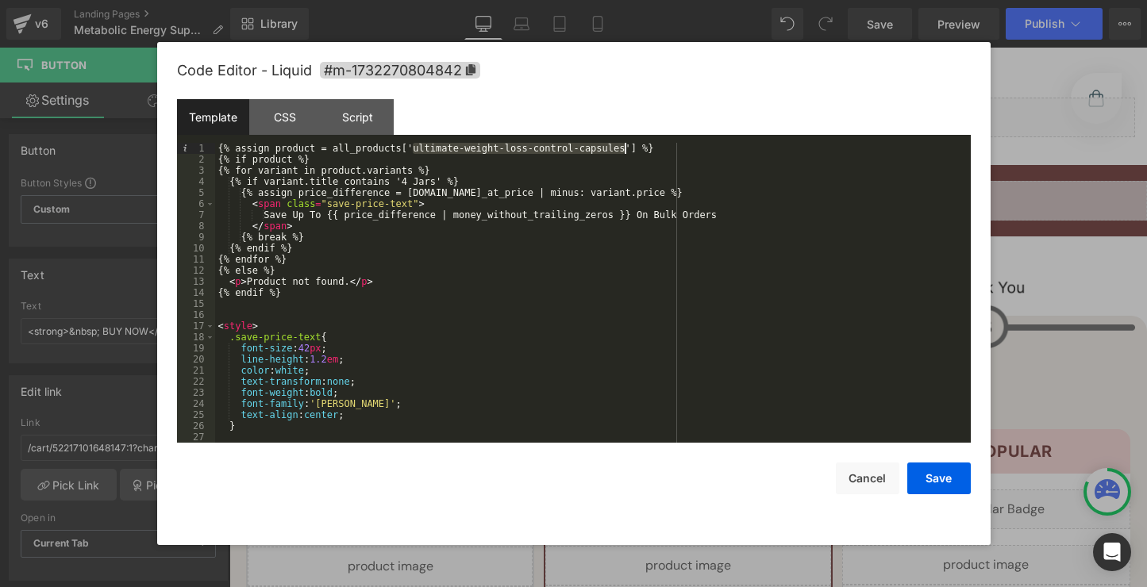
drag, startPoint x: 414, startPoint y: 152, endPoint x: 623, endPoint y: 151, distance: 208.7
click at [623, 151] on div "{% assign product = all_products['ultimate-weight-loss-control-capsules'] %} {%…" at bounding box center [589, 304] width 749 height 322
click at [936, 484] on button "Save" at bounding box center [938, 479] width 63 height 32
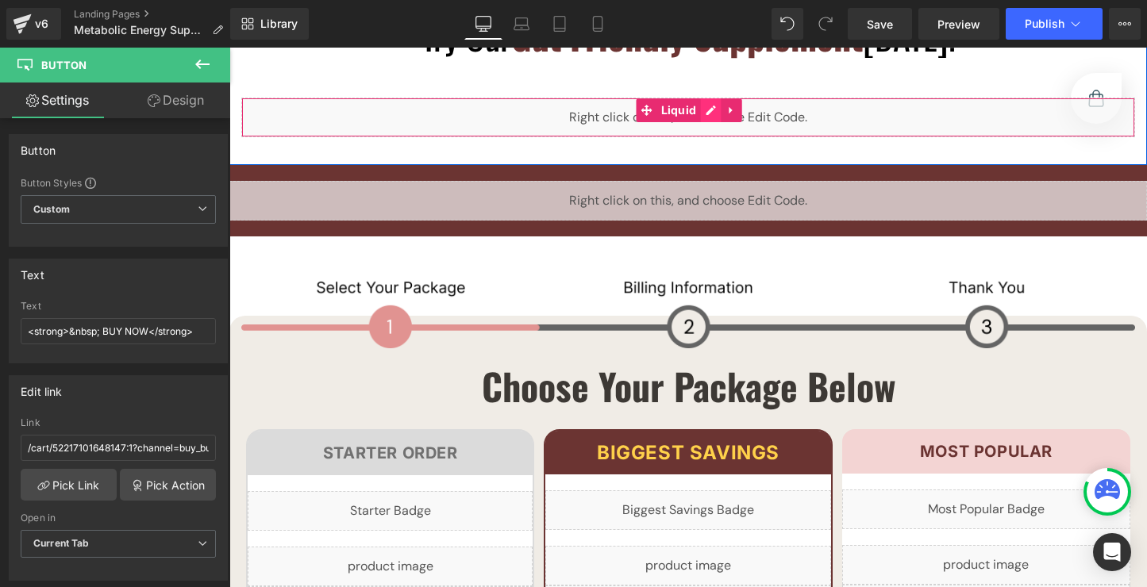
click at [715, 98] on div "Liquid" at bounding box center [687, 118] width 893 height 40
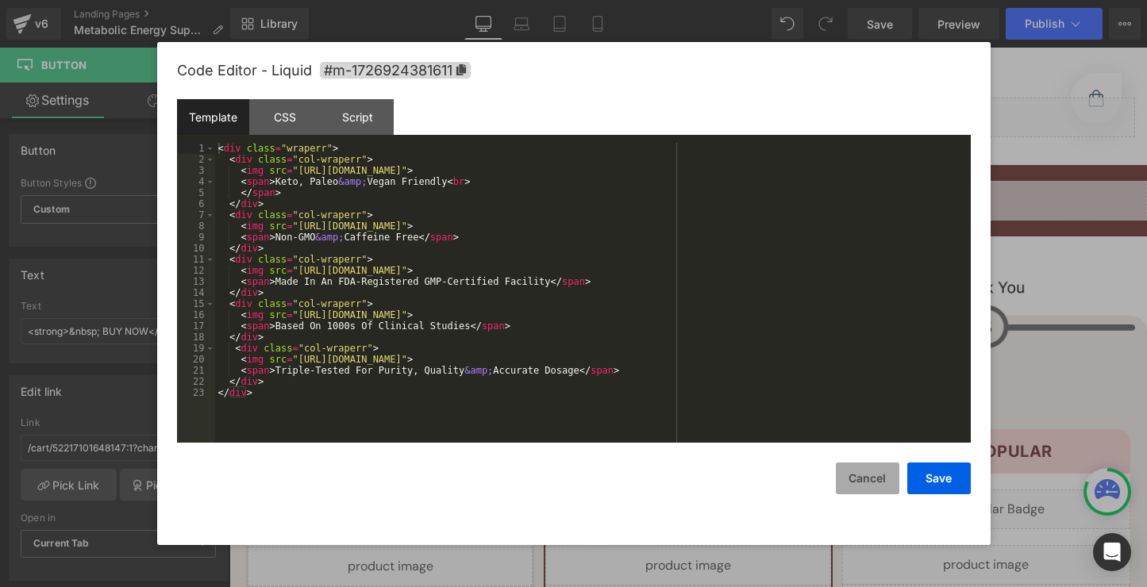
click at [867, 471] on button "Cancel" at bounding box center [867, 479] width 63 height 32
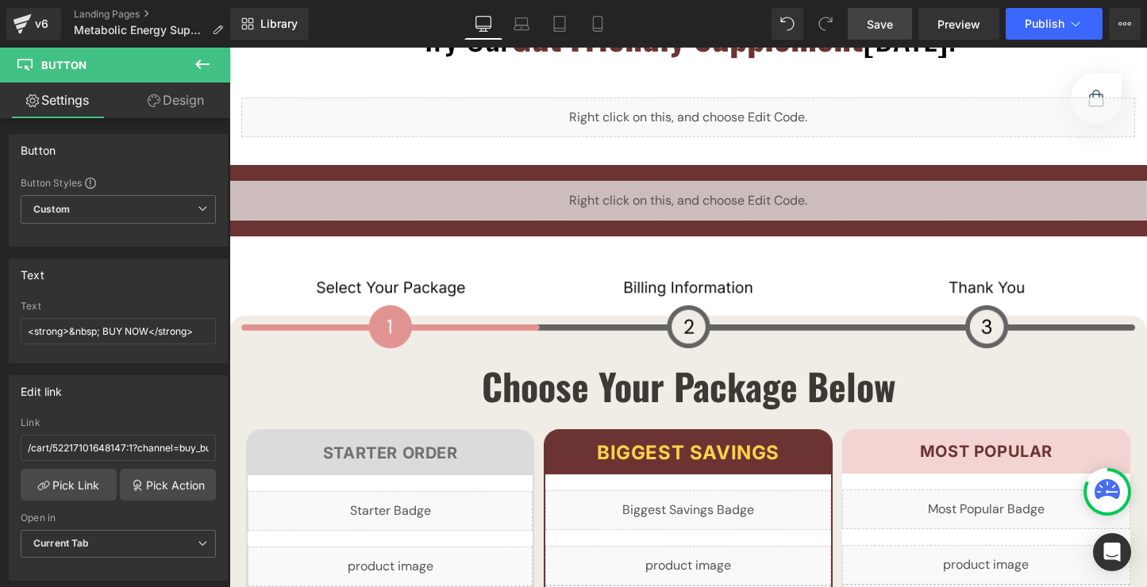
click at [890, 37] on link "Save" at bounding box center [879, 24] width 64 height 32
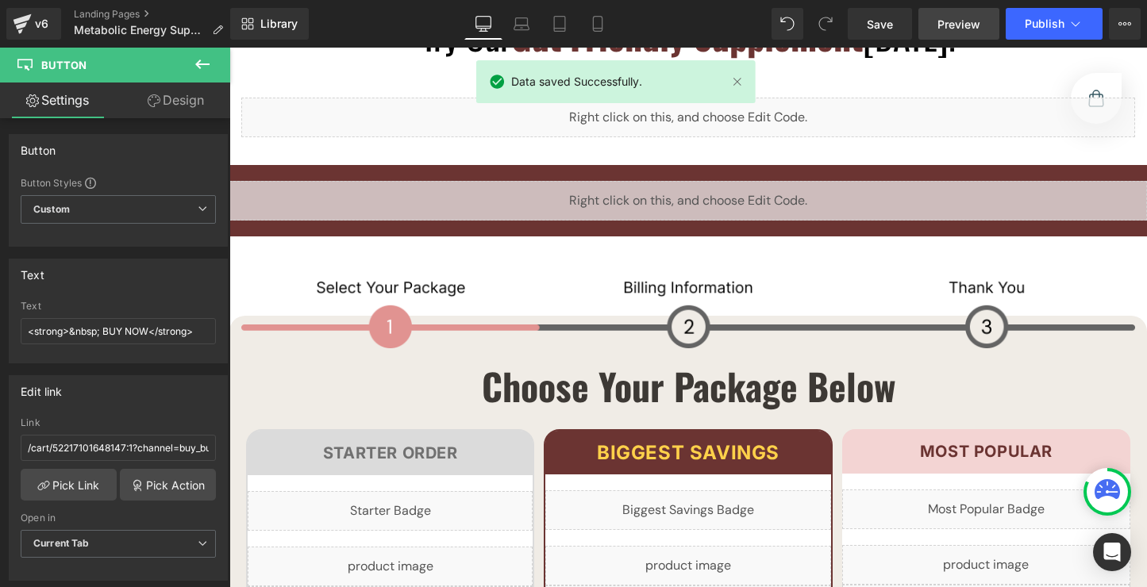
click at [951, 32] on link "Preview" at bounding box center [958, 24] width 81 height 32
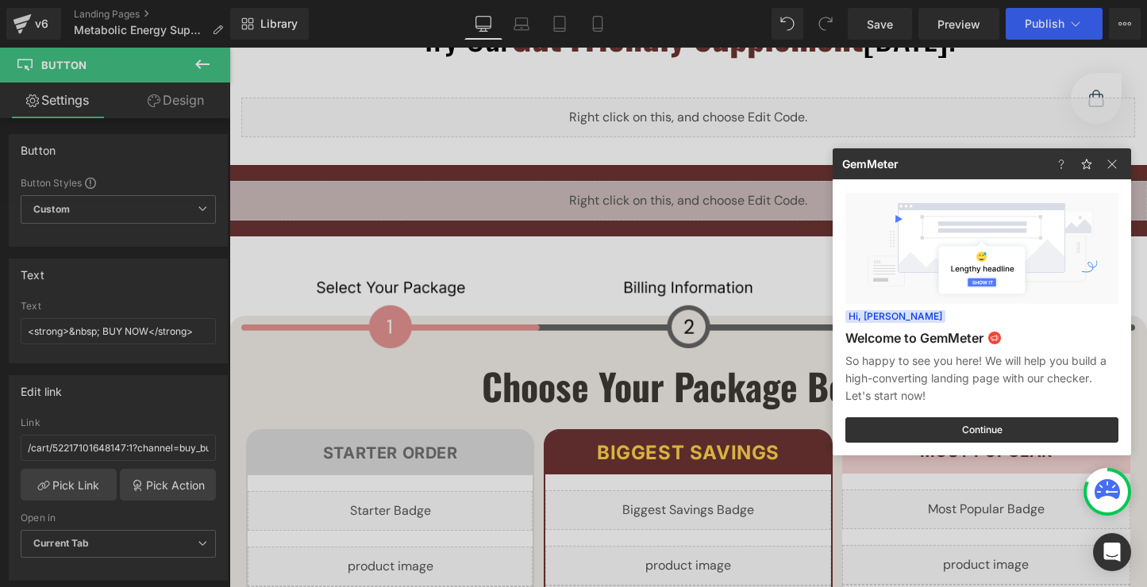
click at [955, 31] on div at bounding box center [573, 293] width 1147 height 587
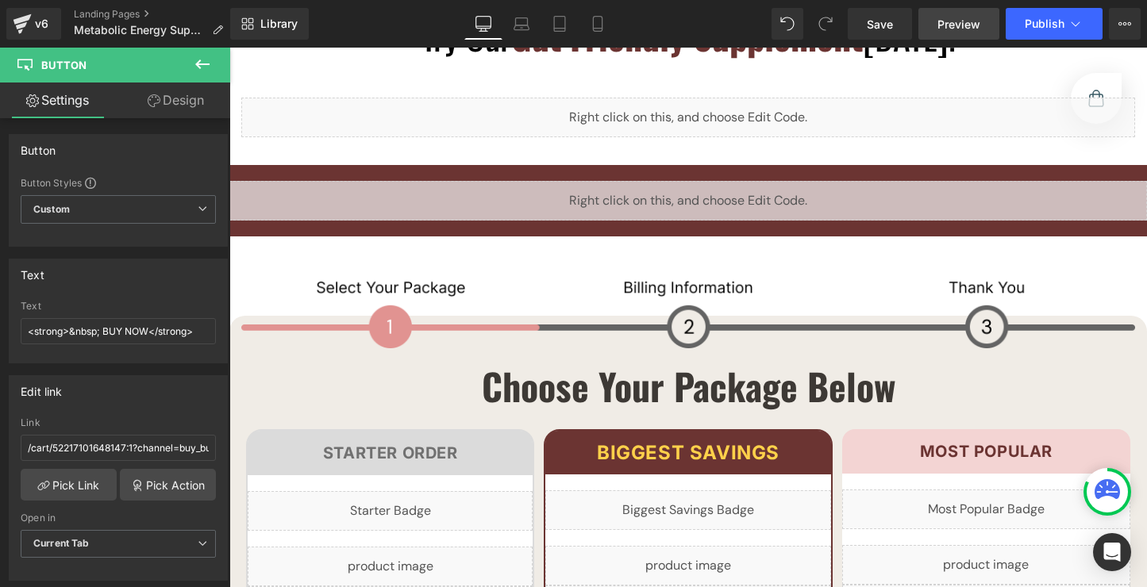
click at [958, 28] on span "Preview" at bounding box center [958, 24] width 43 height 17
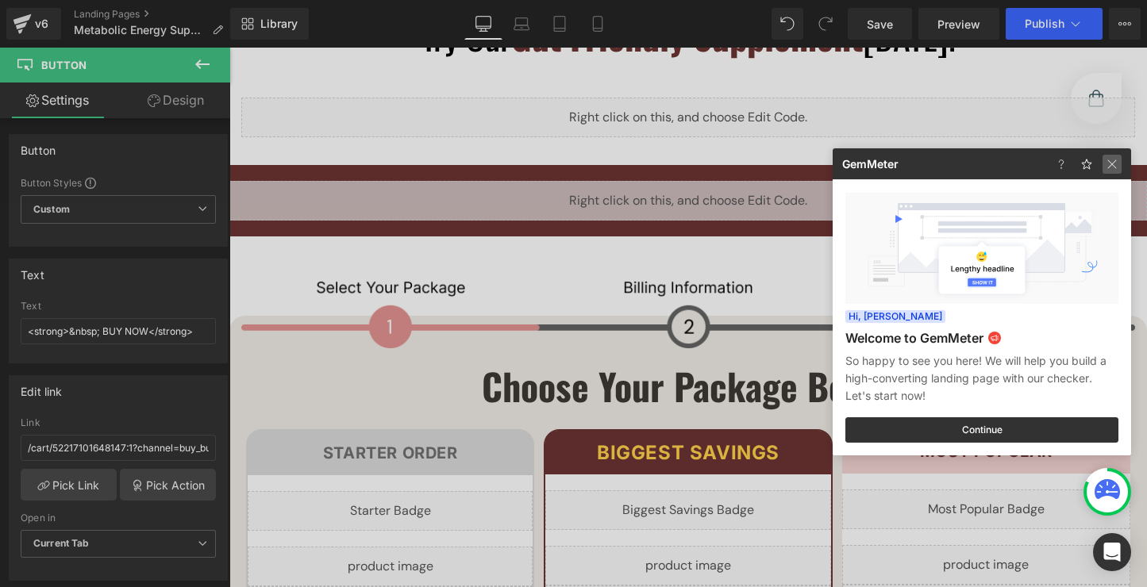
click at [0, 0] on img at bounding box center [0, 0] width 0 height 0
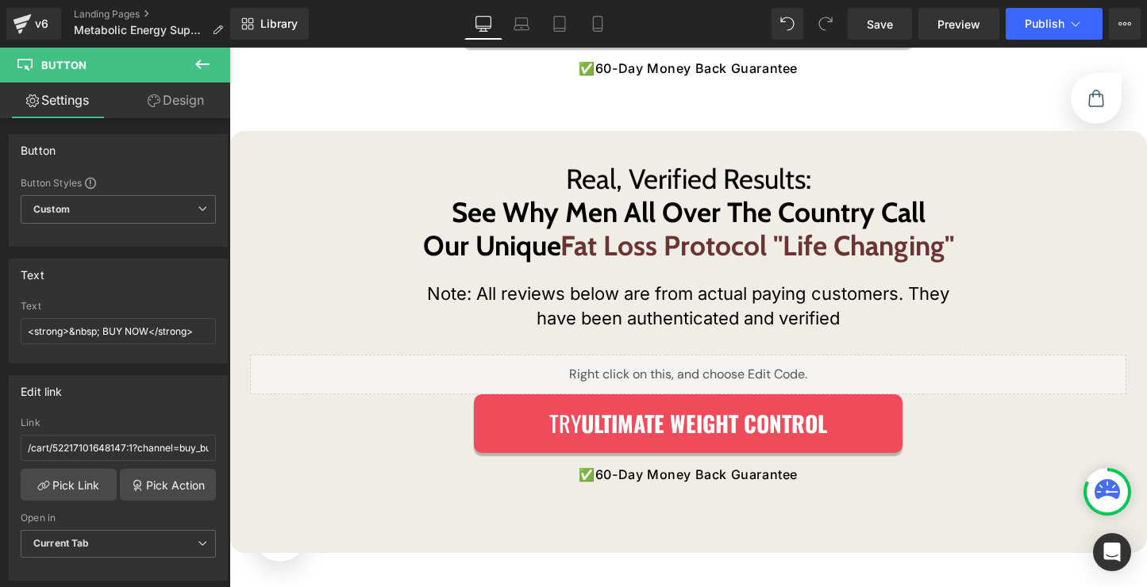
scroll to position [10745, 0]
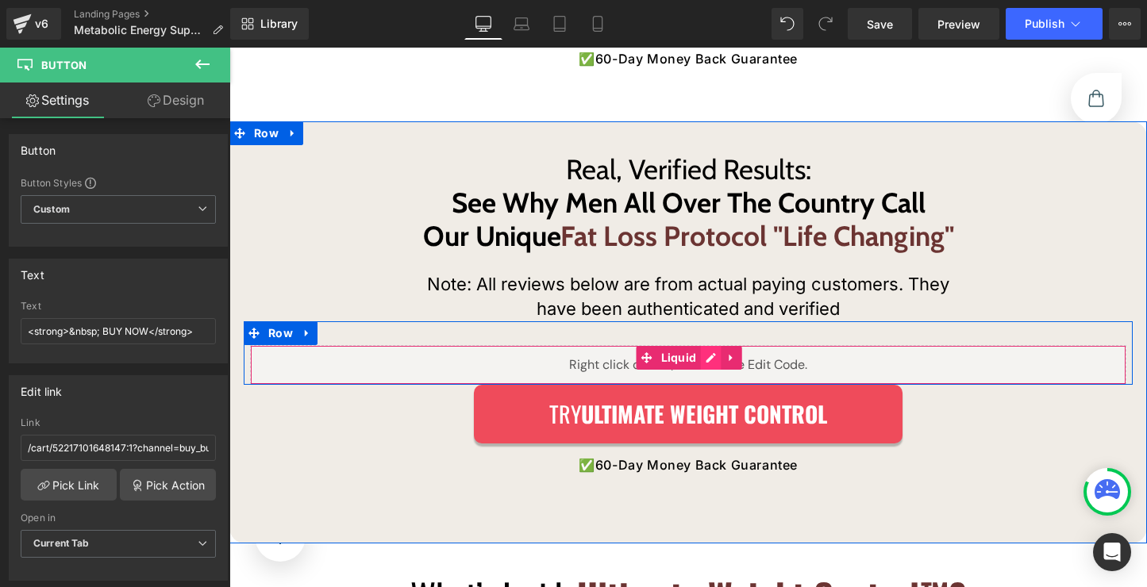
click at [713, 345] on div "Liquid" at bounding box center [688, 365] width 876 height 40
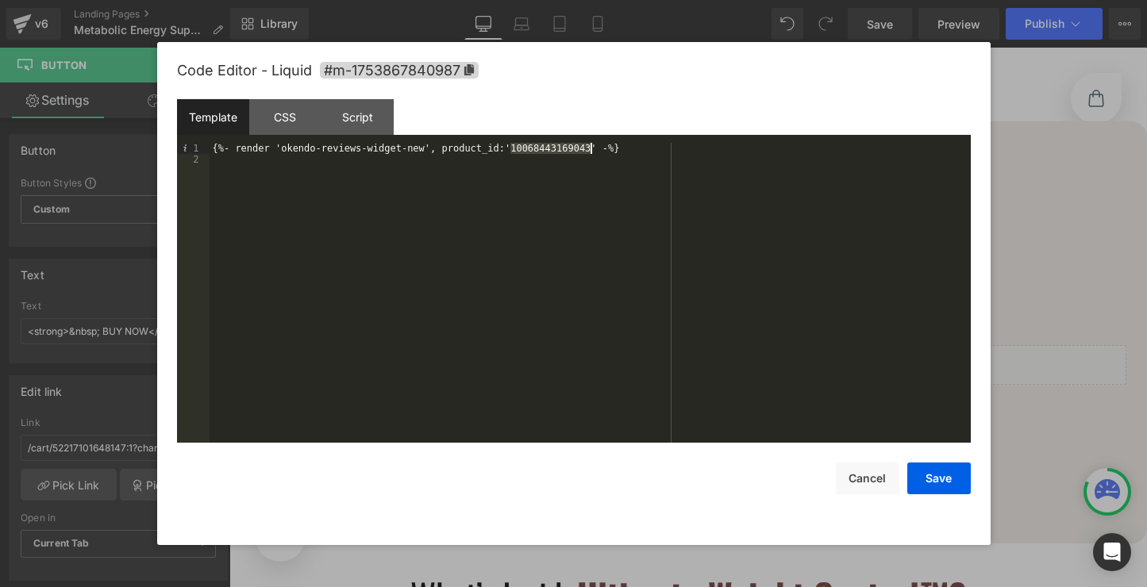
drag, startPoint x: 513, startPoint y: 152, endPoint x: 589, endPoint y: 150, distance: 76.2
click at [589, 150] on div "{%- render 'okendo-reviews-widget-new', product_id:'10068443169043' -%}" at bounding box center [589, 304] width 761 height 322
click at [929, 475] on button "Save" at bounding box center [938, 479] width 63 height 32
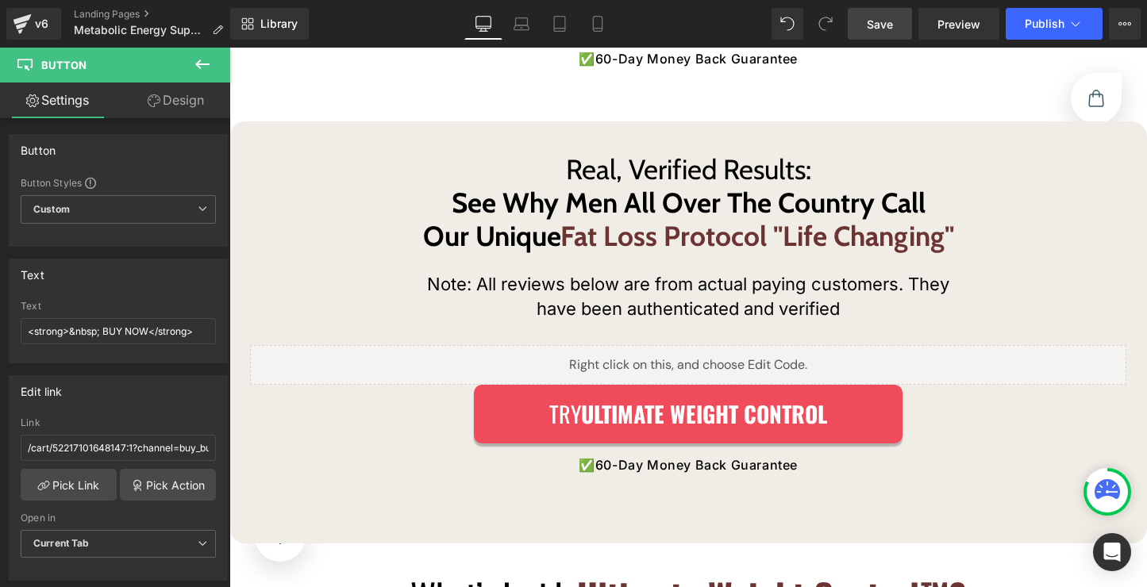
click at [890, 13] on link "Save" at bounding box center [879, 24] width 64 height 32
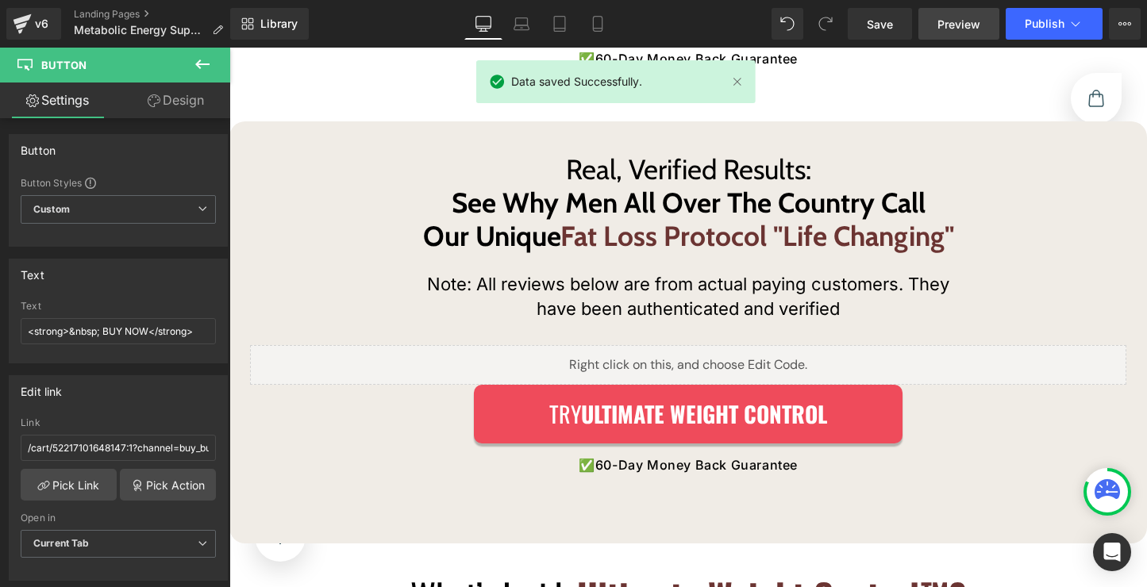
click at [974, 25] on span "Preview" at bounding box center [958, 24] width 43 height 17
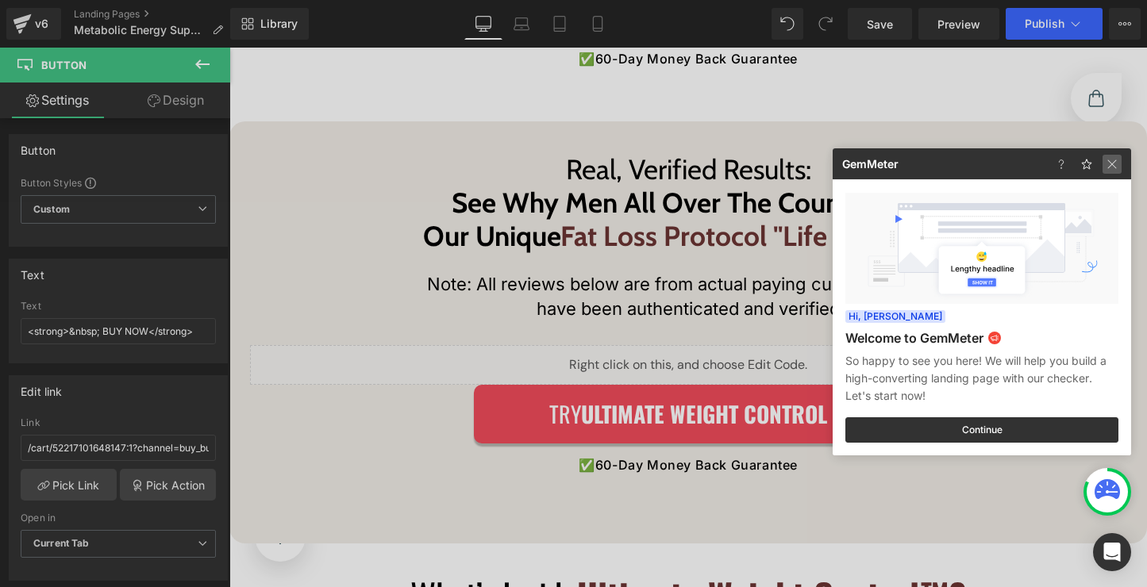
click at [0, 0] on img at bounding box center [0, 0] width 0 height 0
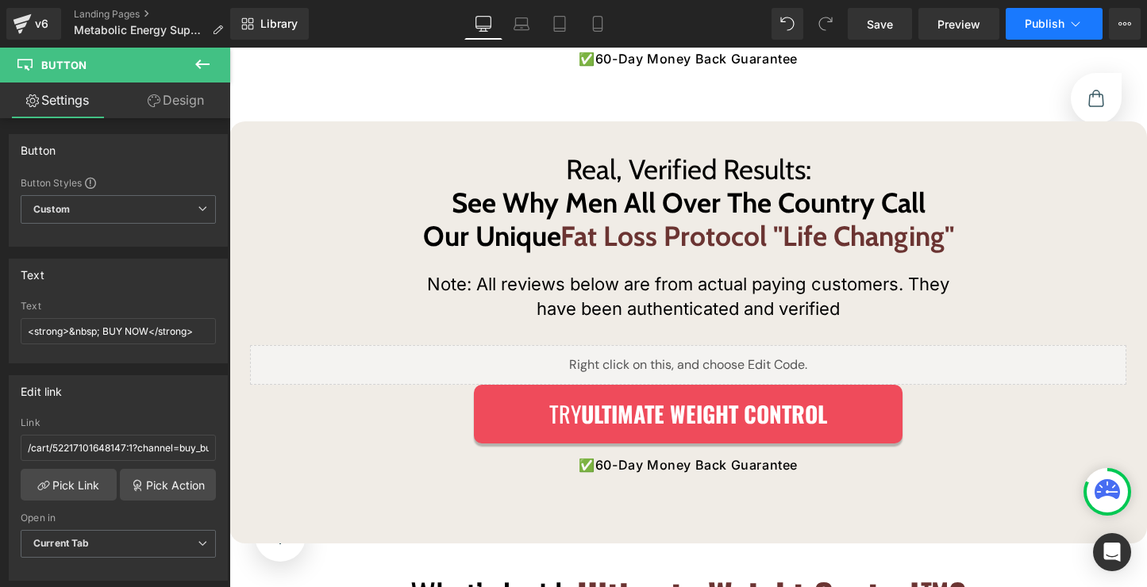
click at [1085, 31] on button "Publish" at bounding box center [1053, 24] width 97 height 32
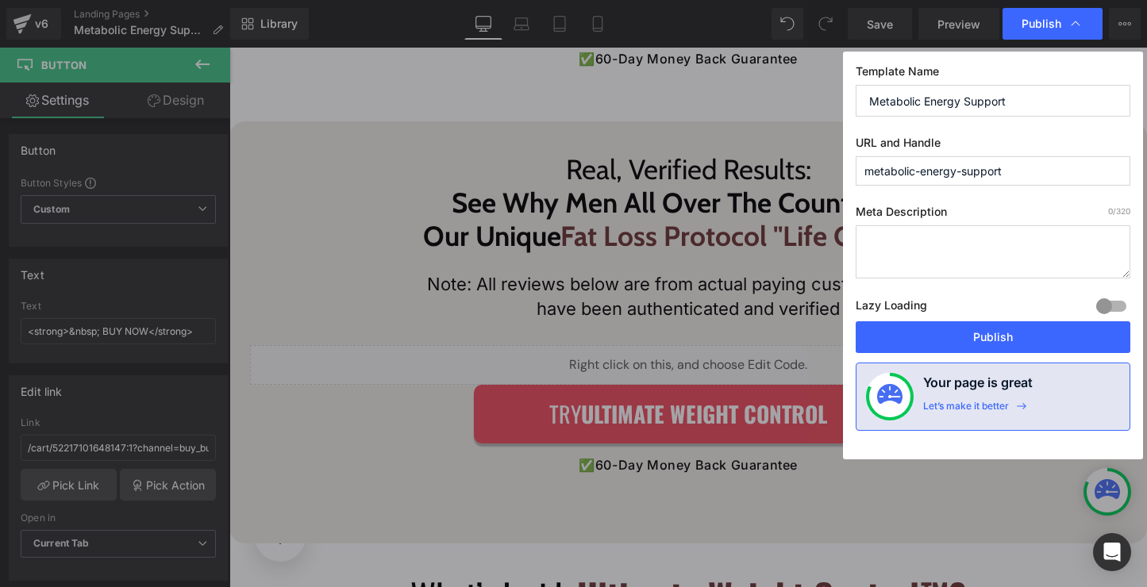
click at [932, 173] on input "metabolic-energy-support" at bounding box center [992, 170] width 275 height 29
click at [1032, 326] on button "Publish" at bounding box center [992, 337] width 275 height 32
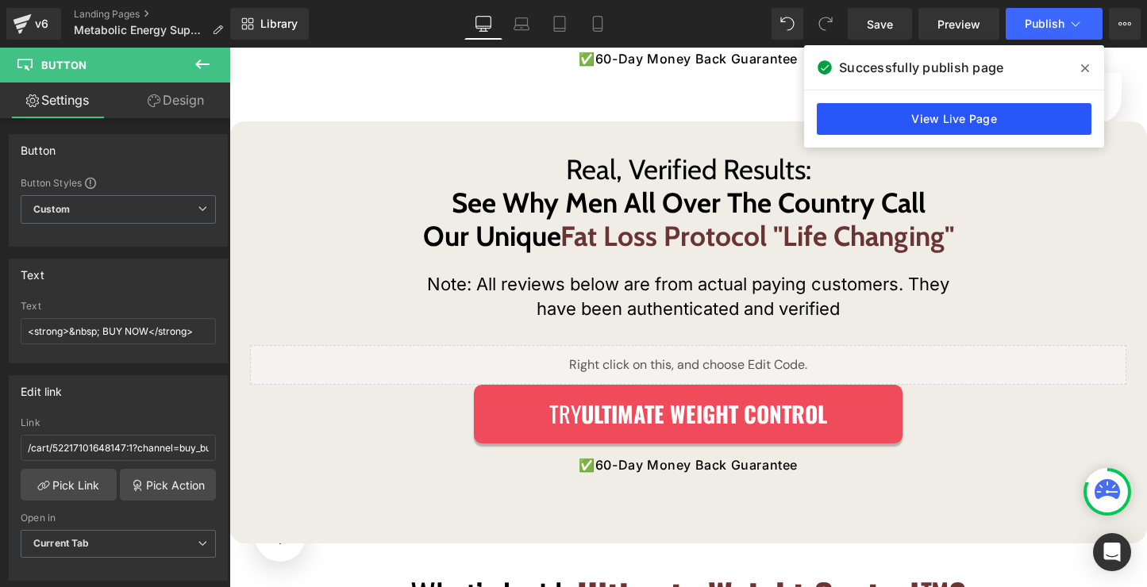
click at [901, 123] on link "View Live Page" at bounding box center [954, 119] width 275 height 32
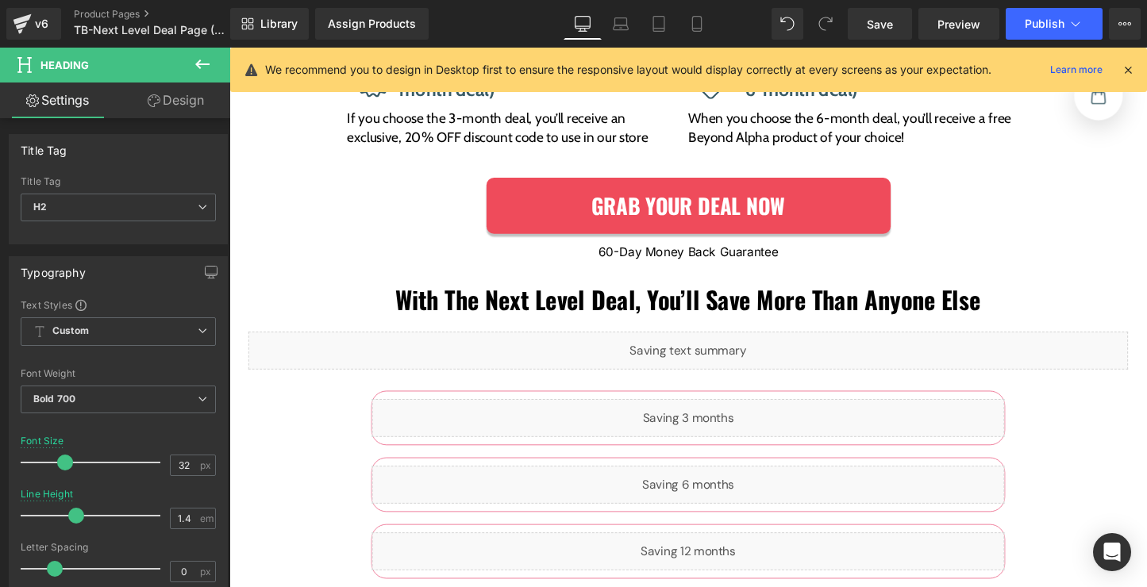
scroll to position [259, 0]
